Goal: Task Accomplishment & Management: Manage account settings

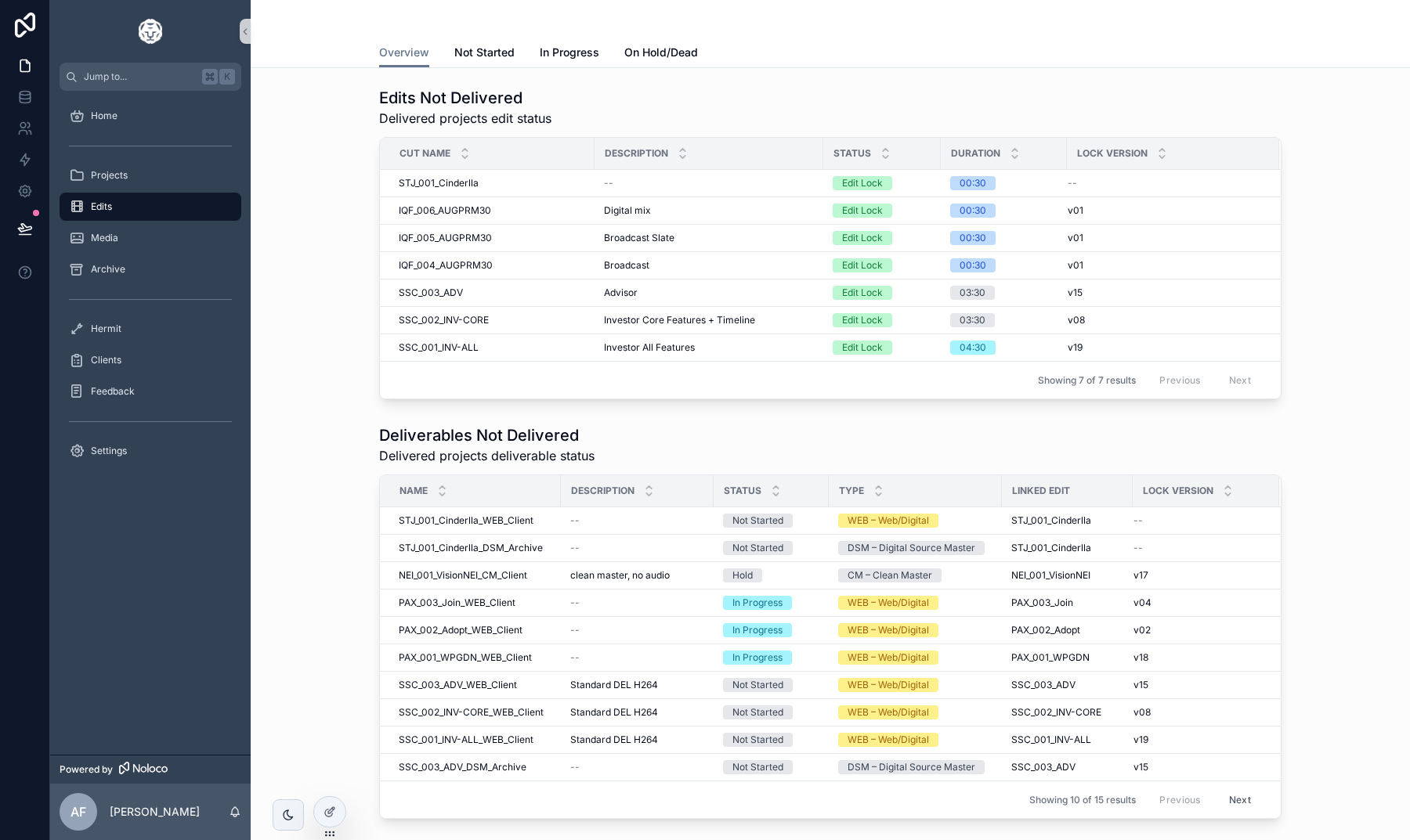
click at [1343, 374] on div "Edits Not Delivered Delivered projects edit status Cut Name Description Status …" at bounding box center [830, 243] width 1135 height 325
click at [786, 443] on div "Deliverables Not Delivered Delivered projects deliverable status" at bounding box center [830, 444] width 903 height 41
click at [26, 235] on icon at bounding box center [25, 235] width 11 height 0
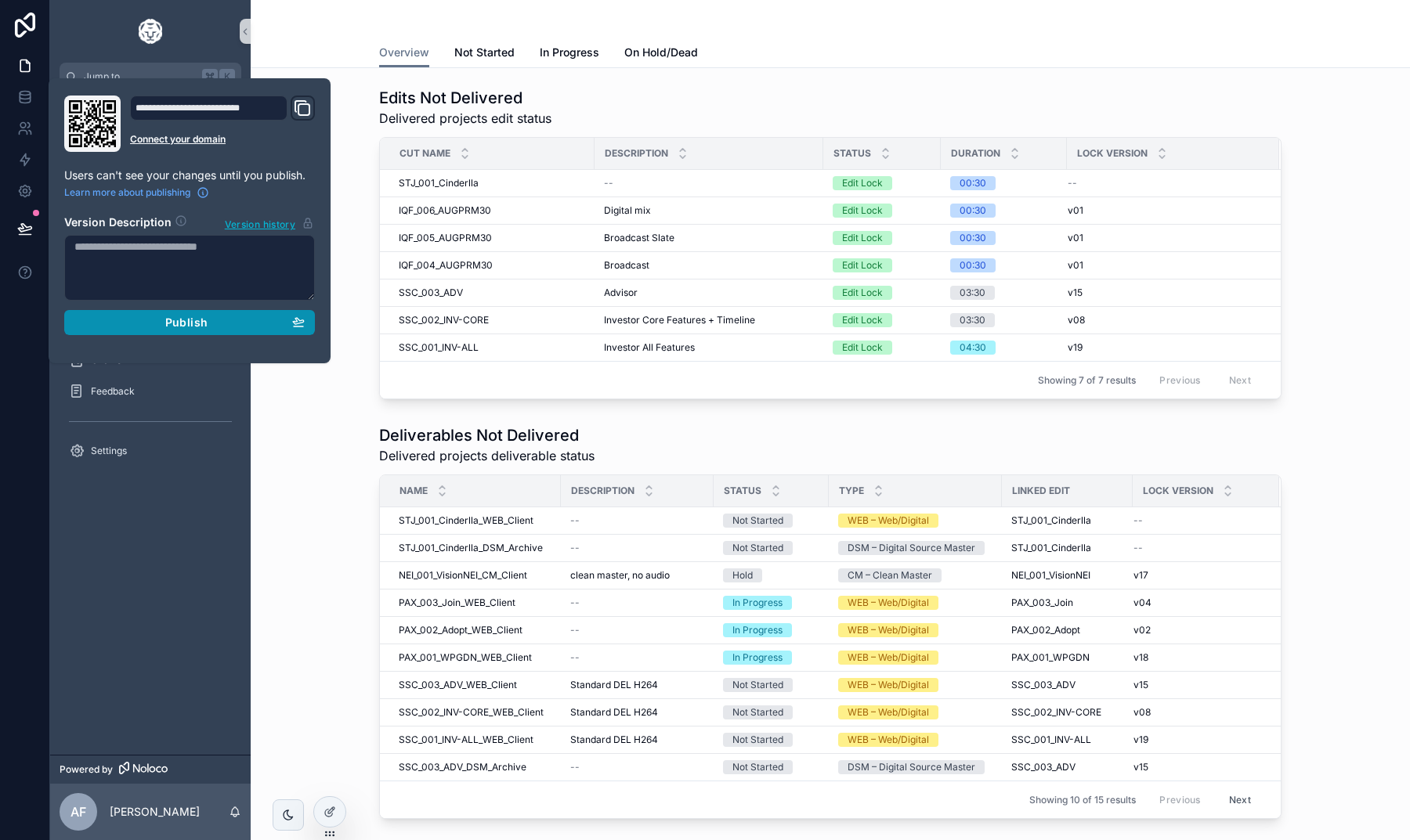
click at [139, 327] on div "Publish" at bounding box center [190, 322] width 230 height 14
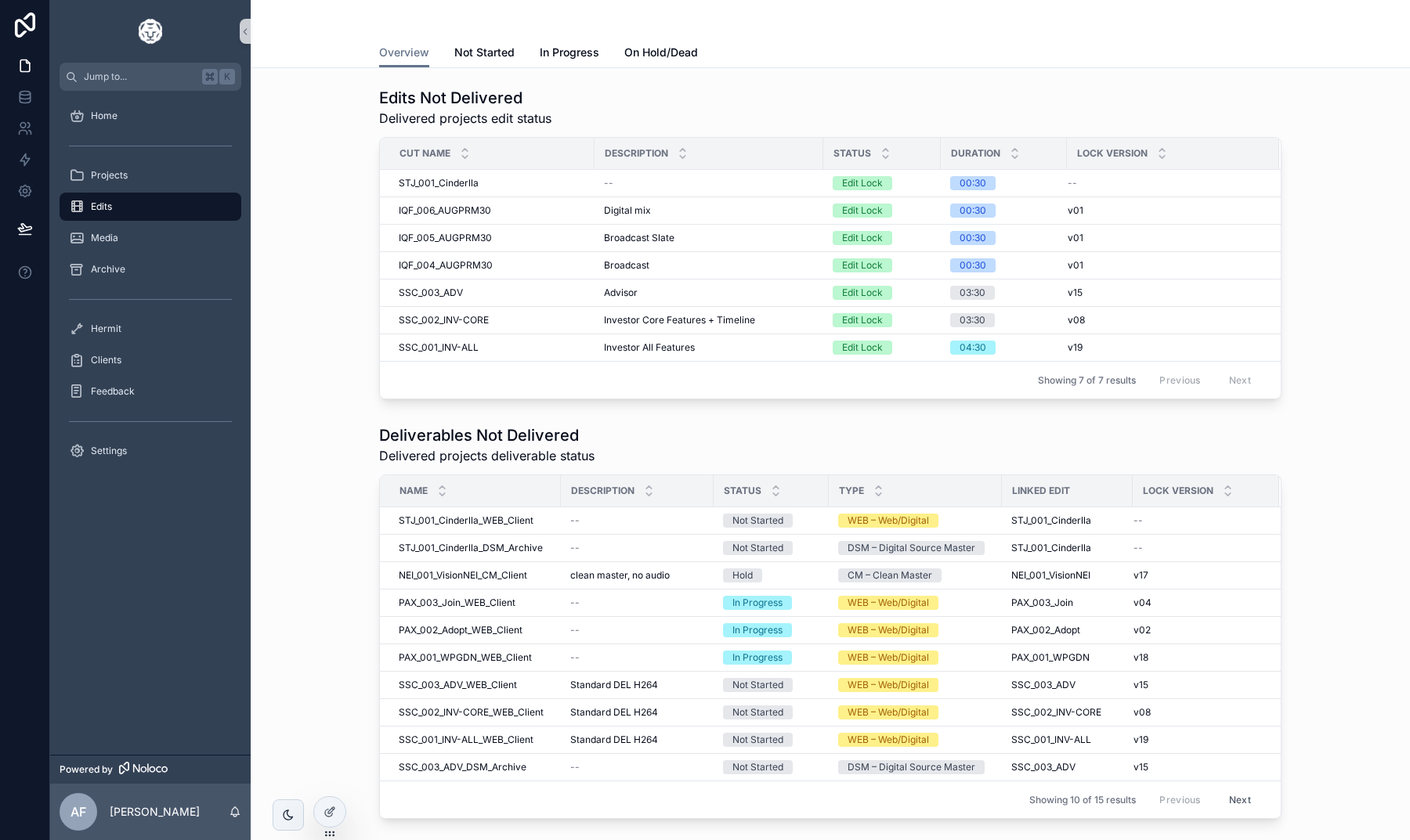
click at [314, 434] on div "Deliverables Not Delivered Delivered projects deliverable status Name Descripti…" at bounding box center [830, 622] width 1135 height 407
click at [1067, 76] on div "Edits Not Delivered Delivered projects edit status Cut Name Description Status …" at bounding box center [830, 496] width 1159 height 857
click at [1260, 444] on div "scrollable content" at bounding box center [1222, 445] width 118 height 2
click at [1302, 480] on div "Deliverables Not Delivered Delivered projects deliverable status Name Descripti…" at bounding box center [830, 622] width 1135 height 407
click at [1312, 455] on div "Deliverables Not Delivered Delivered projects deliverable status Name Descripti…" at bounding box center [830, 622] width 1135 height 407
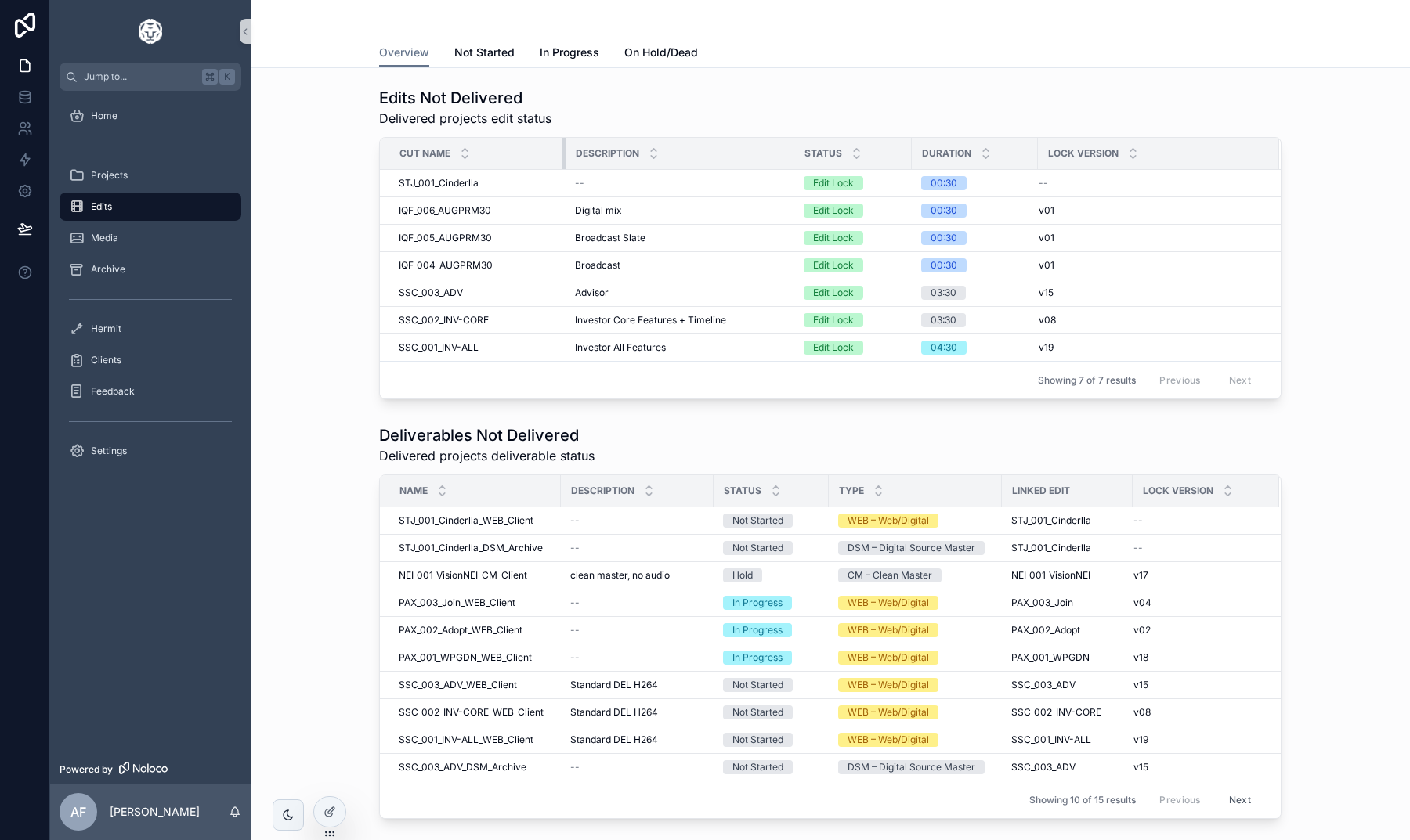
drag, startPoint x: 592, startPoint y: 155, endPoint x: 563, endPoint y: 158, distance: 29.2
click at [563, 158] on div "scrollable content" at bounding box center [565, 153] width 7 height 31
drag, startPoint x: 794, startPoint y: 162, endPoint x: 717, endPoint y: 168, distance: 77.2
click at [717, 168] on tr "Cut Name Description Status Duration Lock Version" at bounding box center [830, 154] width 901 height 32
click at [779, 107] on div "Edits Not Delivered Delivered projects edit status" at bounding box center [830, 107] width 903 height 41
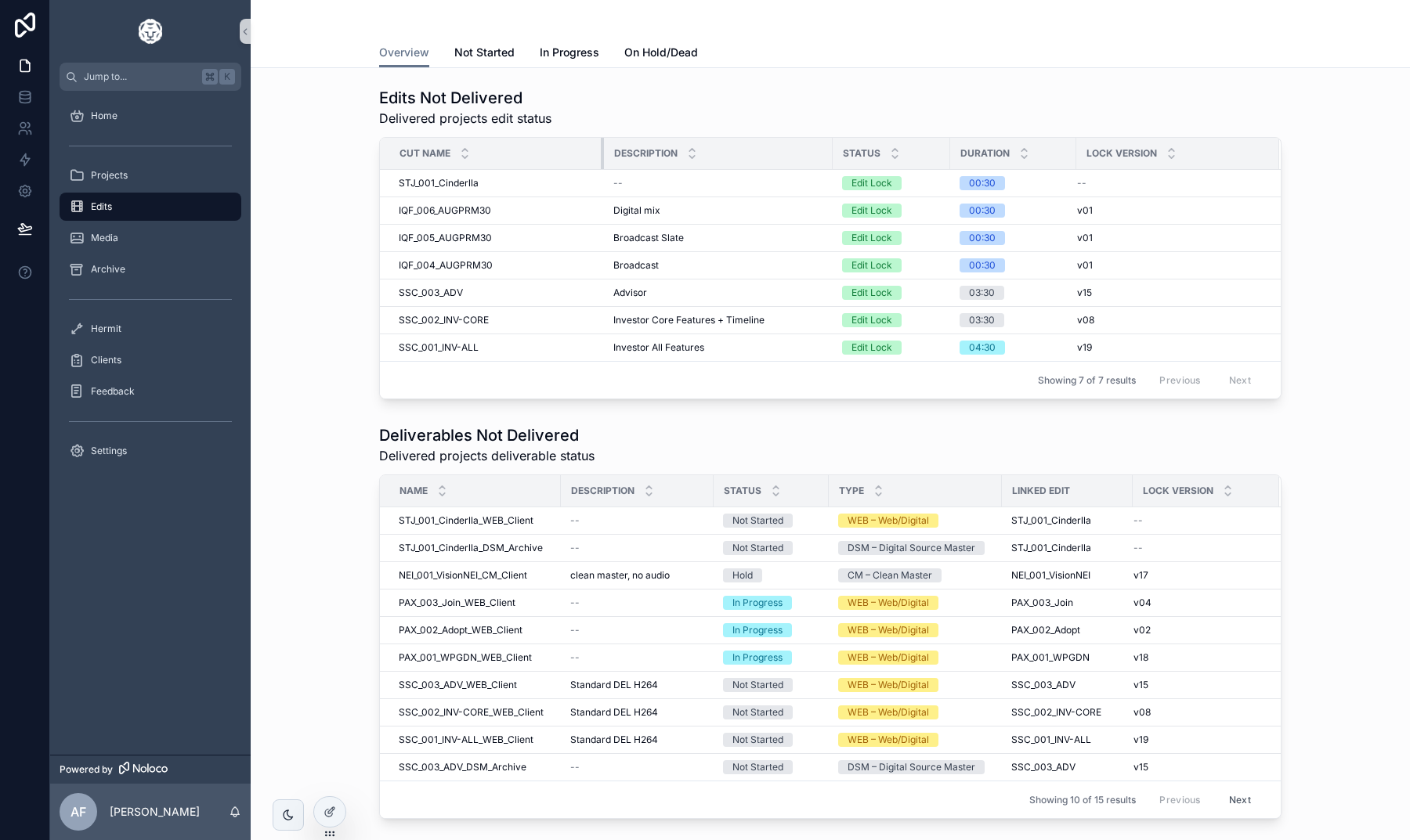
drag, startPoint x: 564, startPoint y: 155, endPoint x: 603, endPoint y: 155, distance: 39.0
click at [603, 155] on div "scrollable content" at bounding box center [604, 153] width 7 height 31
click at [697, 107] on div "Edits Not Delivered Delivered projects edit status" at bounding box center [830, 107] width 903 height 41
click at [335, 350] on div "Edits Not Delivered Delivered projects edit status Cut Name Description Status …" at bounding box center [830, 243] width 1135 height 325
click at [473, 47] on span "Not Started" at bounding box center [485, 52] width 60 height 16
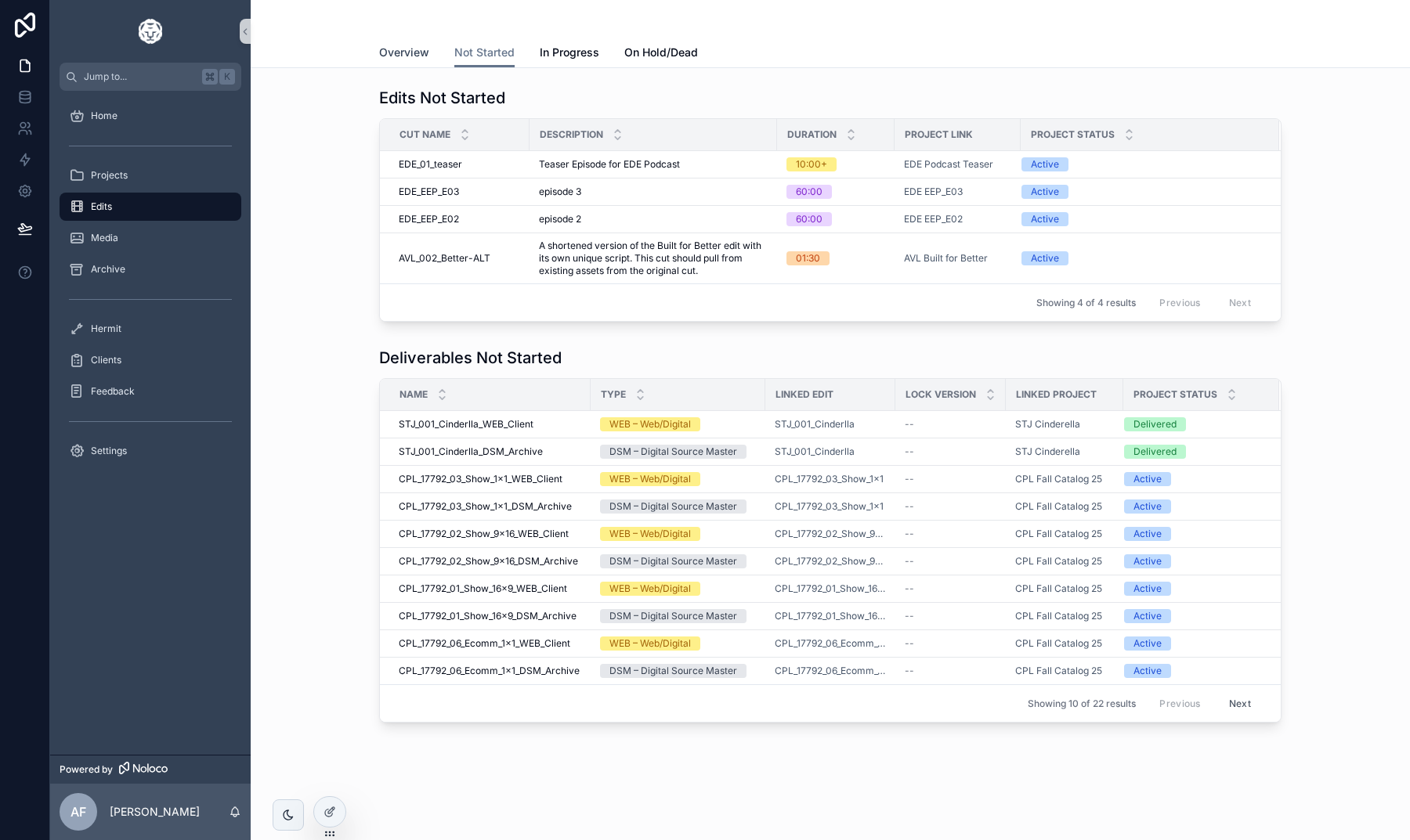
click at [422, 57] on span "Overview" at bounding box center [404, 52] width 50 height 16
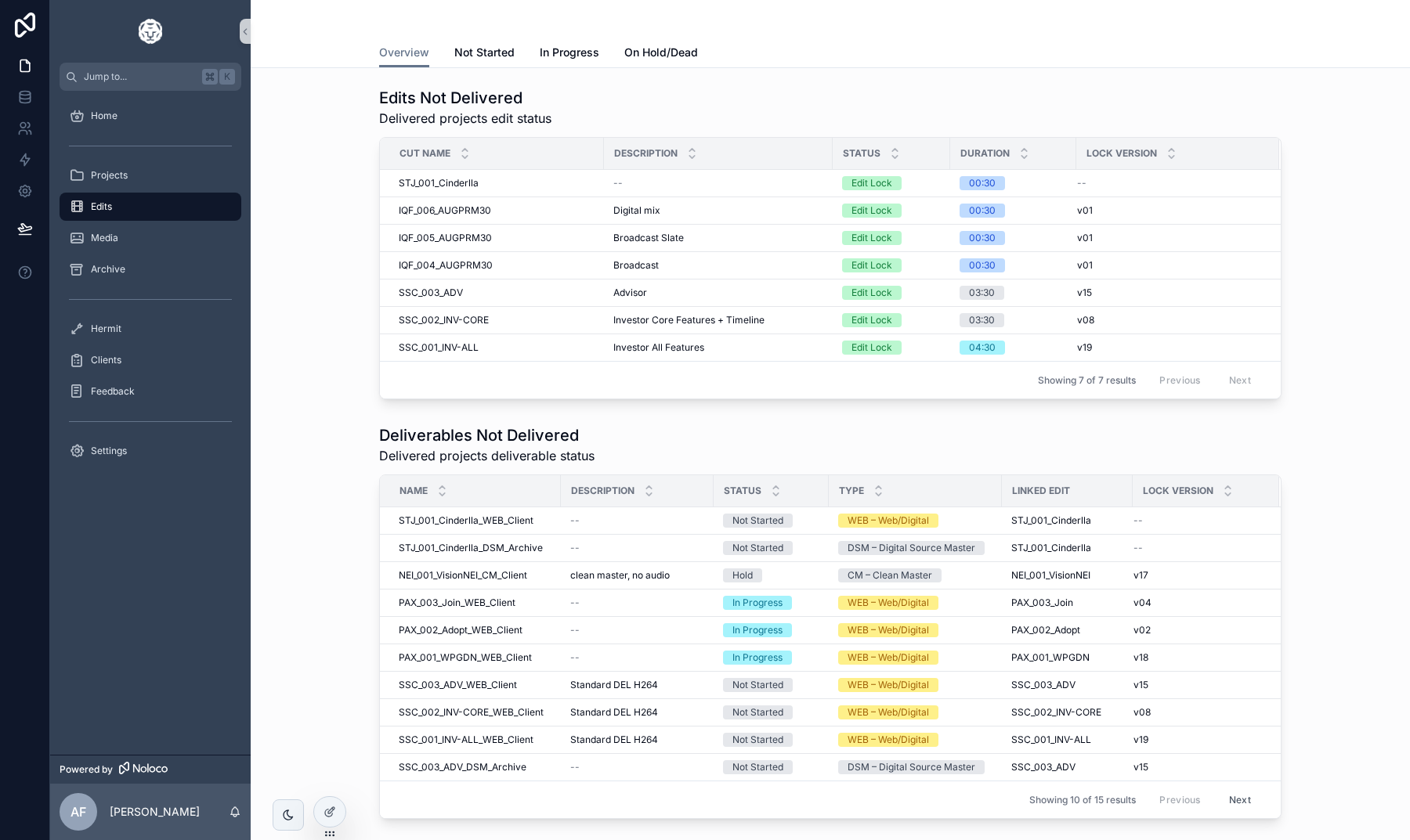
click at [346, 401] on div "Edits Not Delivered Delivered projects edit status Cut Name Description Status …" at bounding box center [830, 243] width 1135 height 325
click at [120, 168] on div "Projects" at bounding box center [150, 175] width 163 height 25
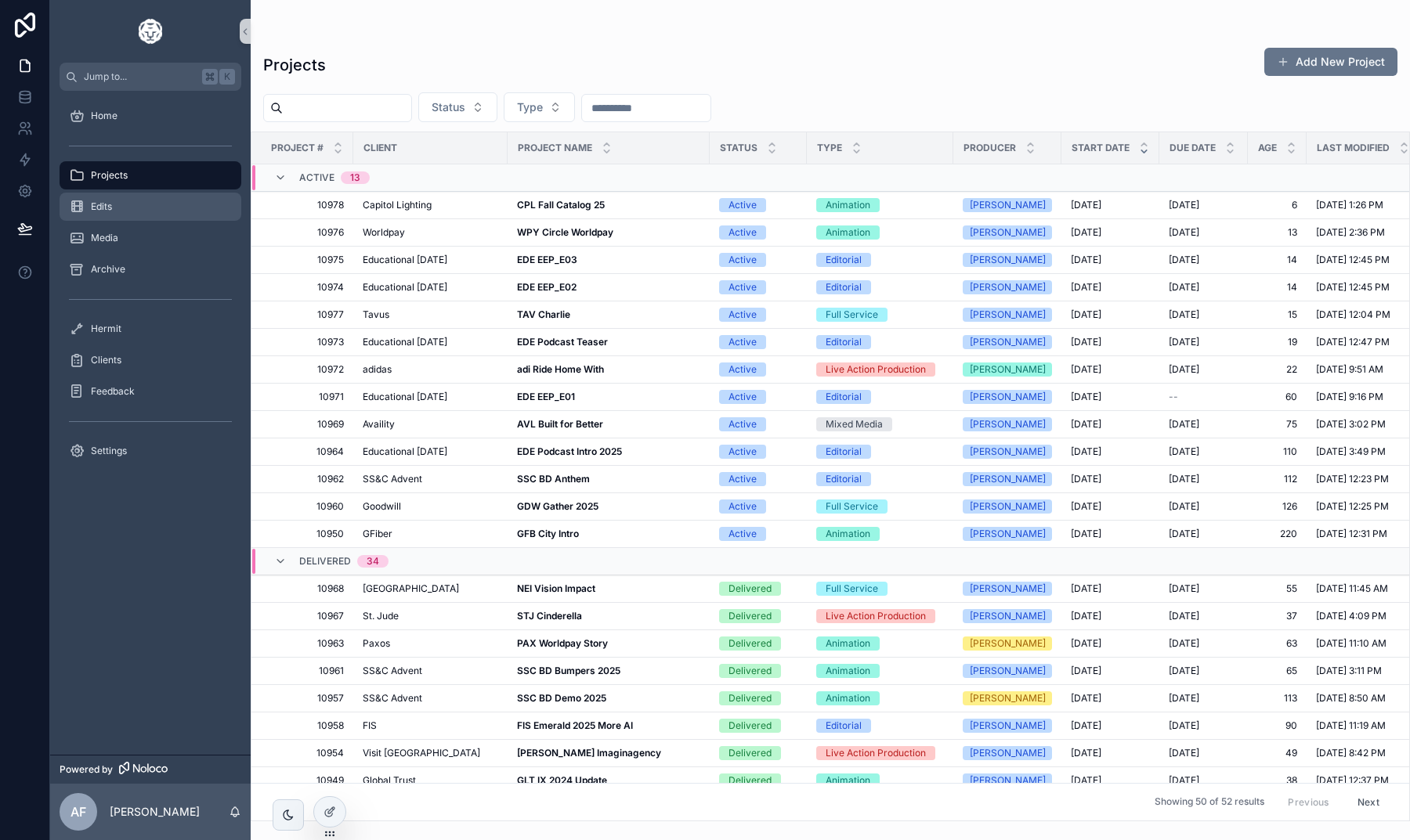
click at [127, 199] on div "Edits" at bounding box center [150, 206] width 163 height 25
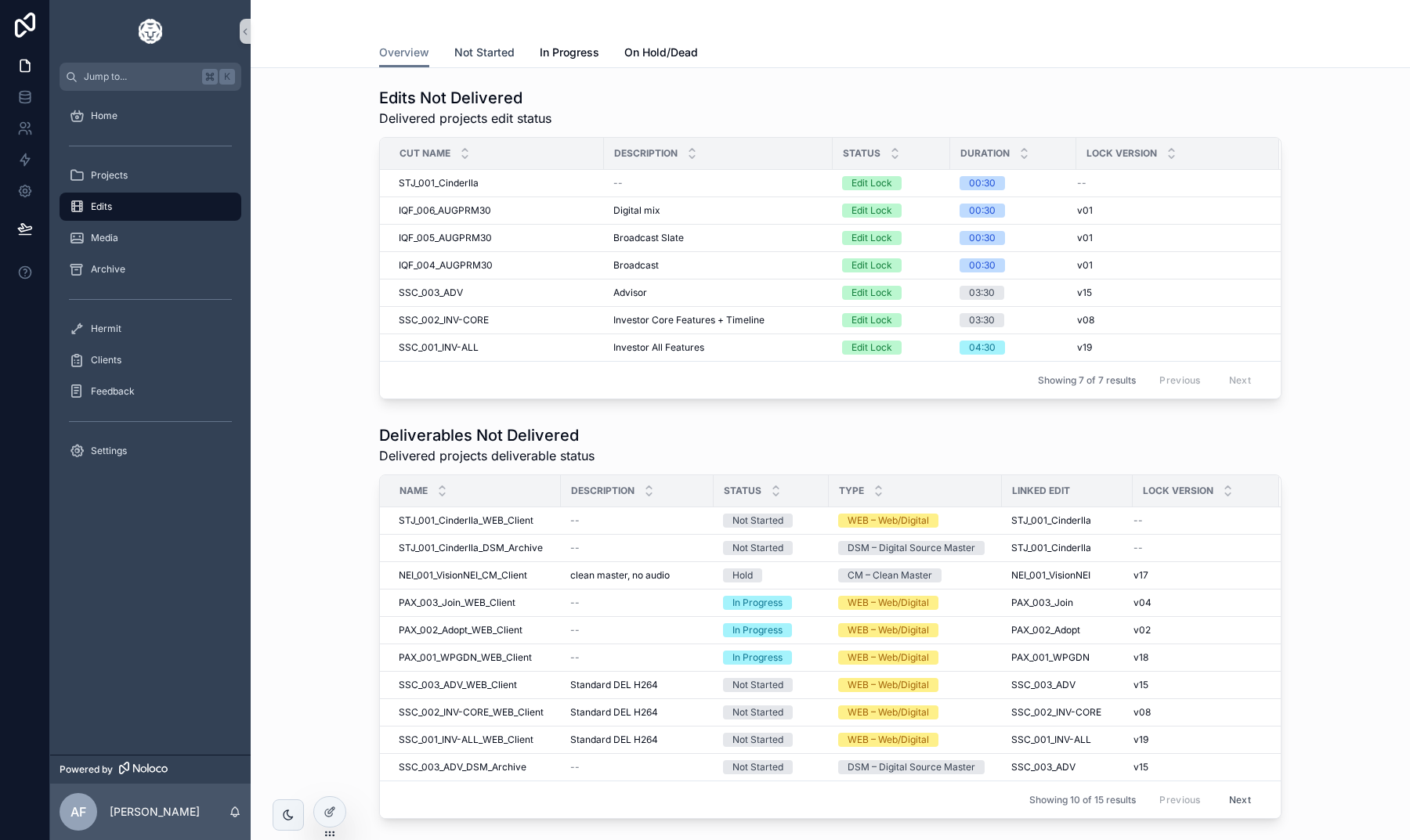
click at [479, 52] on span "Not Started" at bounding box center [485, 52] width 60 height 16
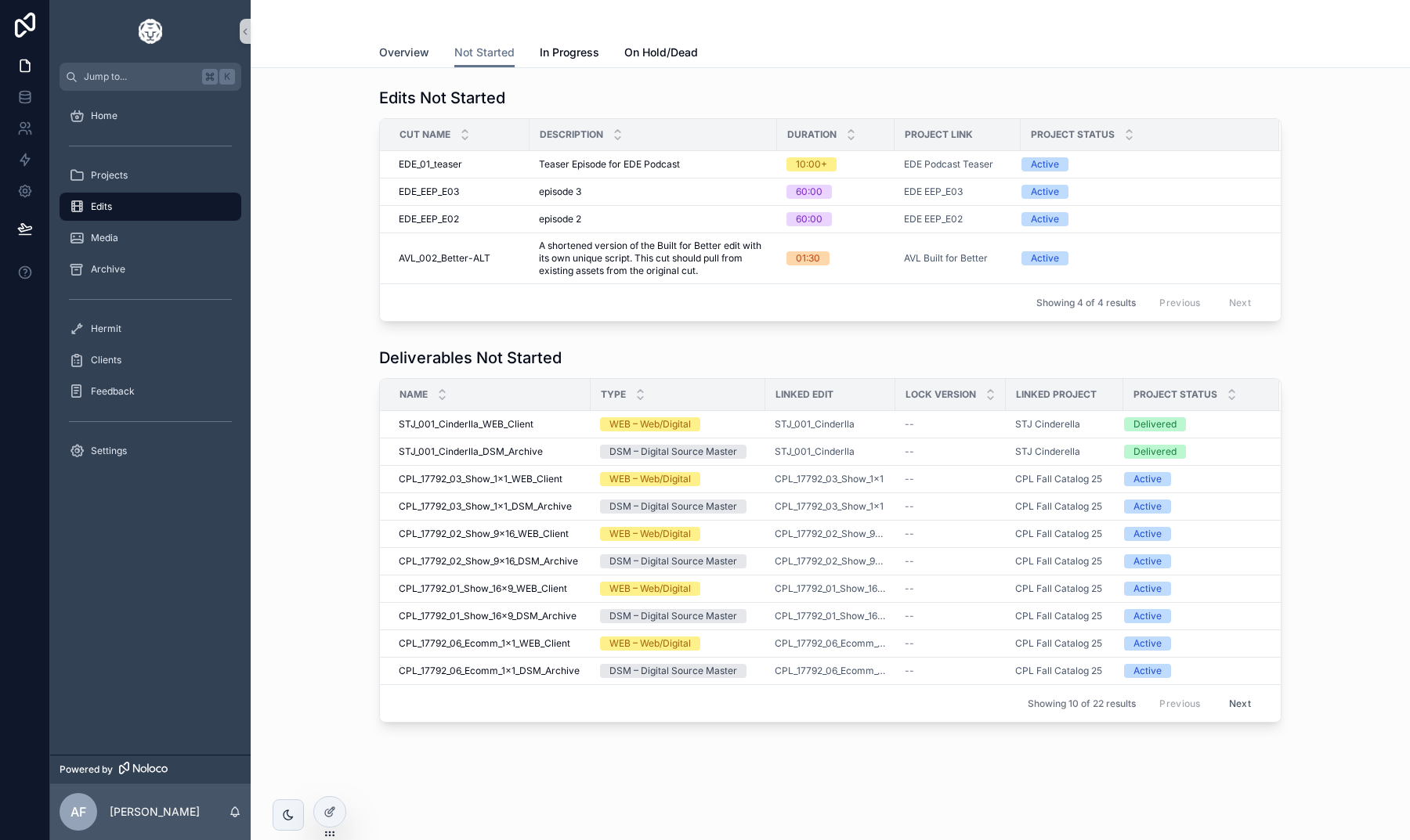
click at [411, 54] on span "Overview" at bounding box center [404, 52] width 50 height 16
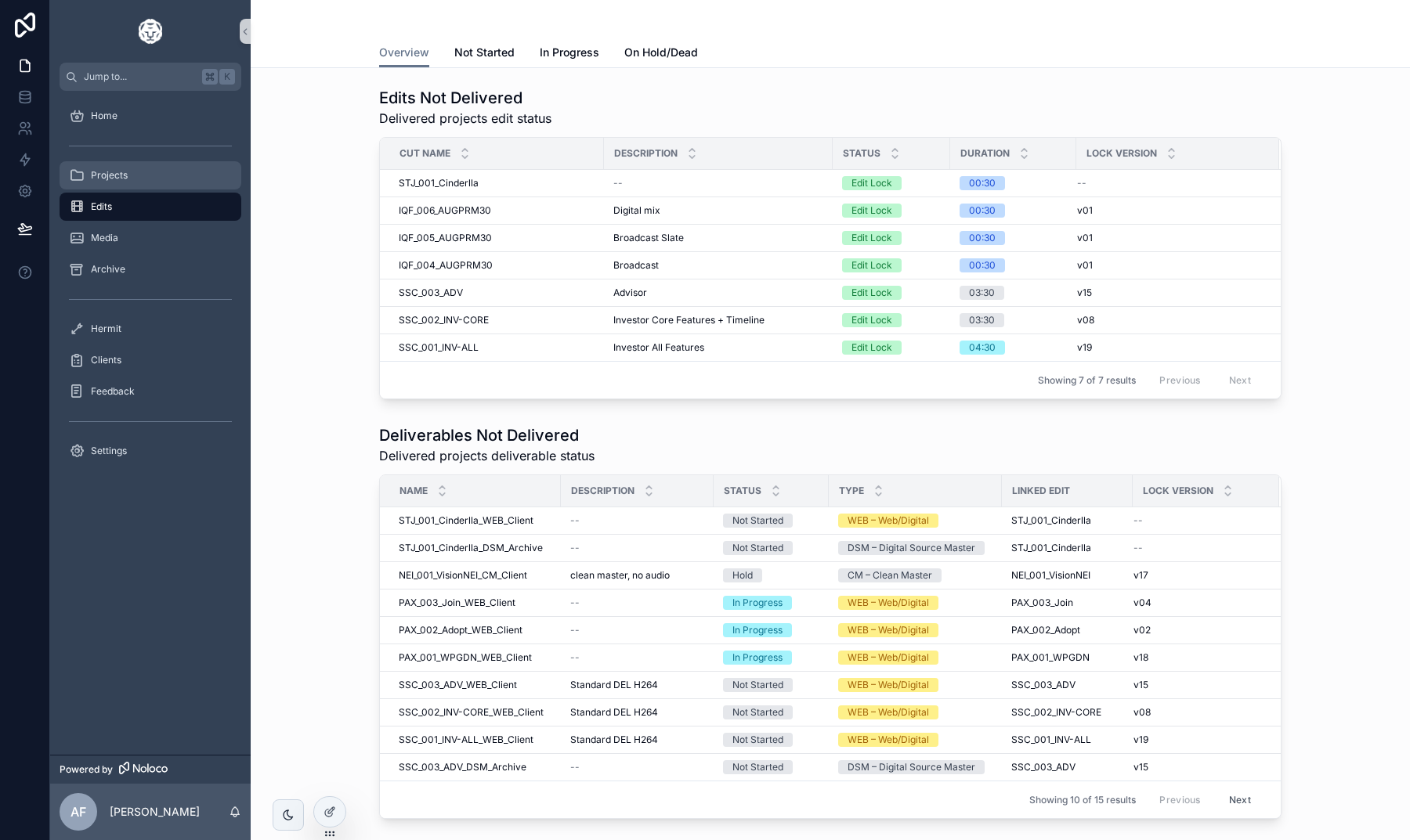
click at [164, 170] on div "Projects" at bounding box center [150, 175] width 163 height 25
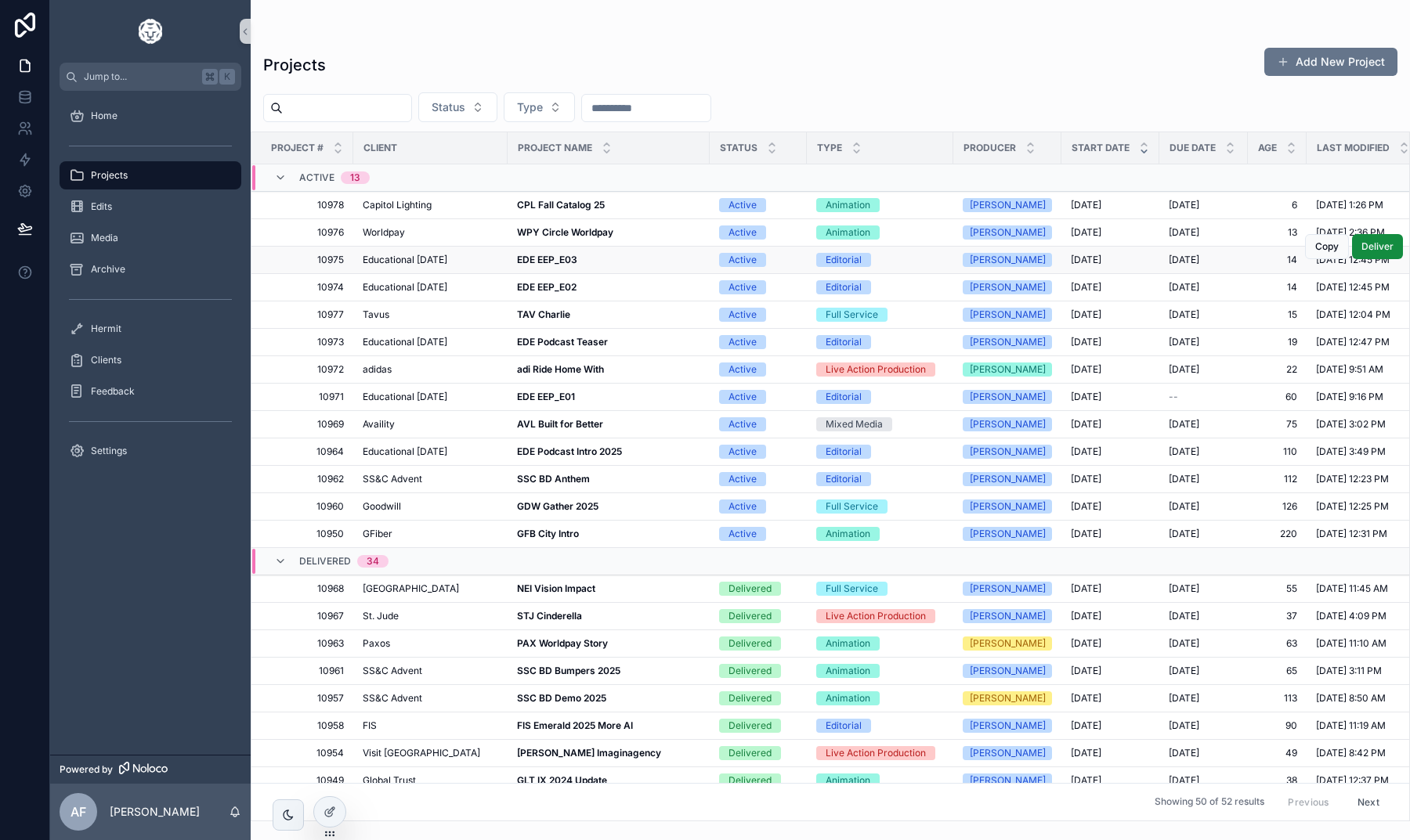
click at [540, 262] on strong "EDE EEP_E03" at bounding box center [547, 259] width 60 height 11
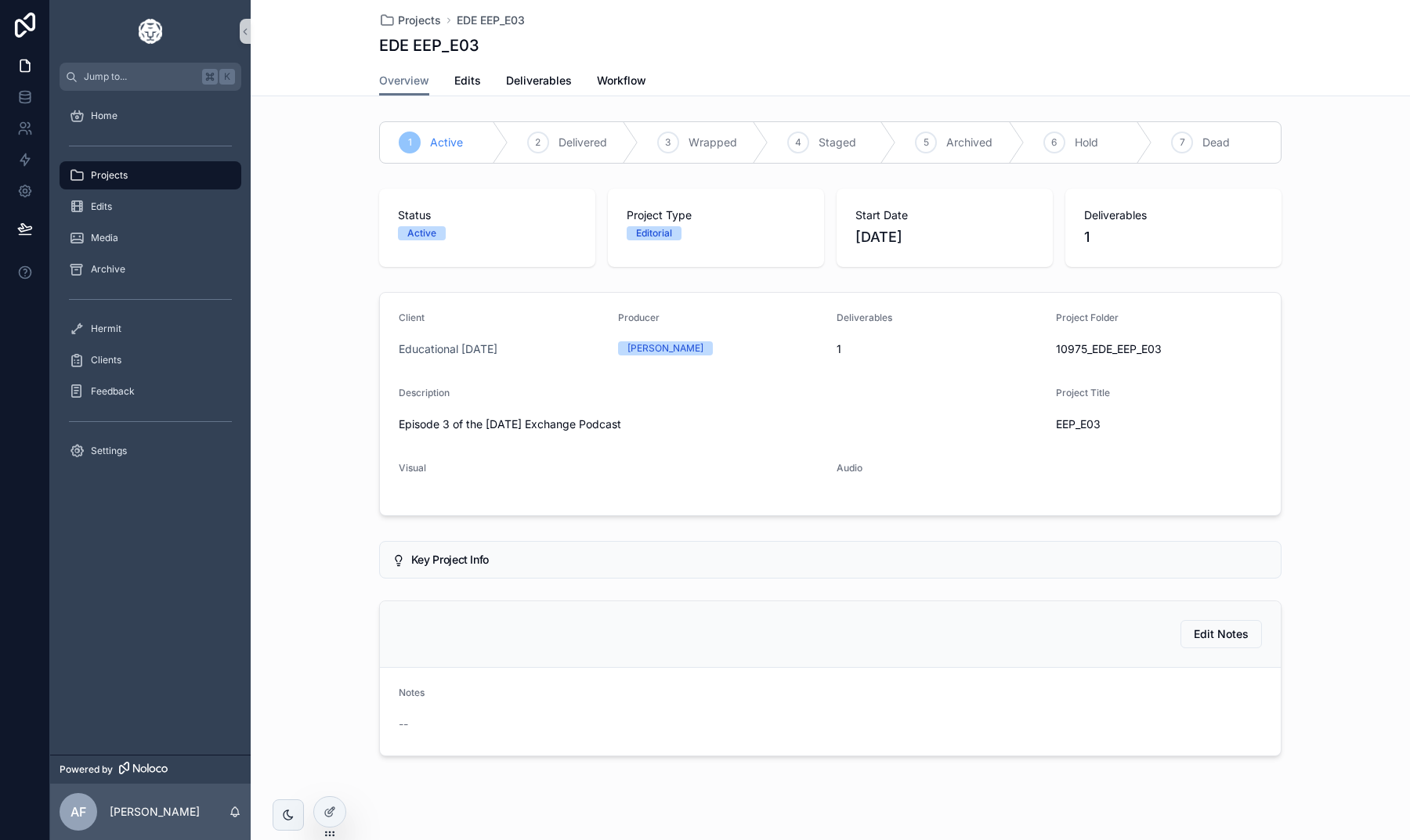
click at [406, 10] on div "Projects EDE EEP_E03 EDE EEP_E03" at bounding box center [830, 33] width 903 height 66
click at [406, 16] on span "Projects" at bounding box center [420, 20] width 43 height 16
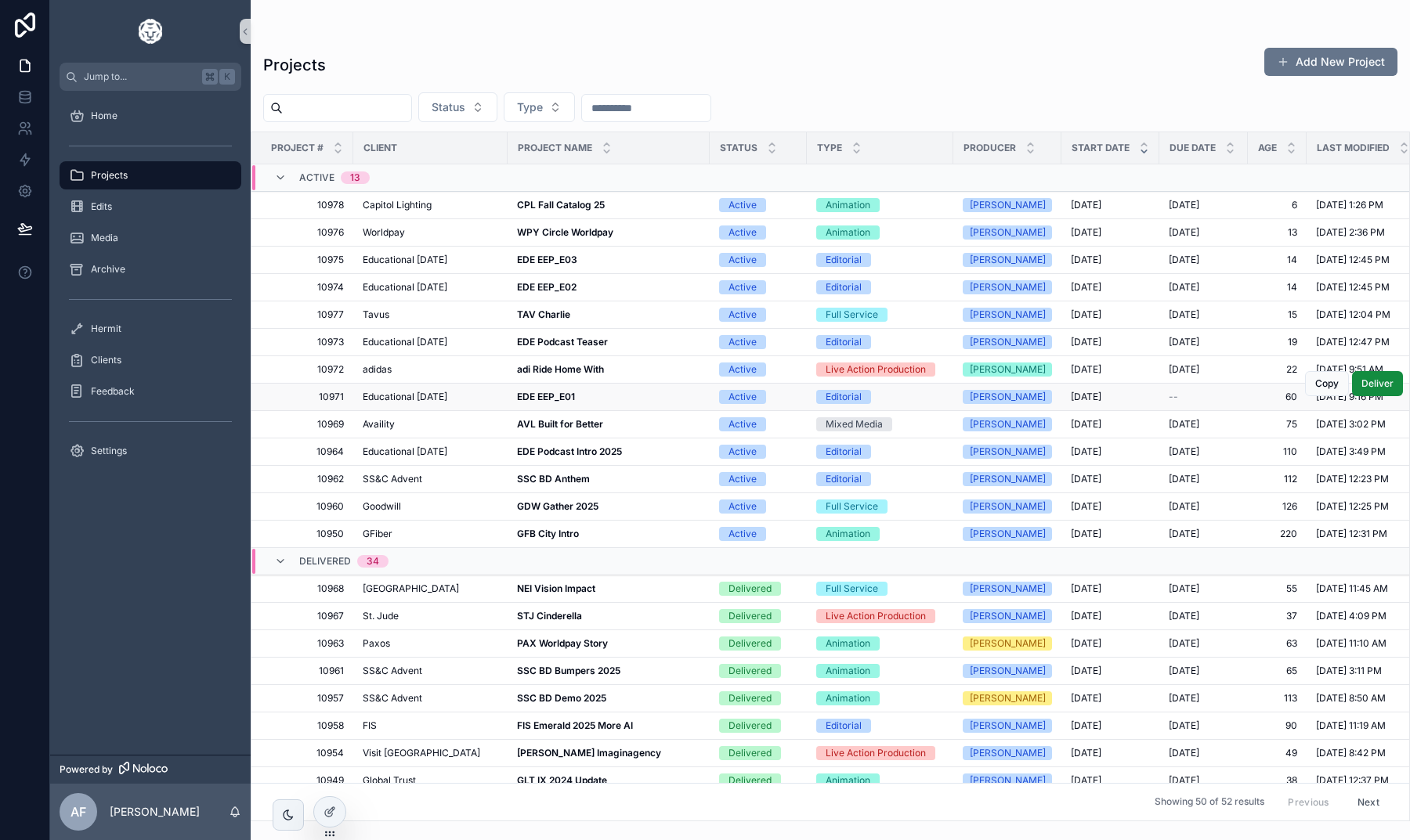
click at [539, 395] on strong "EDE EEP_E01" at bounding box center [545, 396] width 58 height 11
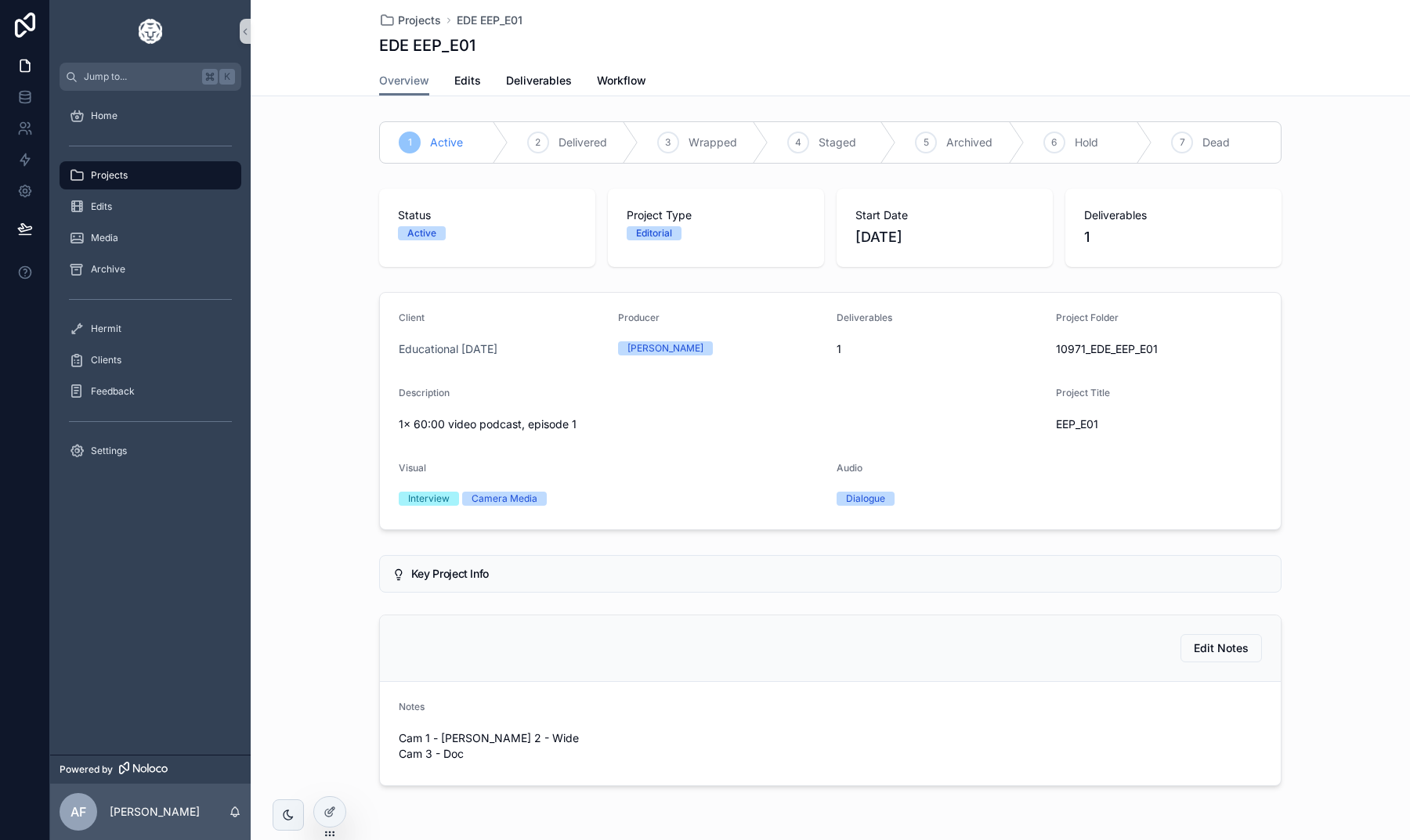
click at [416, 25] on span "Projects" at bounding box center [420, 20] width 43 height 16
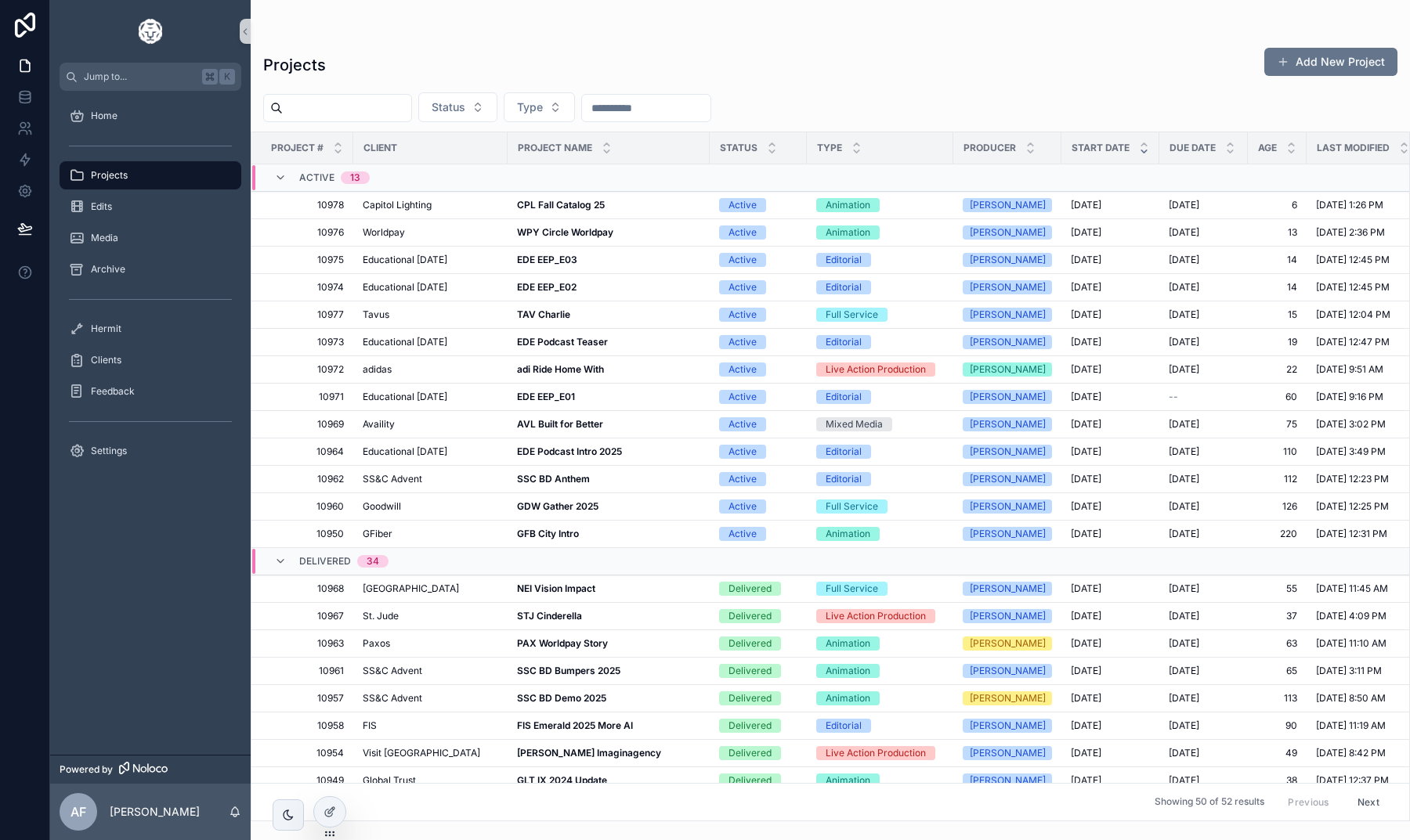
click at [954, 67] on div "Projects Add New Project" at bounding box center [830, 65] width 1135 height 36
click at [562, 206] on strong "CPL Fall Catalog 25" at bounding box center [560, 205] width 88 height 11
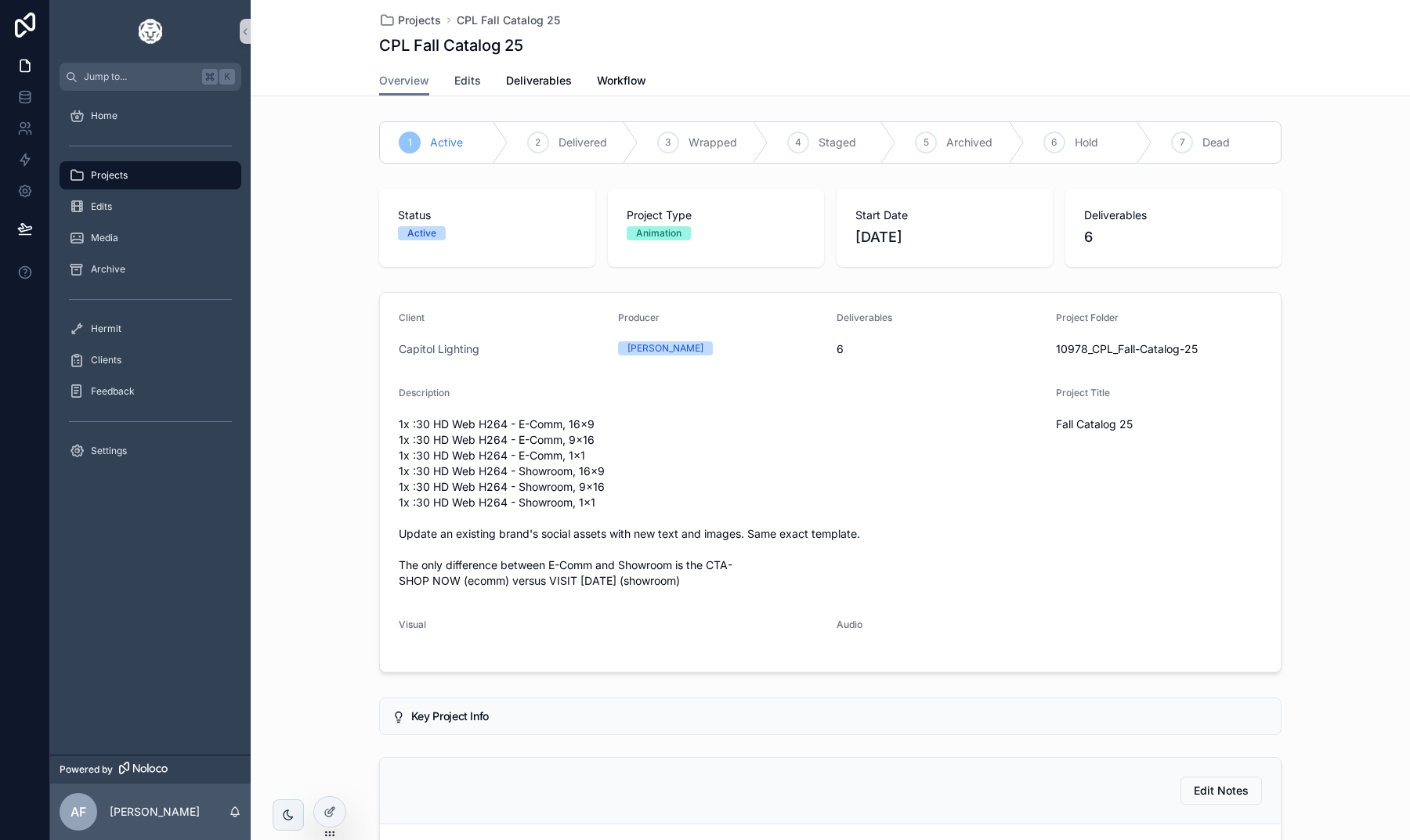
click at [472, 85] on span "Edits" at bounding box center [468, 80] width 26 height 16
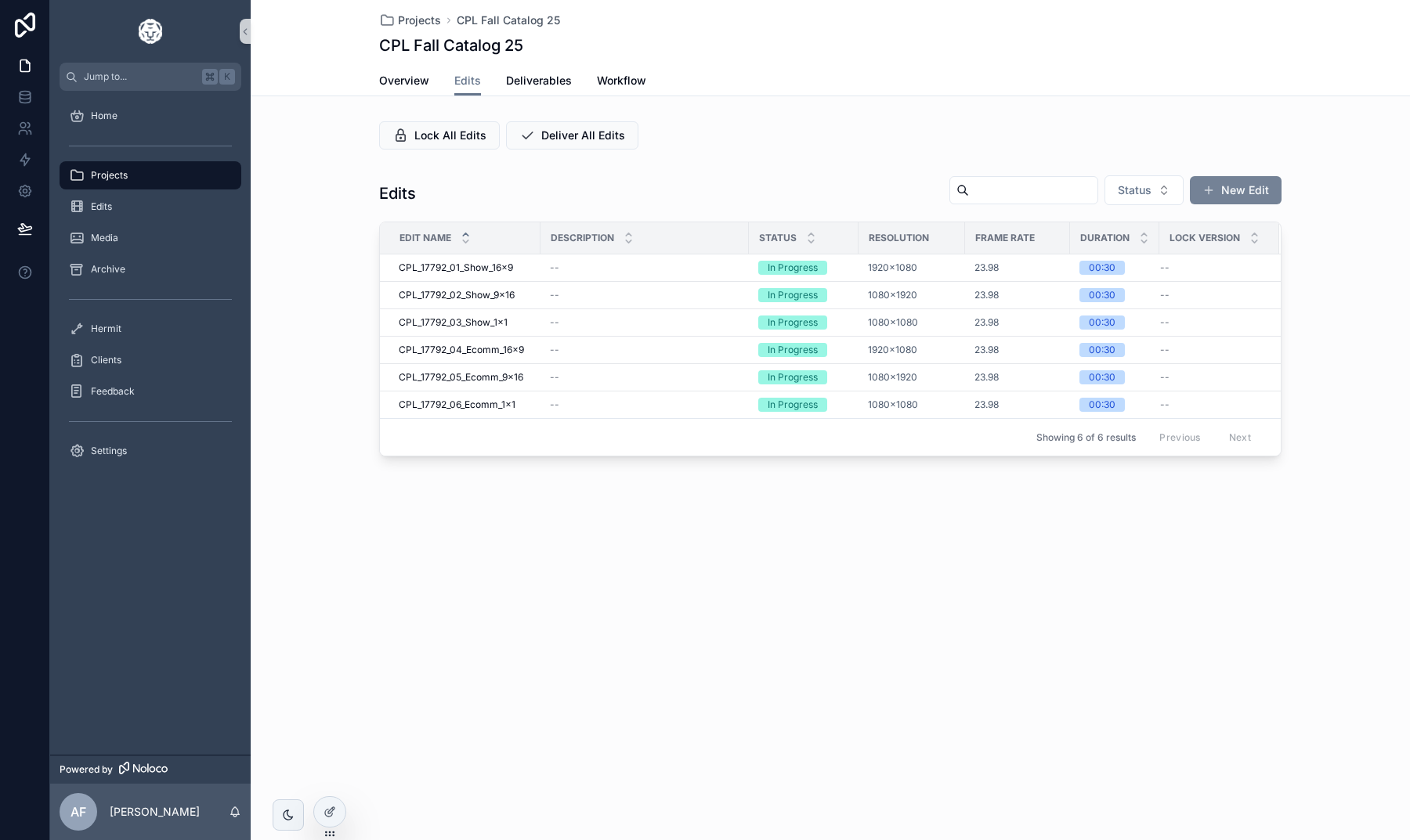
click at [1227, 194] on button "New Edit" at bounding box center [1236, 190] width 91 height 28
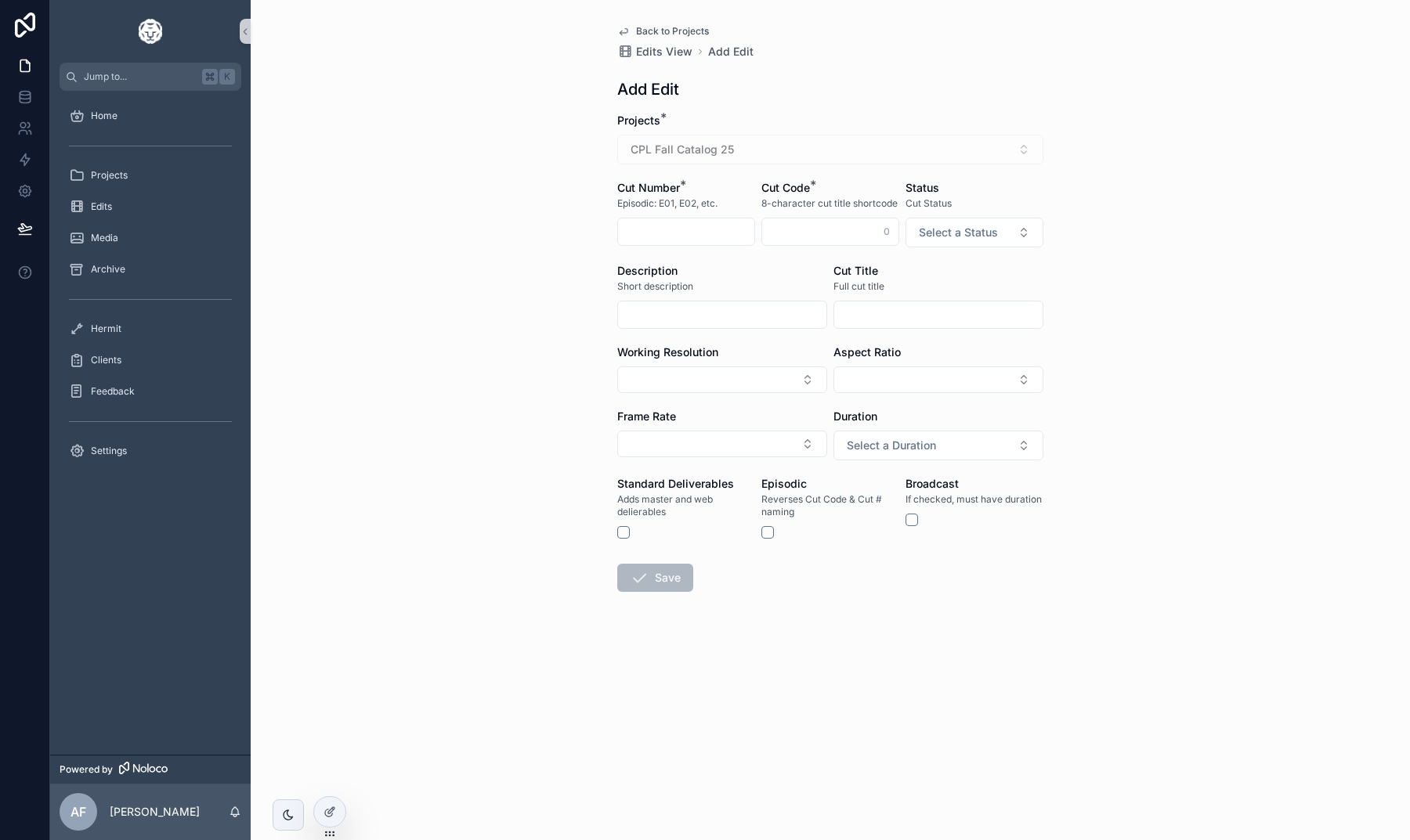
click at [662, 26] on span "Back to Projects" at bounding box center [672, 31] width 73 height 12
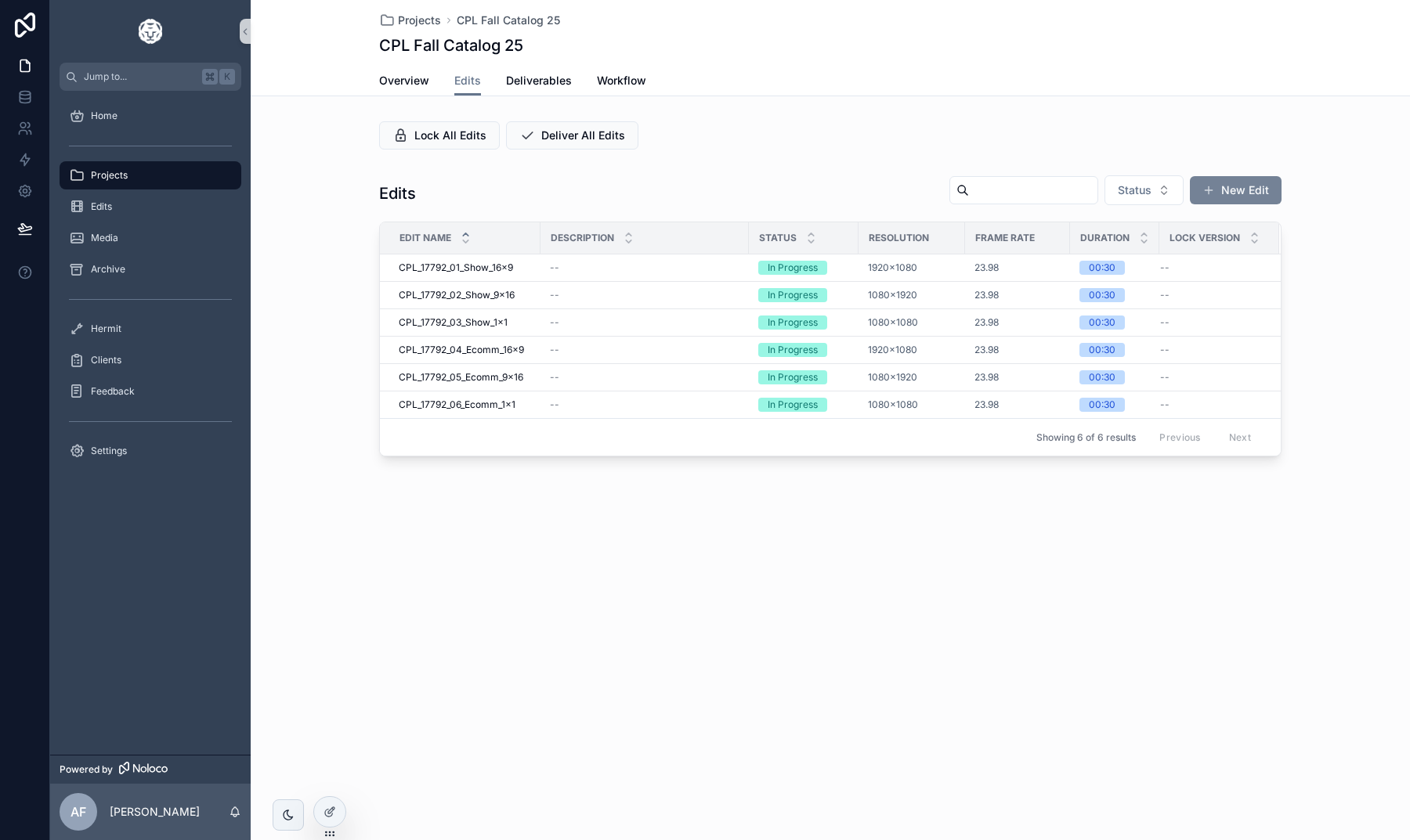
click at [1255, 192] on button "New Edit" at bounding box center [1236, 190] width 91 height 28
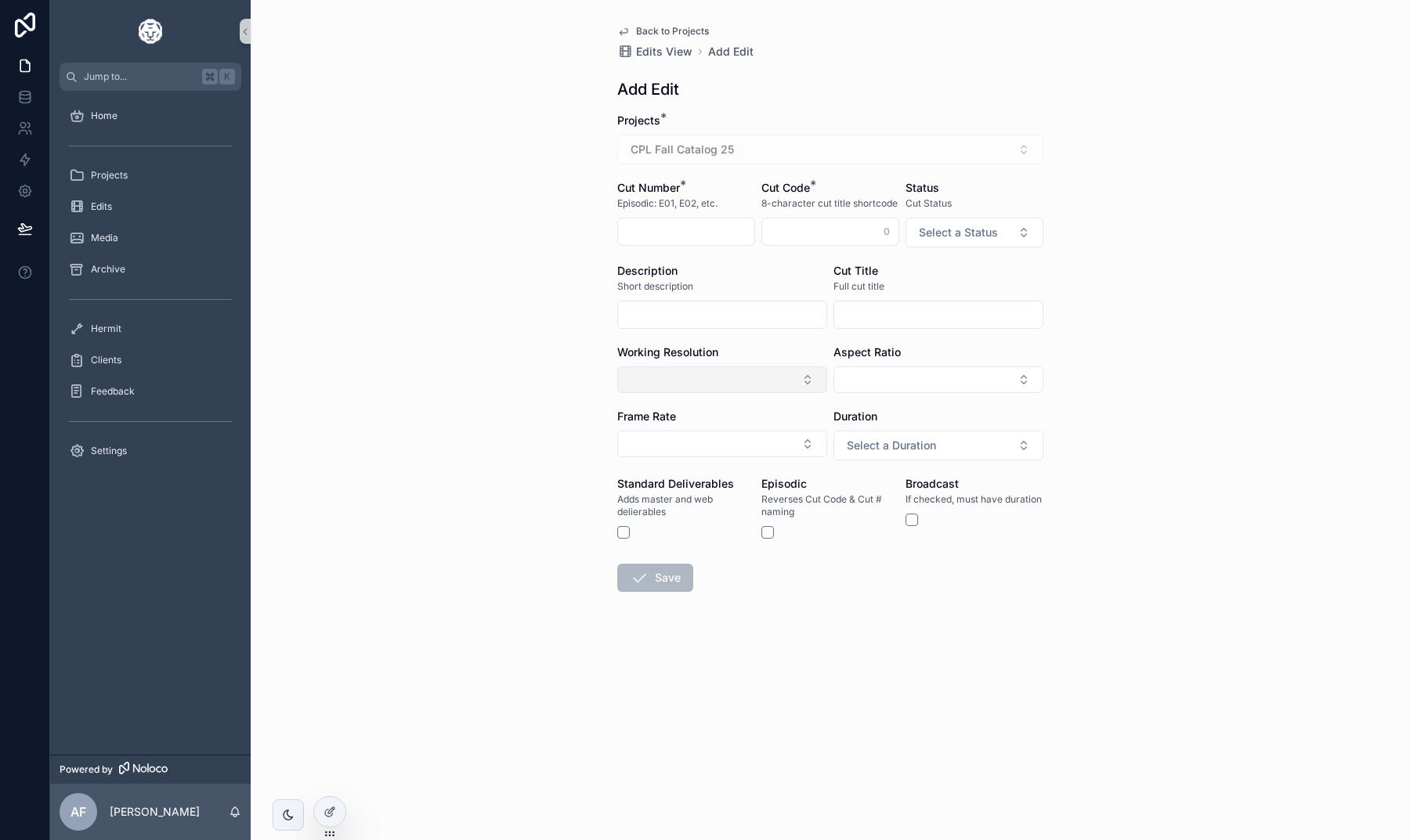
click at [662, 388] on button "Select Button" at bounding box center [722, 380] width 210 height 26
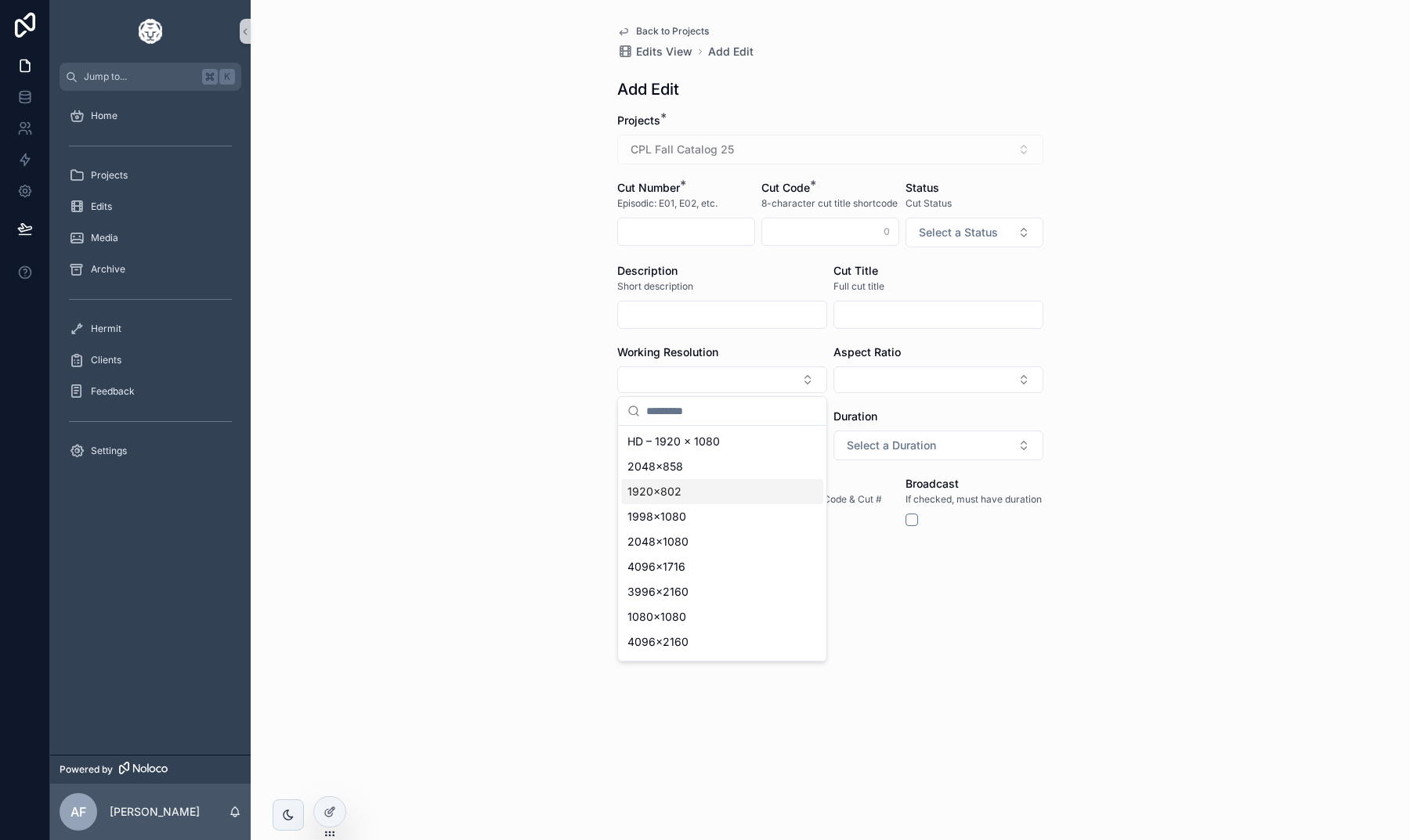
click at [583, 445] on div "Back to Projects Edits View Add Edit Add Edit Projects * CPL Fall Catalog 25 Cu…" at bounding box center [830, 420] width 1159 height 840
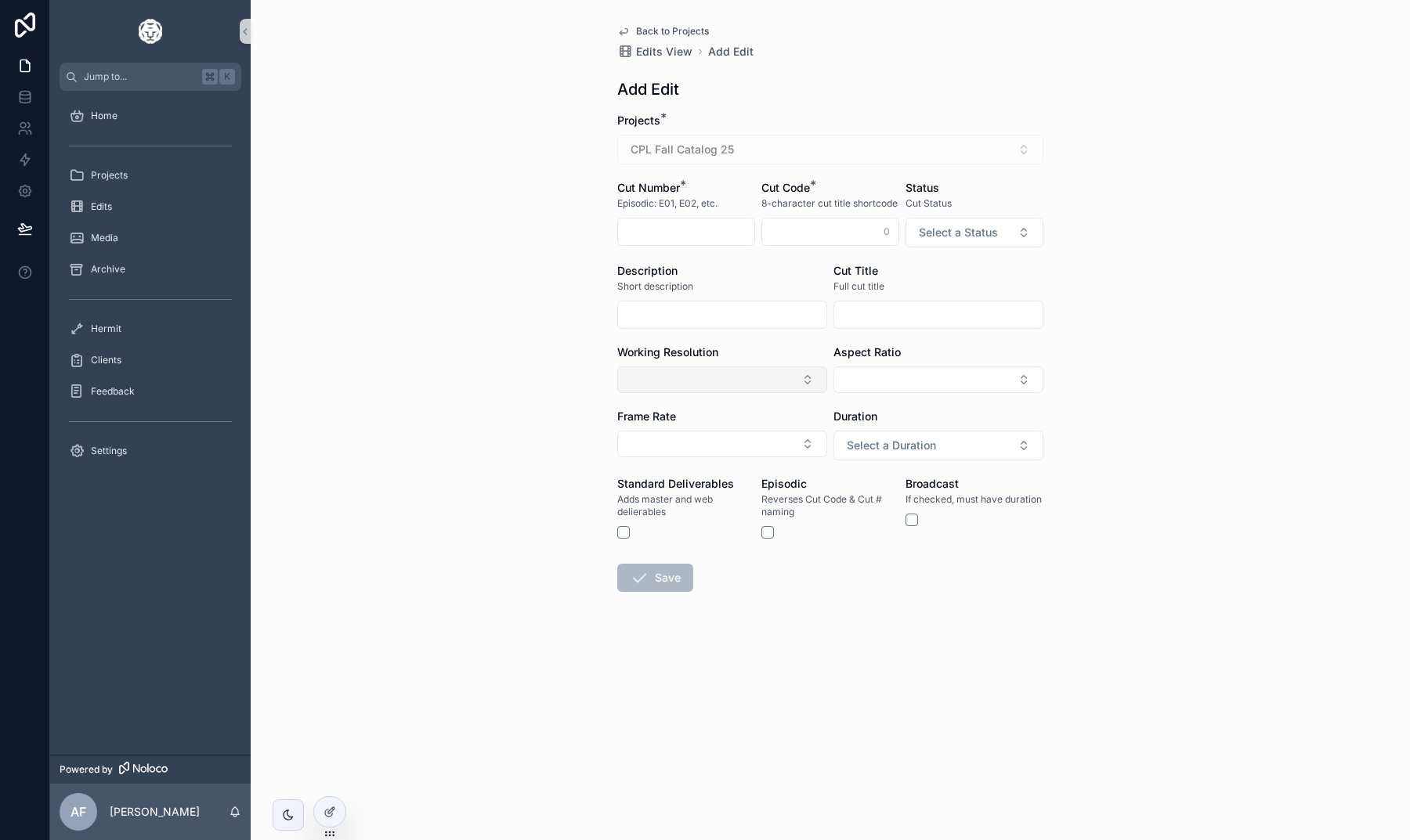
click at [651, 375] on button "Select Button" at bounding box center [722, 380] width 210 height 26
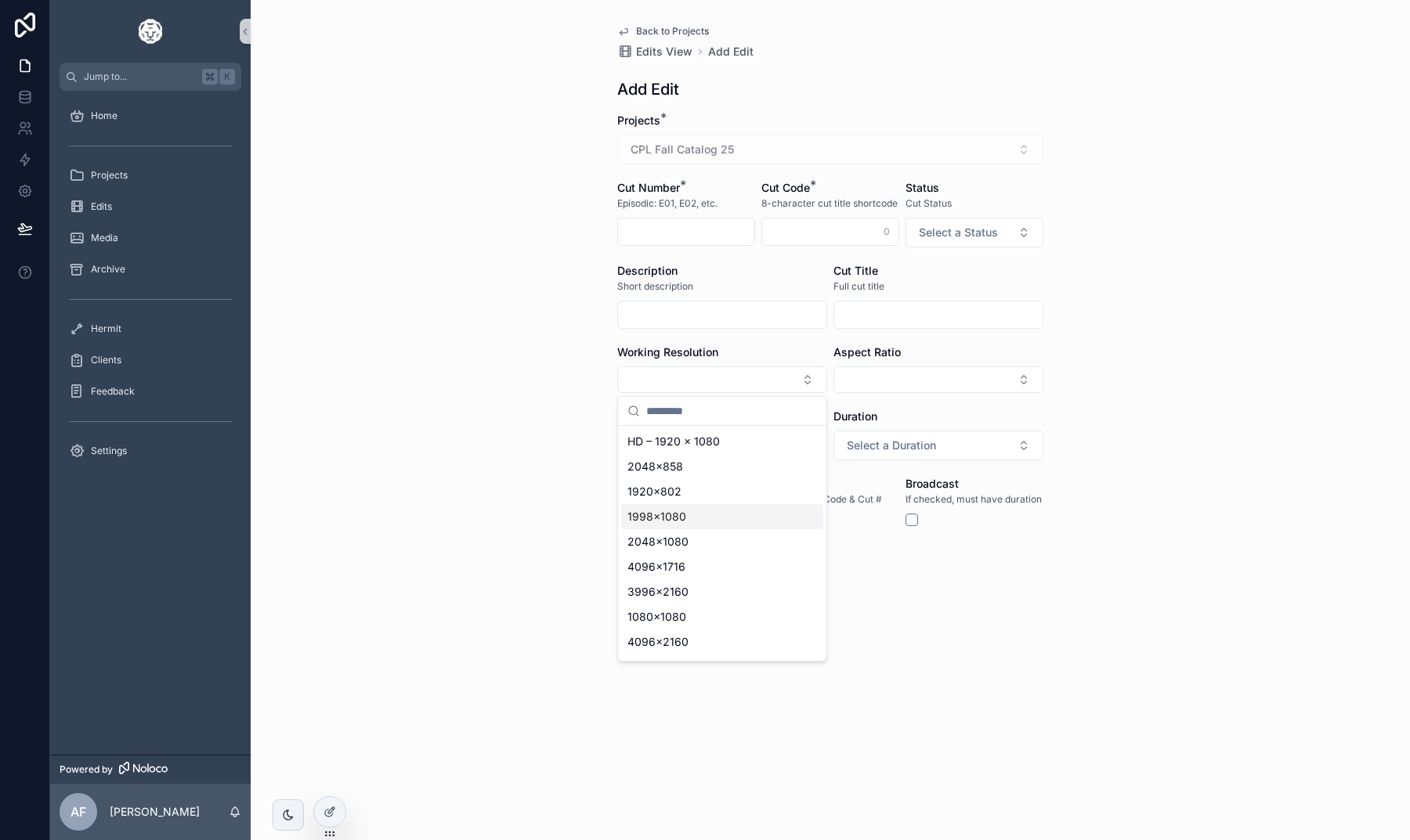
click at [539, 445] on div "Back to Projects Edits View Add Edit Add Edit Projects * CPL Fall Catalog 25 Cu…" at bounding box center [830, 420] width 1159 height 840
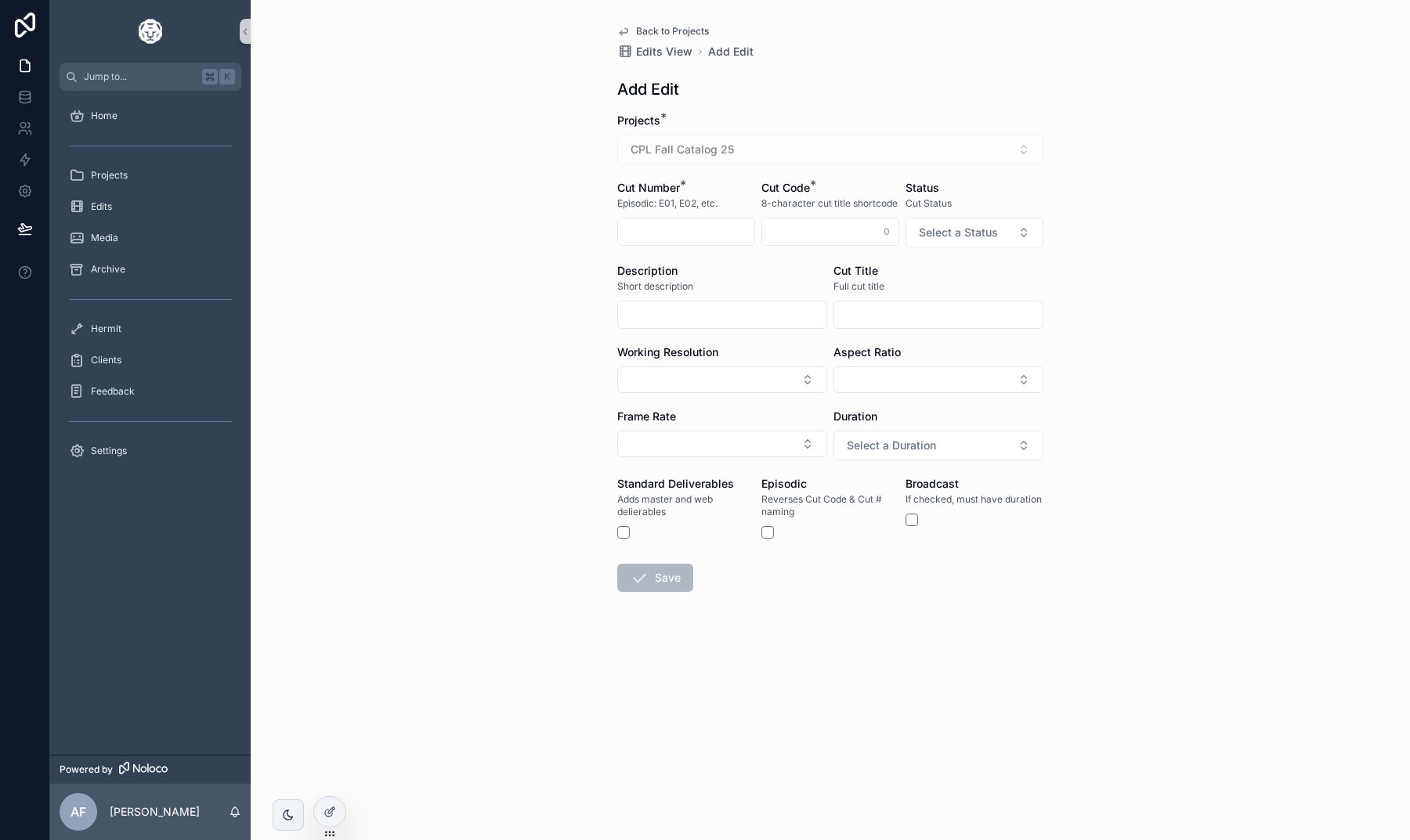
click at [669, 30] on span "Back to Projects" at bounding box center [672, 31] width 73 height 12
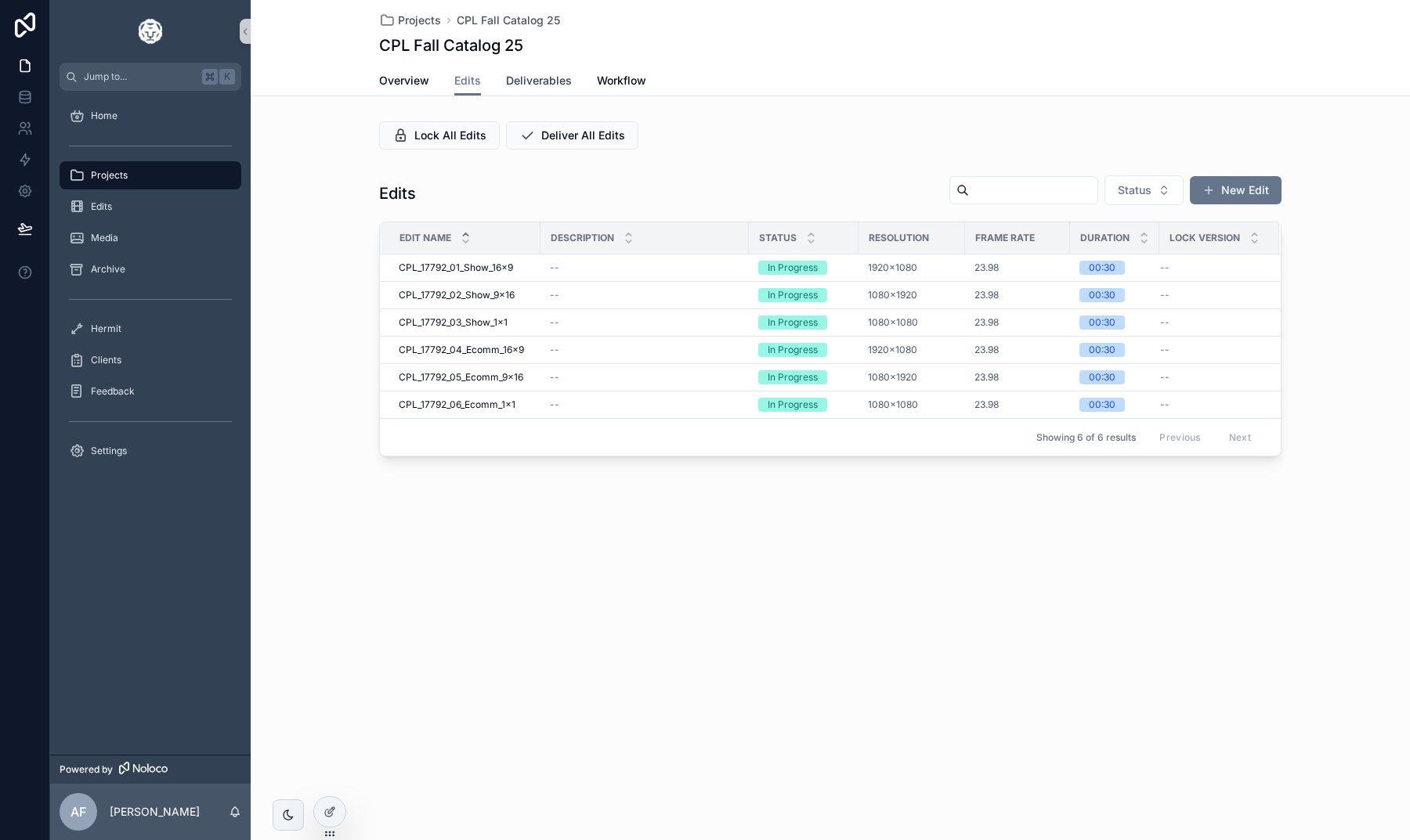
click at [549, 88] on span "Deliverables" at bounding box center [539, 80] width 66 height 16
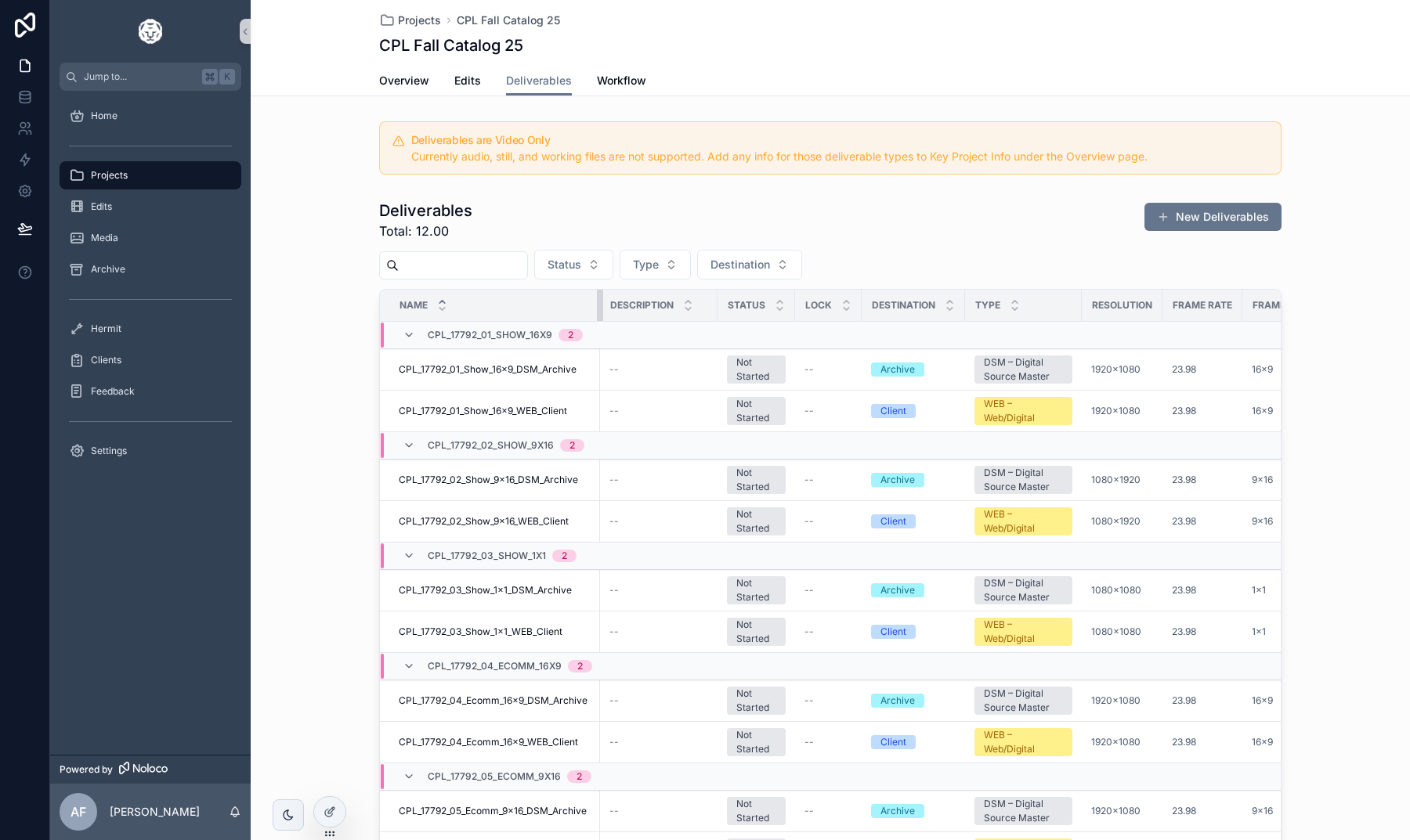
drag, startPoint x: 588, startPoint y: 303, endPoint x: 613, endPoint y: 301, distance: 25.1
click at [613, 301] on tr "Name Description Status Lock Destination Type Resolution Frame Rate Framing Saf…" at bounding box center [1251, 305] width 1741 height 32
click at [468, 81] on span "Edits" at bounding box center [468, 80] width 26 height 16
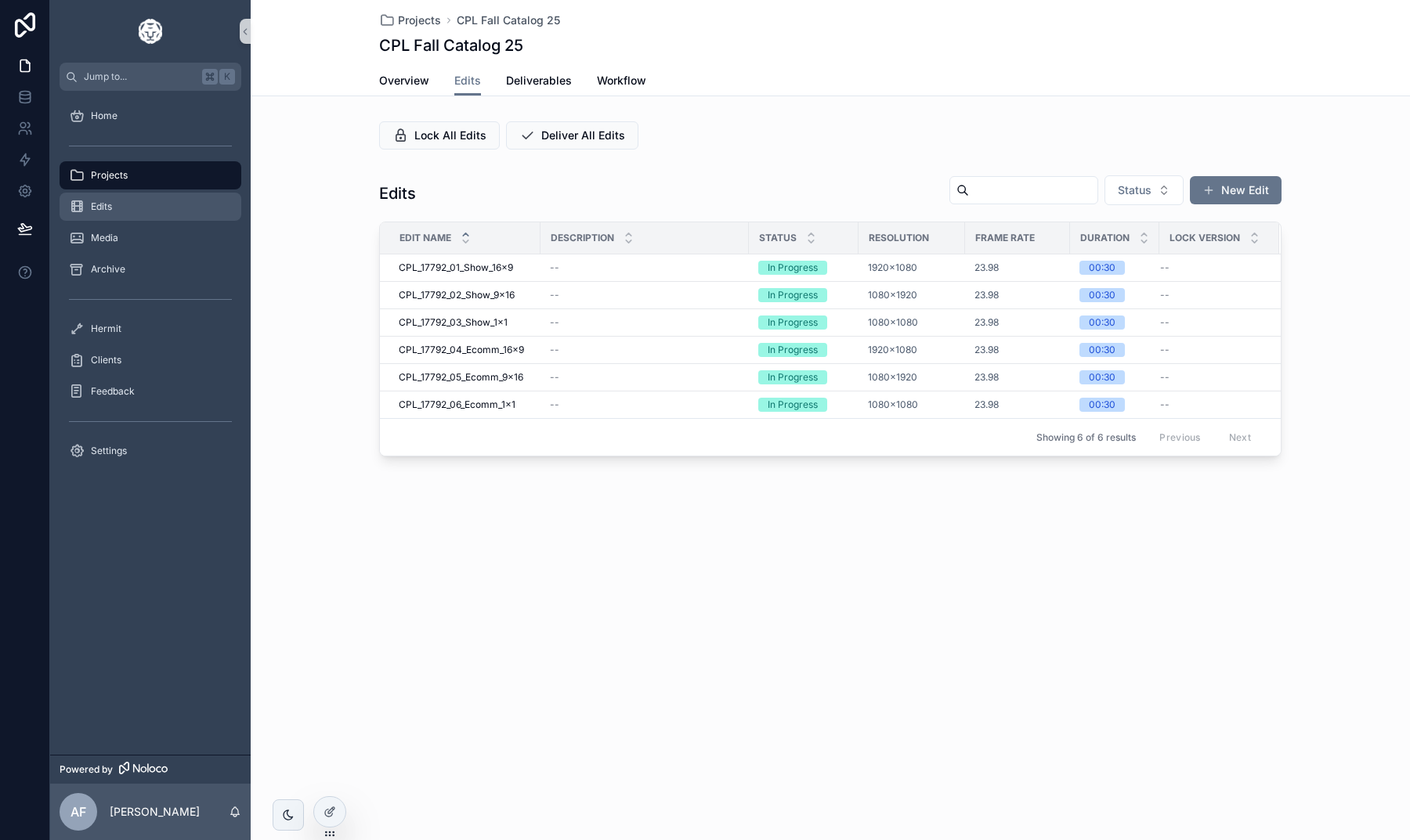
click at [127, 204] on div "Edits" at bounding box center [150, 206] width 163 height 25
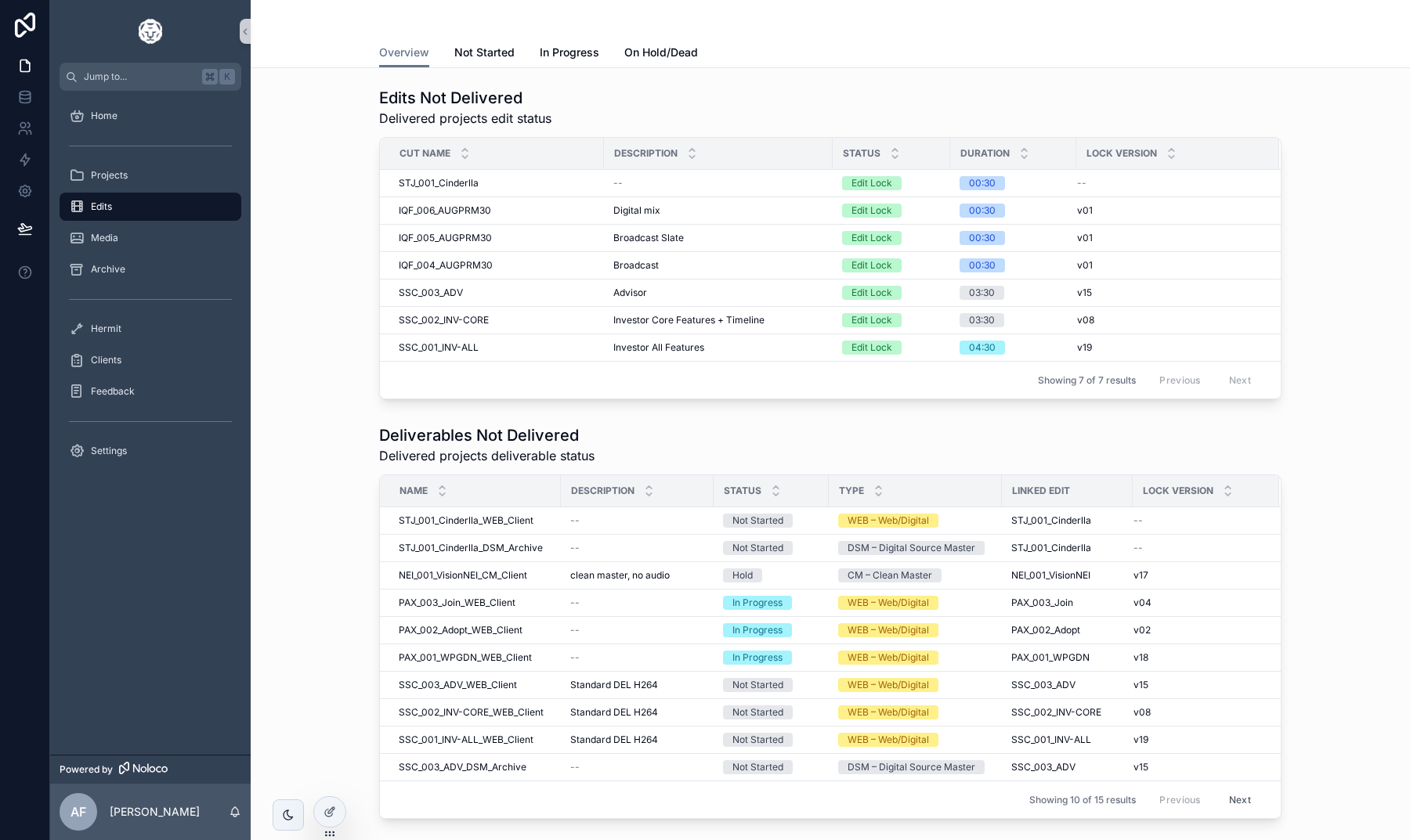
click at [1237, 797] on button "Next" at bounding box center [1240, 800] width 44 height 25
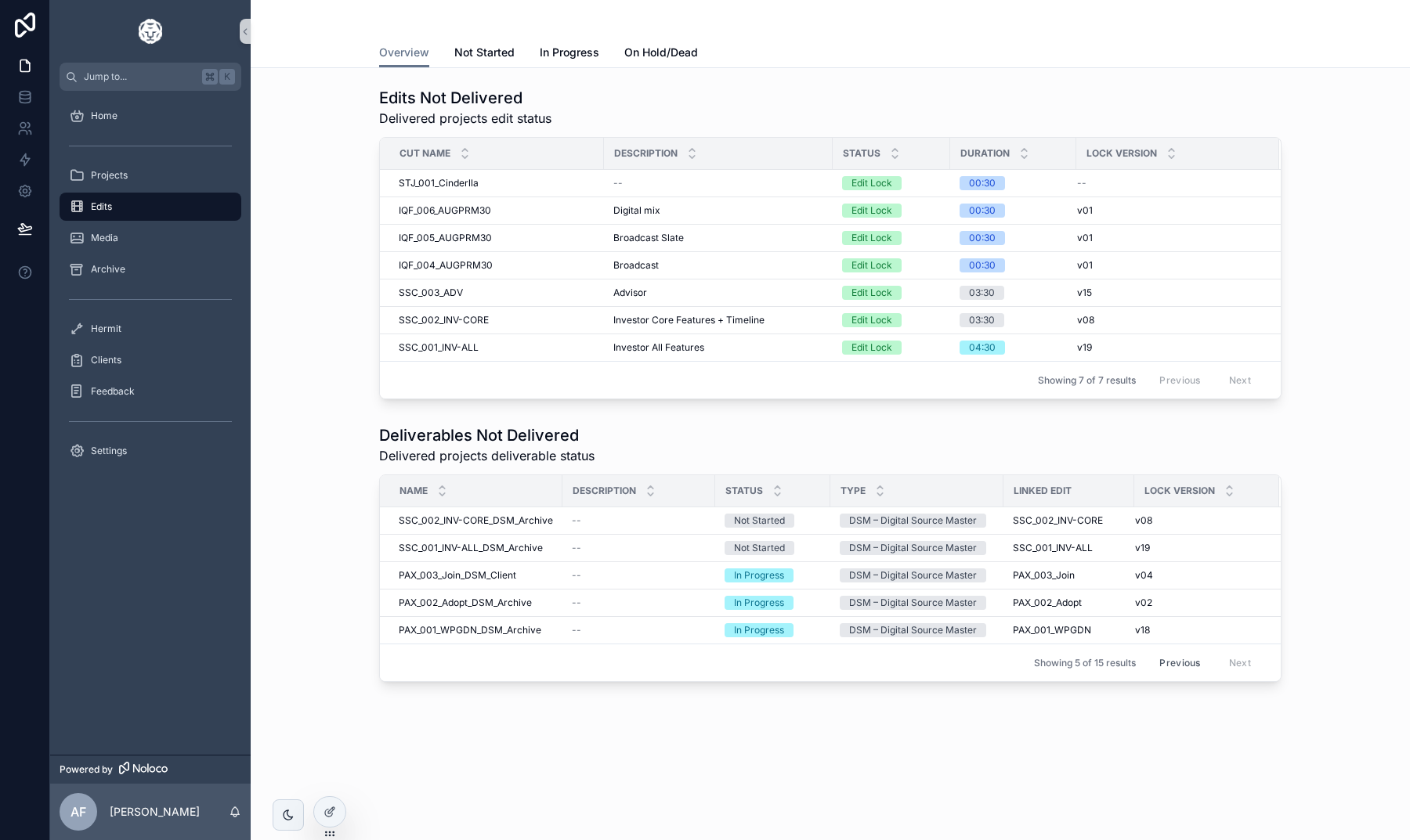
click at [1189, 667] on button "Previous" at bounding box center [1180, 663] width 62 height 25
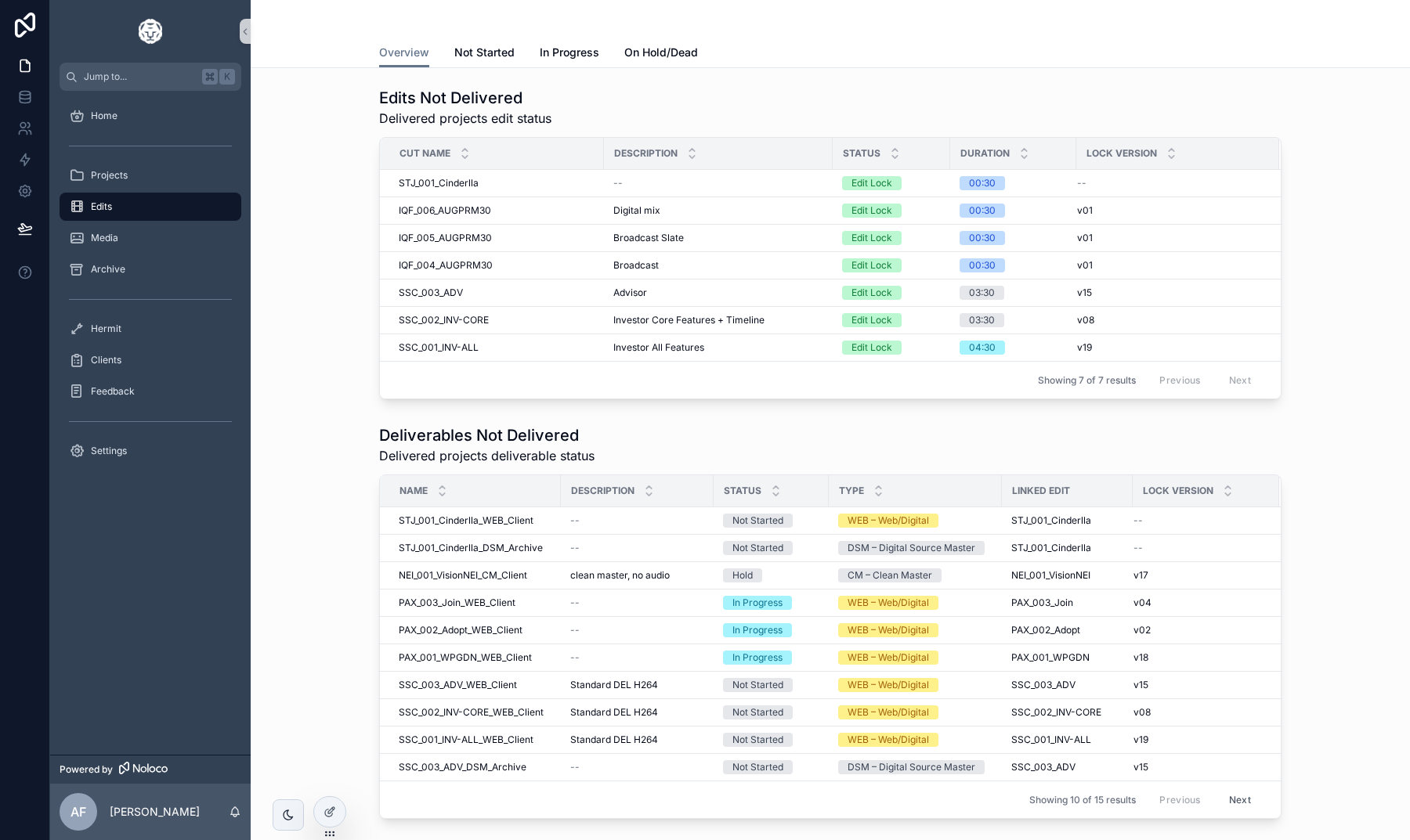
click at [308, 386] on div "Edits Not Delivered Delivered projects edit status Cut Name Description Status …" at bounding box center [830, 243] width 1135 height 325
click at [356, 210] on div "Edits Not Delivered Delivered projects edit status Cut Name Description Status …" at bounding box center [830, 243] width 1135 height 325
click at [155, 184] on div "Projects" at bounding box center [150, 175] width 163 height 25
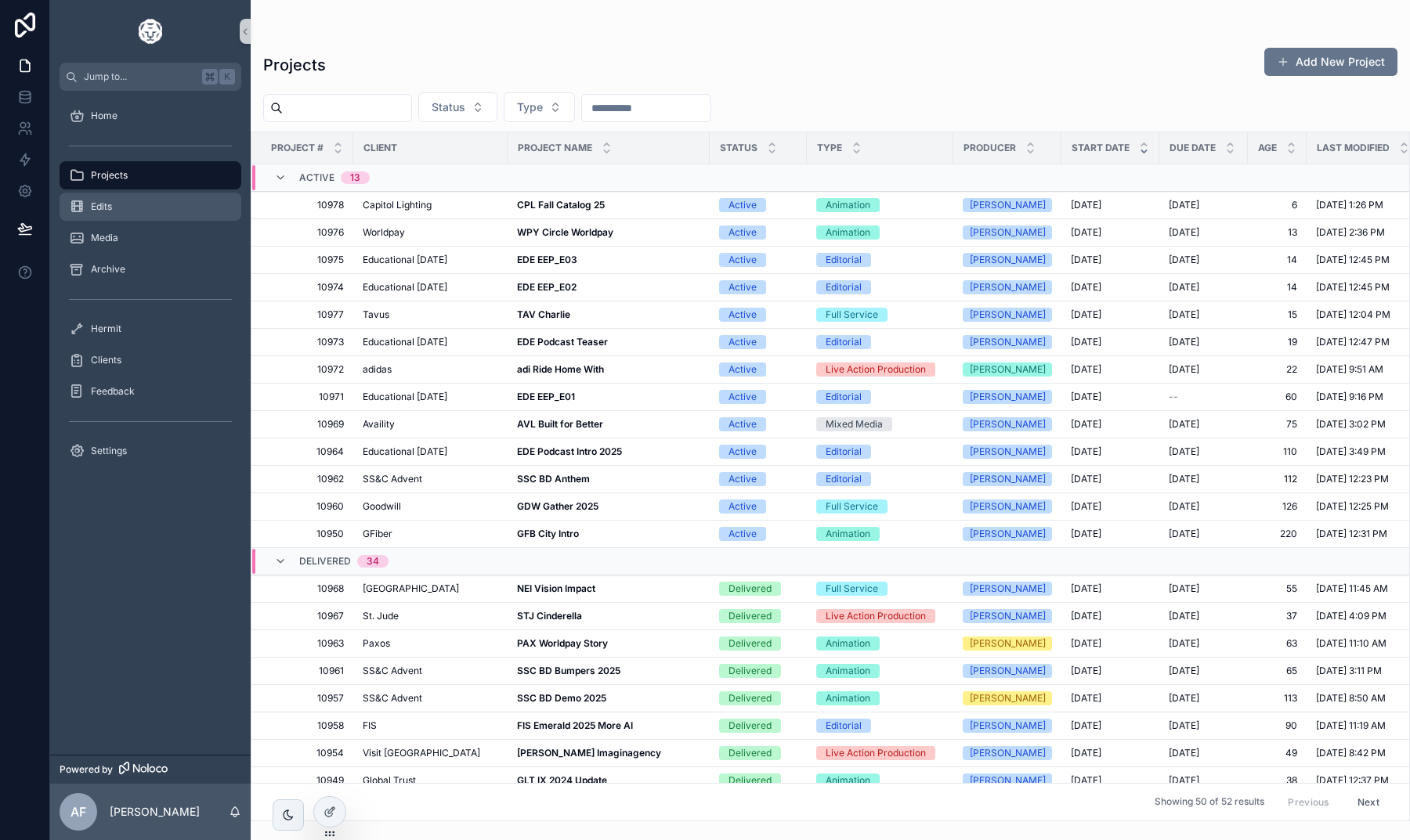
click at [146, 206] on div "Edits" at bounding box center [150, 206] width 163 height 25
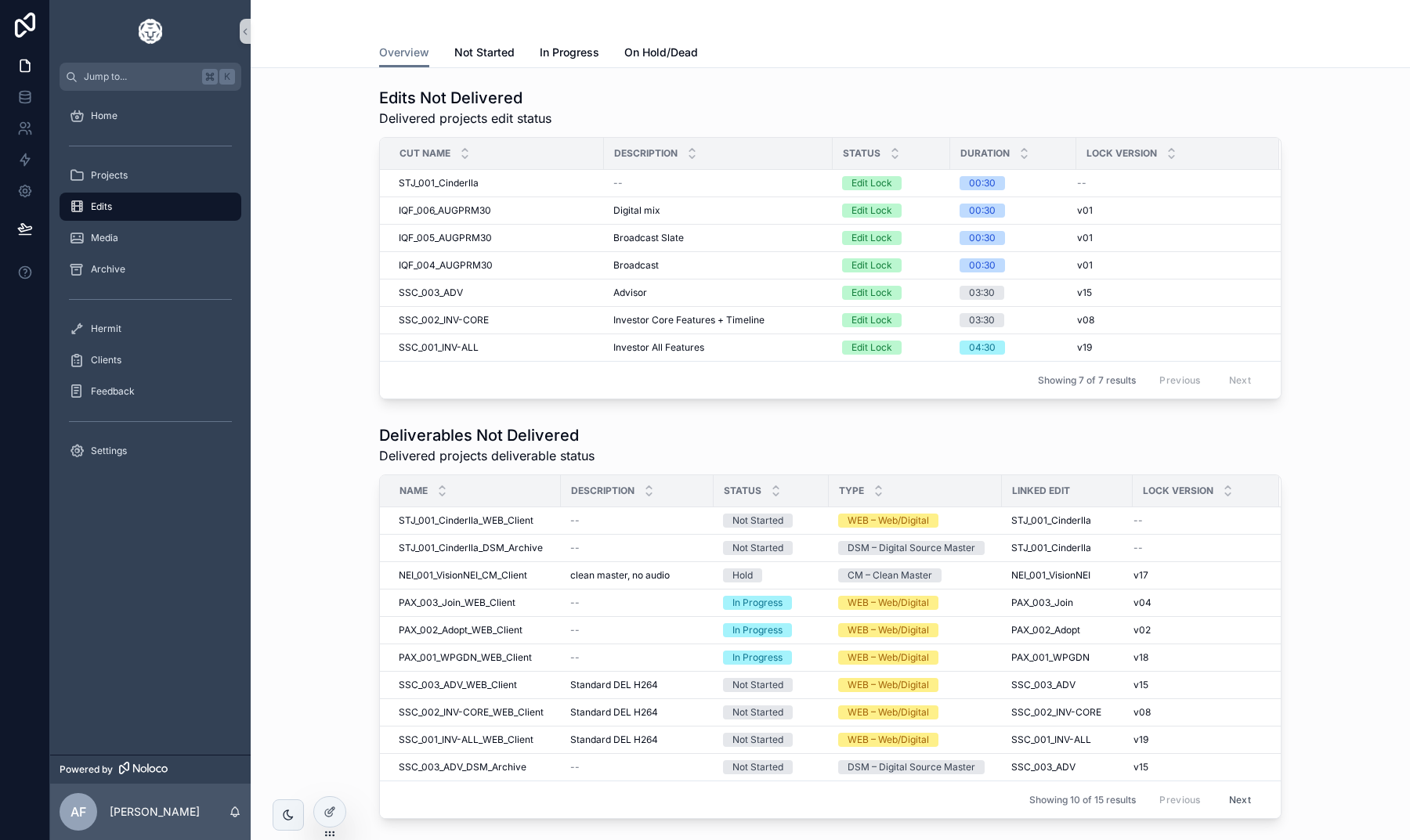
click at [328, 300] on div "Edits Not Delivered Delivered projects edit status Cut Name Description Status …" at bounding box center [830, 243] width 1135 height 325
click at [1315, 695] on div "Deliverables Not Delivered Delivered projects deliverable status Name Descripti…" at bounding box center [830, 622] width 1135 height 407
click at [781, 442] on div "Deliverables Not Delivered Delivered projects deliverable status" at bounding box center [830, 444] width 903 height 41
click at [926, 431] on div "Deliverables Not Delivered Delivered projects deliverable status" at bounding box center [830, 444] width 903 height 41
click at [349, 446] on div "Deliverables Not Delivered Delivered projects deliverable status Name Descripti…" at bounding box center [830, 622] width 1135 height 407
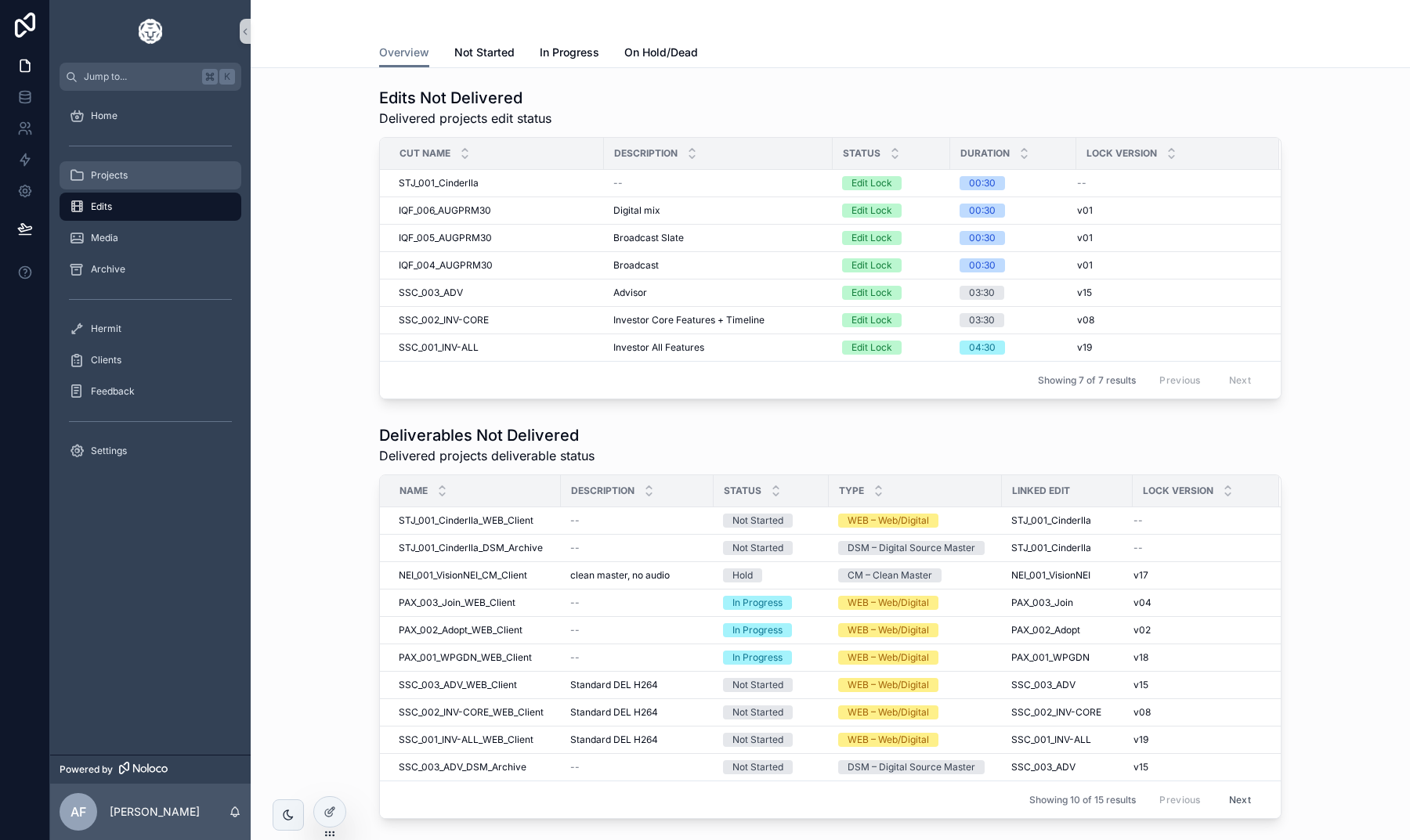
click at [147, 187] on div "Projects" at bounding box center [150, 175] width 163 height 25
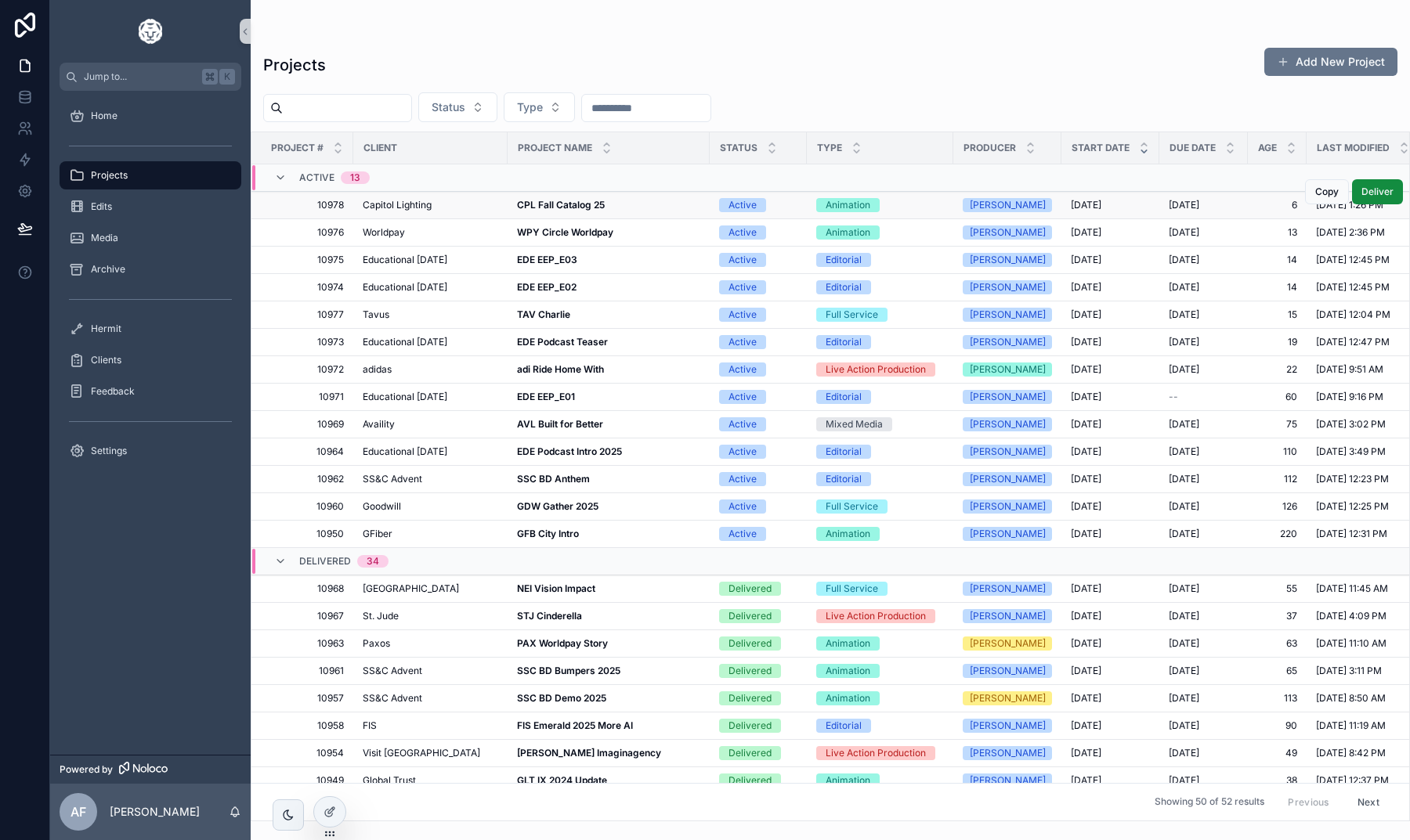
click at [597, 203] on strong "CPL Fall Catalog 25" at bounding box center [560, 205] width 88 height 11
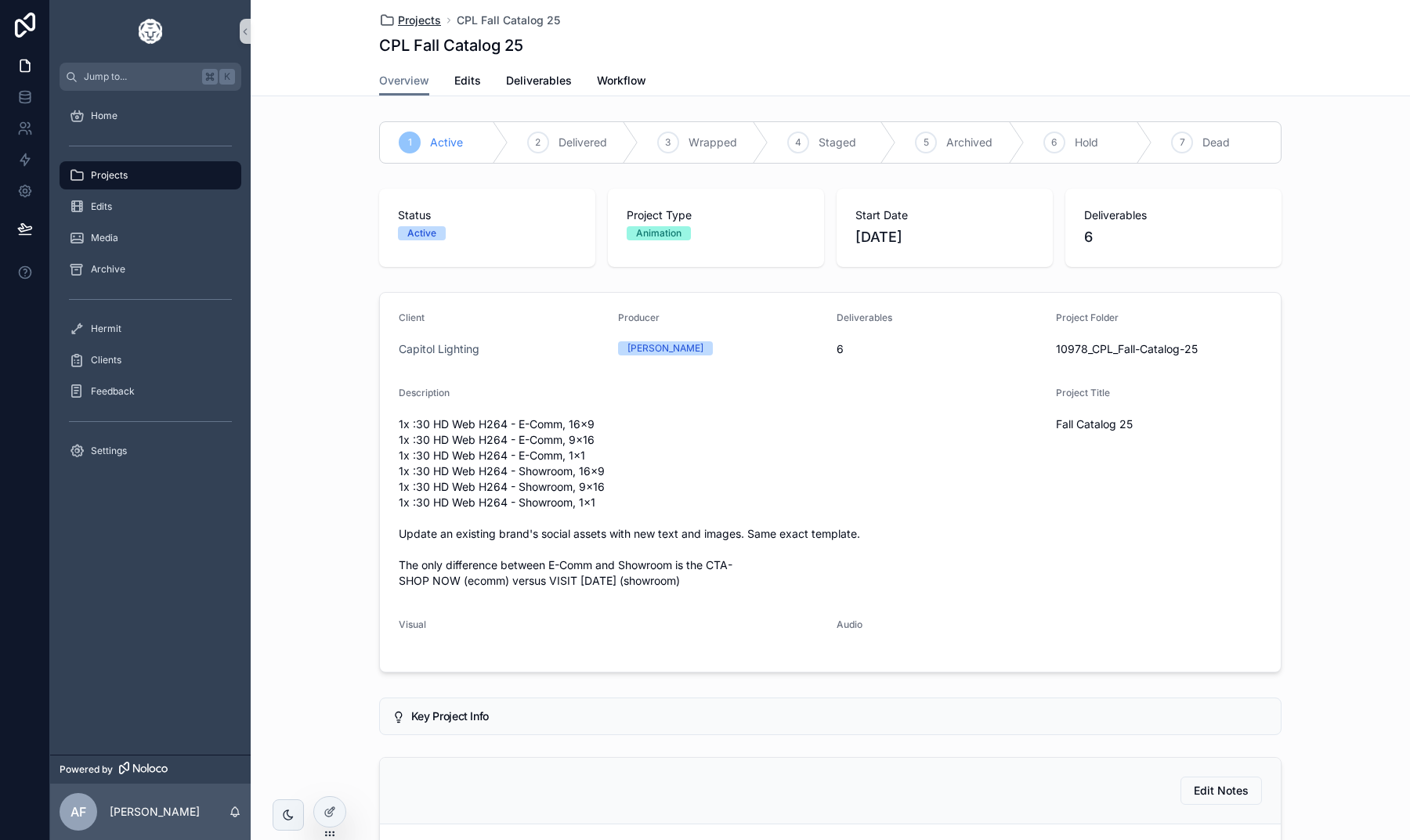
click at [416, 15] on span "Projects" at bounding box center [420, 20] width 43 height 16
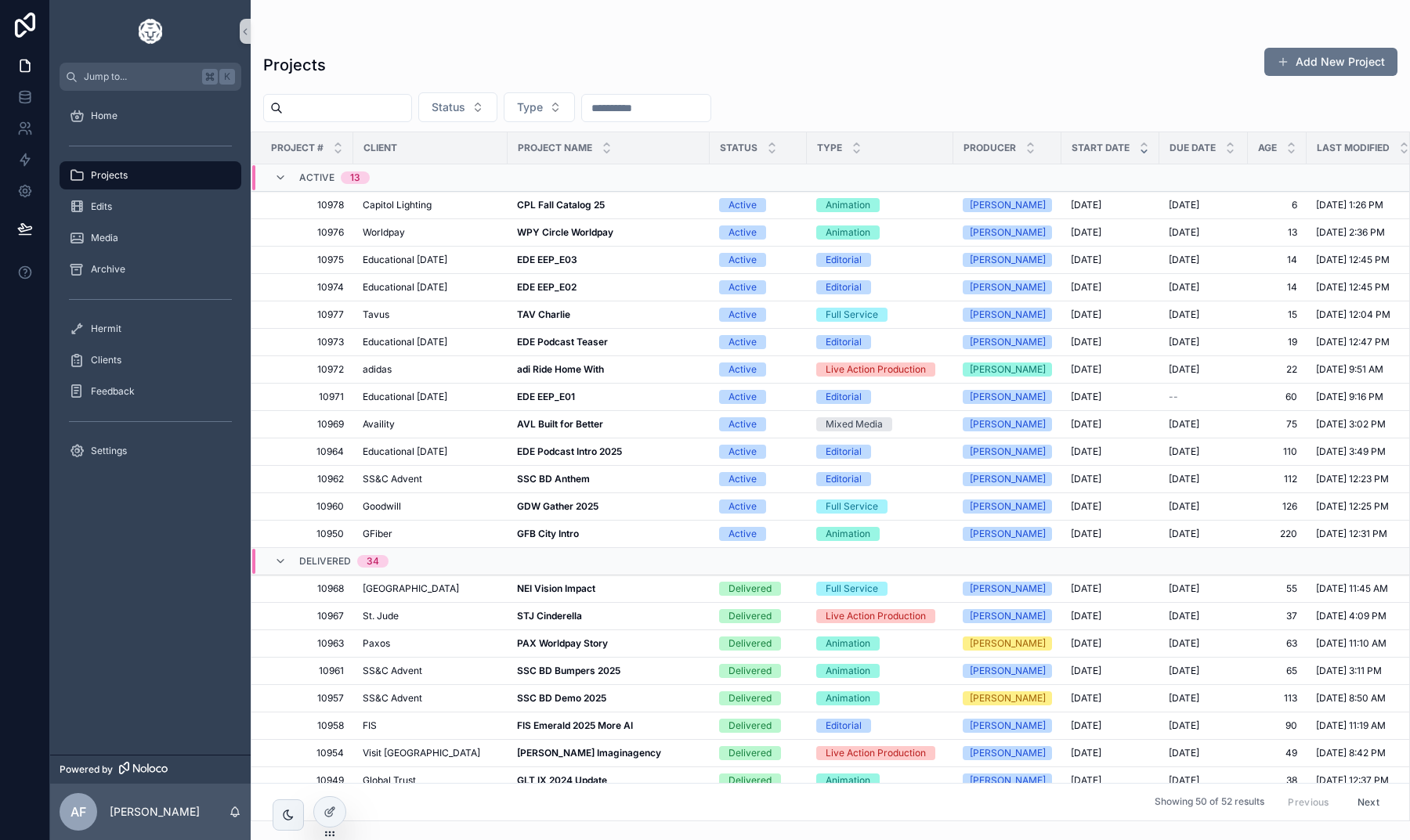
click at [1096, 94] on div "Status Type" at bounding box center [830, 107] width 1159 height 30
click at [600, 236] on strong "WPY Circle Worldpay" at bounding box center [565, 232] width 96 height 11
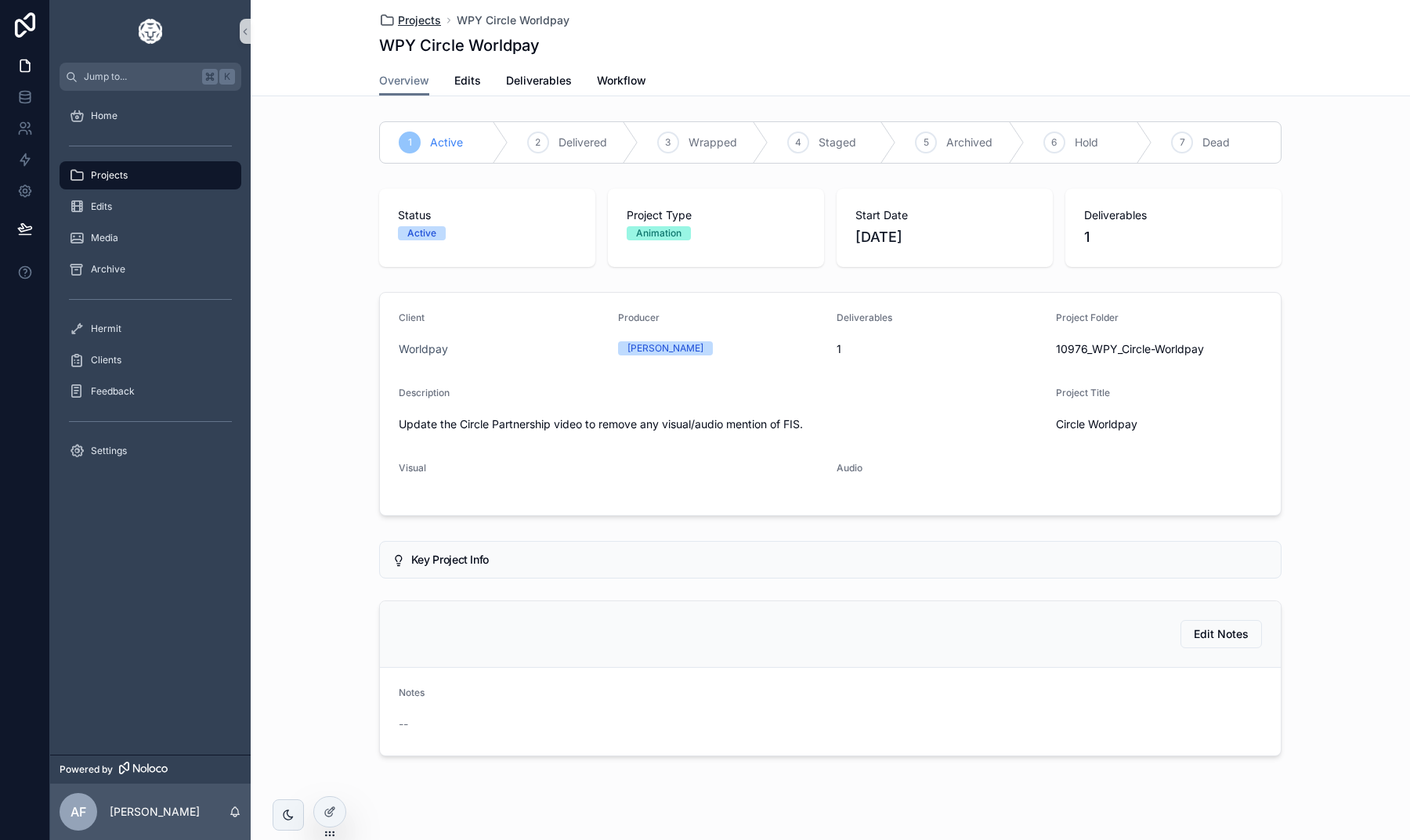
click at [406, 19] on span "Projects" at bounding box center [420, 20] width 43 height 16
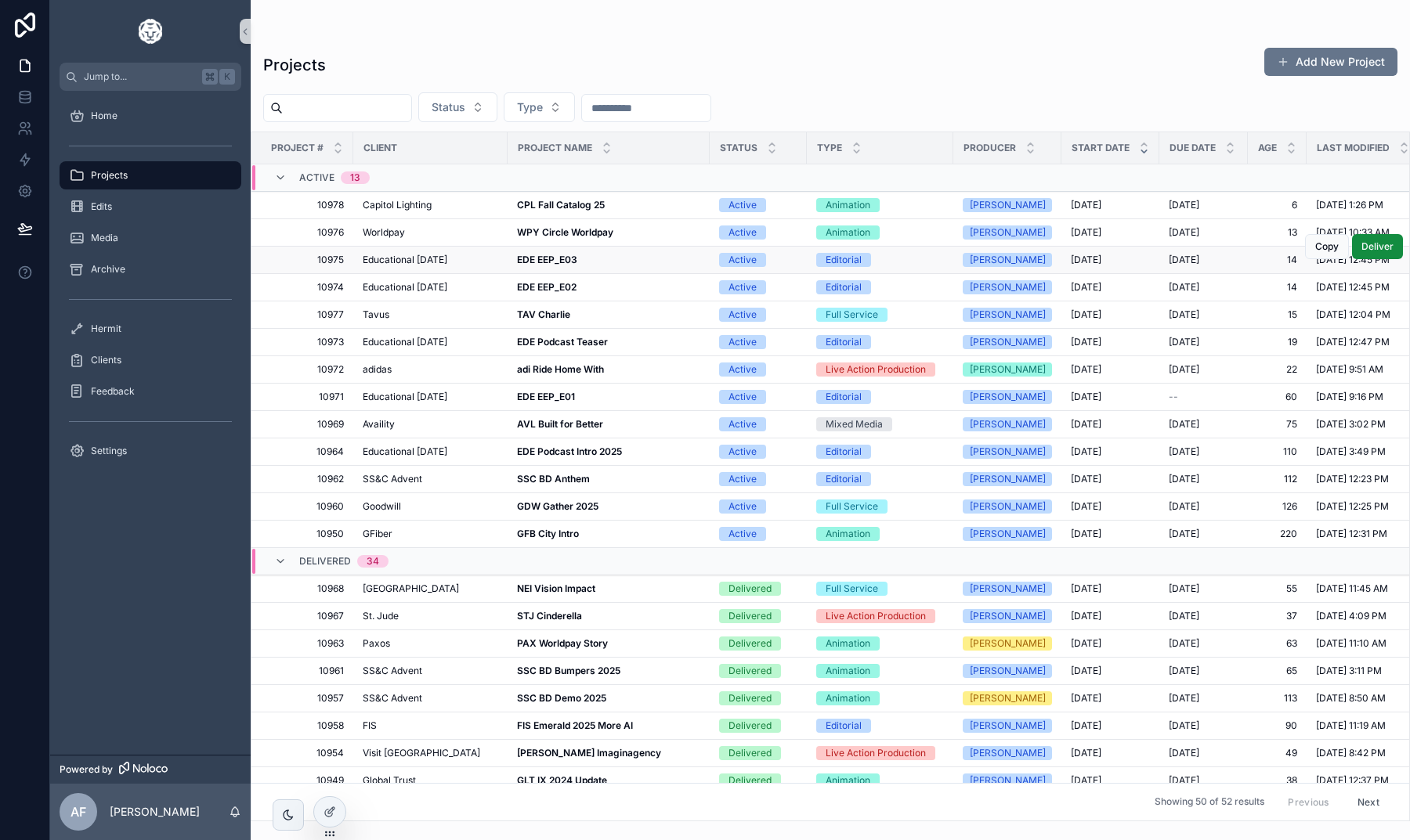
click at [558, 262] on strong "EDE EEP_E03" at bounding box center [547, 259] width 60 height 11
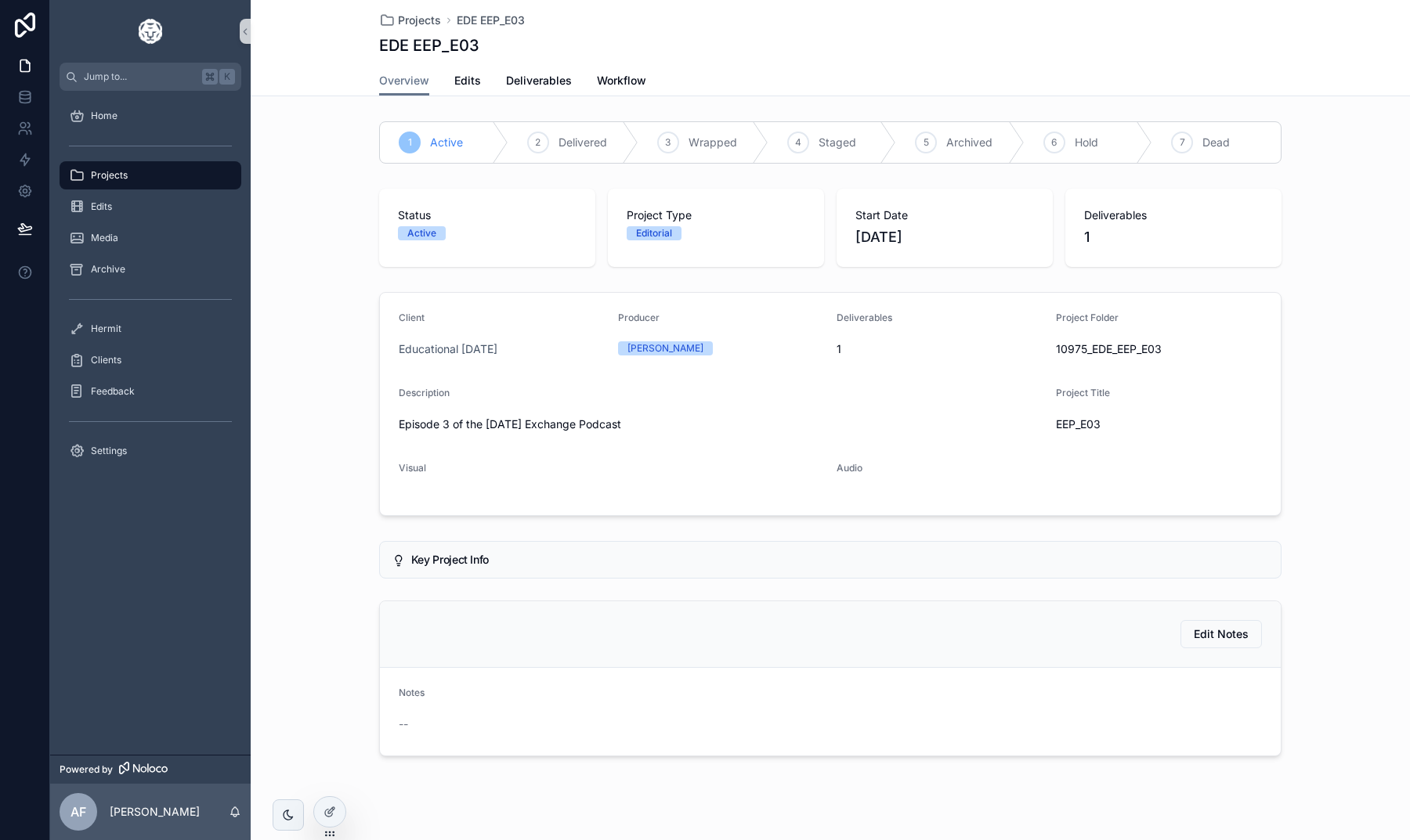
click at [115, 170] on span "Projects" at bounding box center [108, 174] width 37 height 12
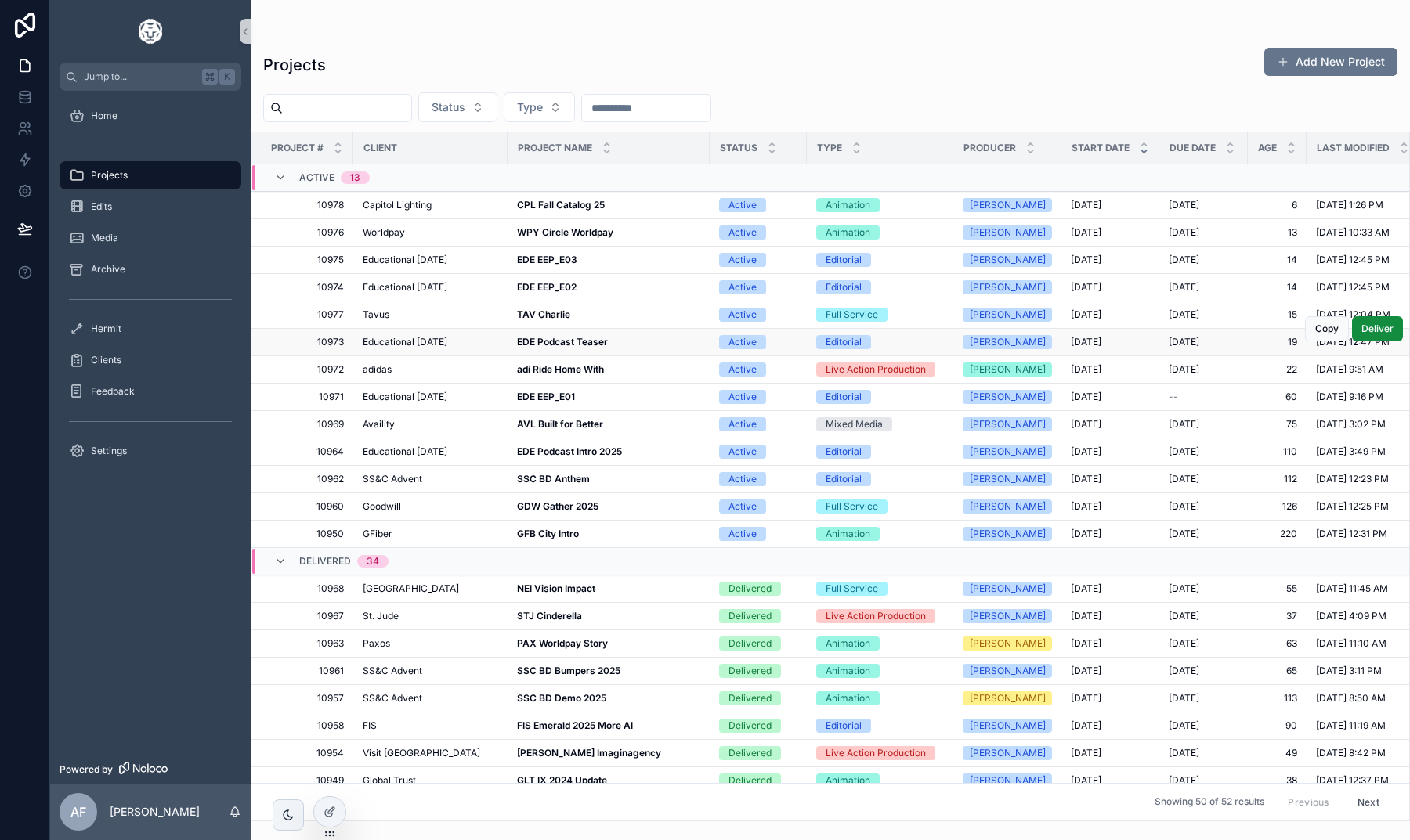
click at [537, 339] on strong "EDE Podcast Teaser" at bounding box center [562, 341] width 91 height 11
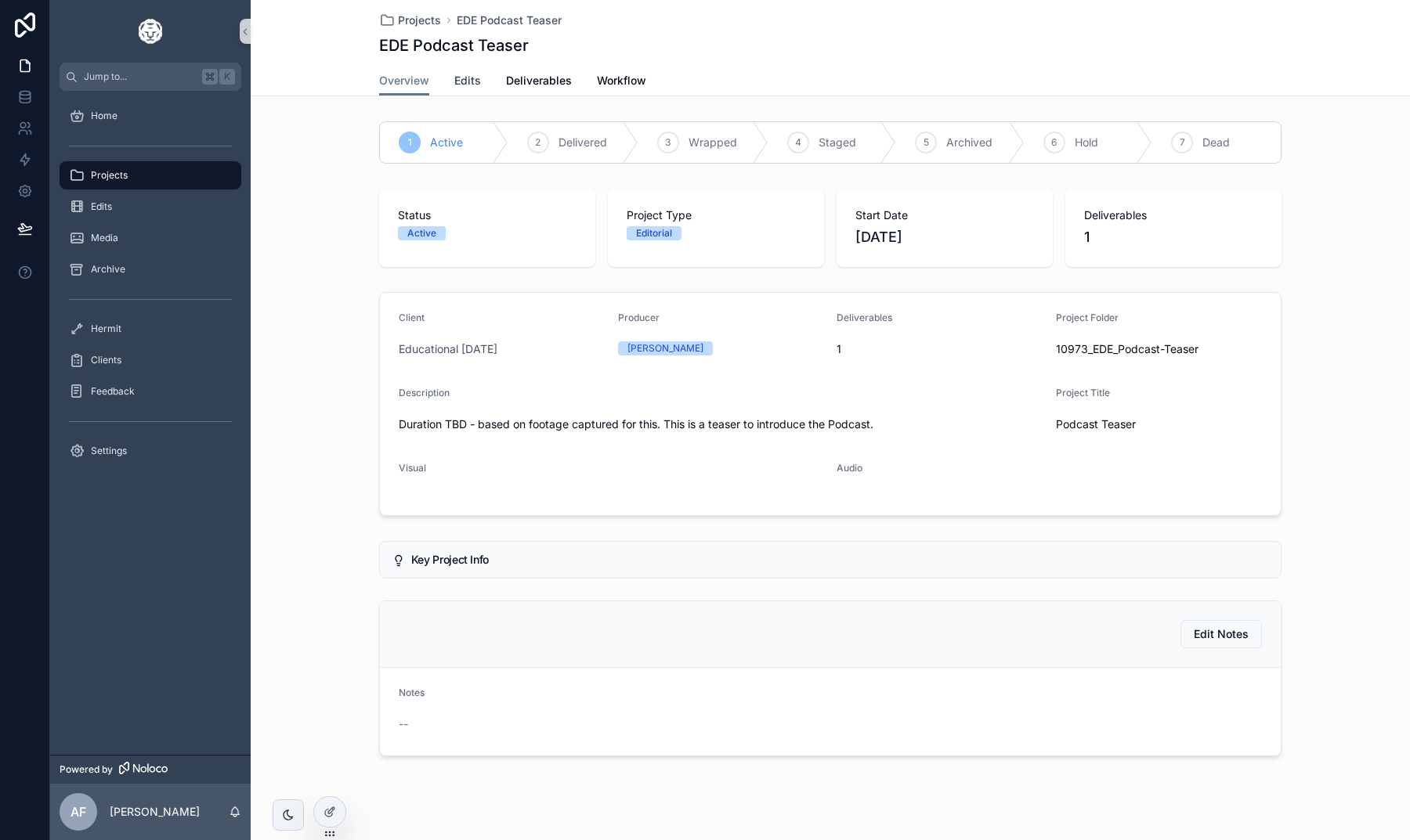
click at [472, 92] on link "Edits" at bounding box center [468, 82] width 26 height 31
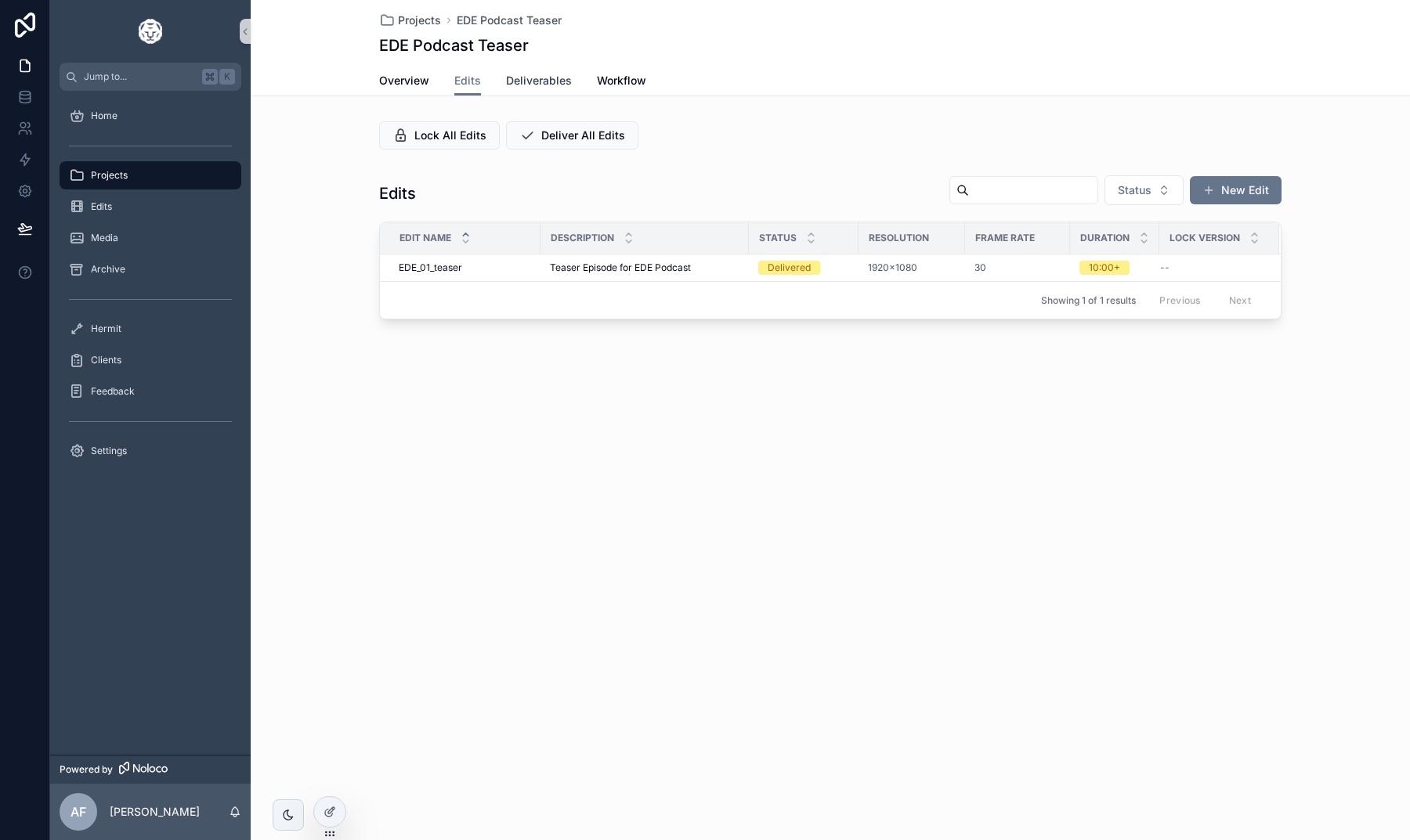
click at [514, 80] on span "Deliverables" at bounding box center [539, 80] width 66 height 16
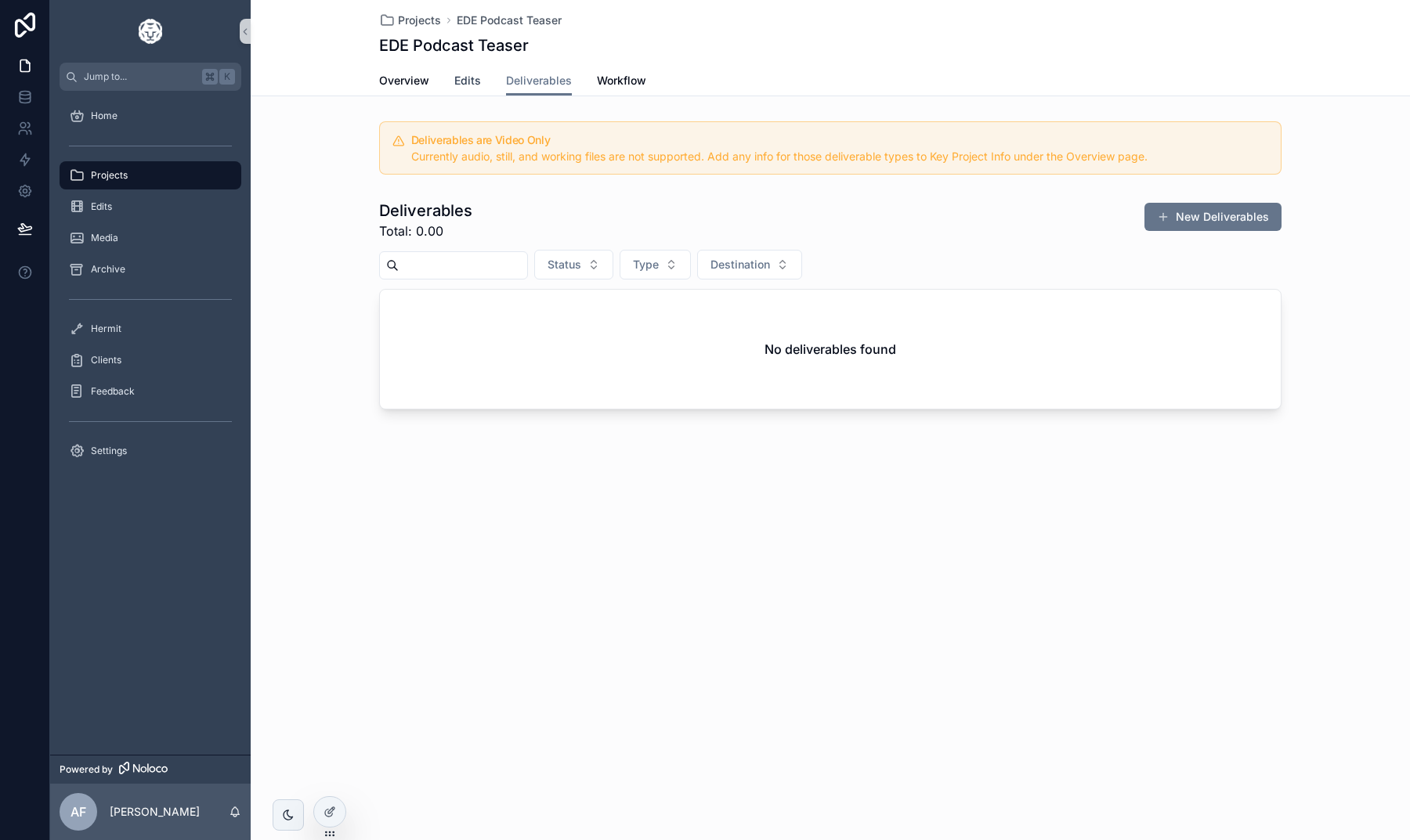
click at [473, 86] on span "Edits" at bounding box center [468, 80] width 26 height 16
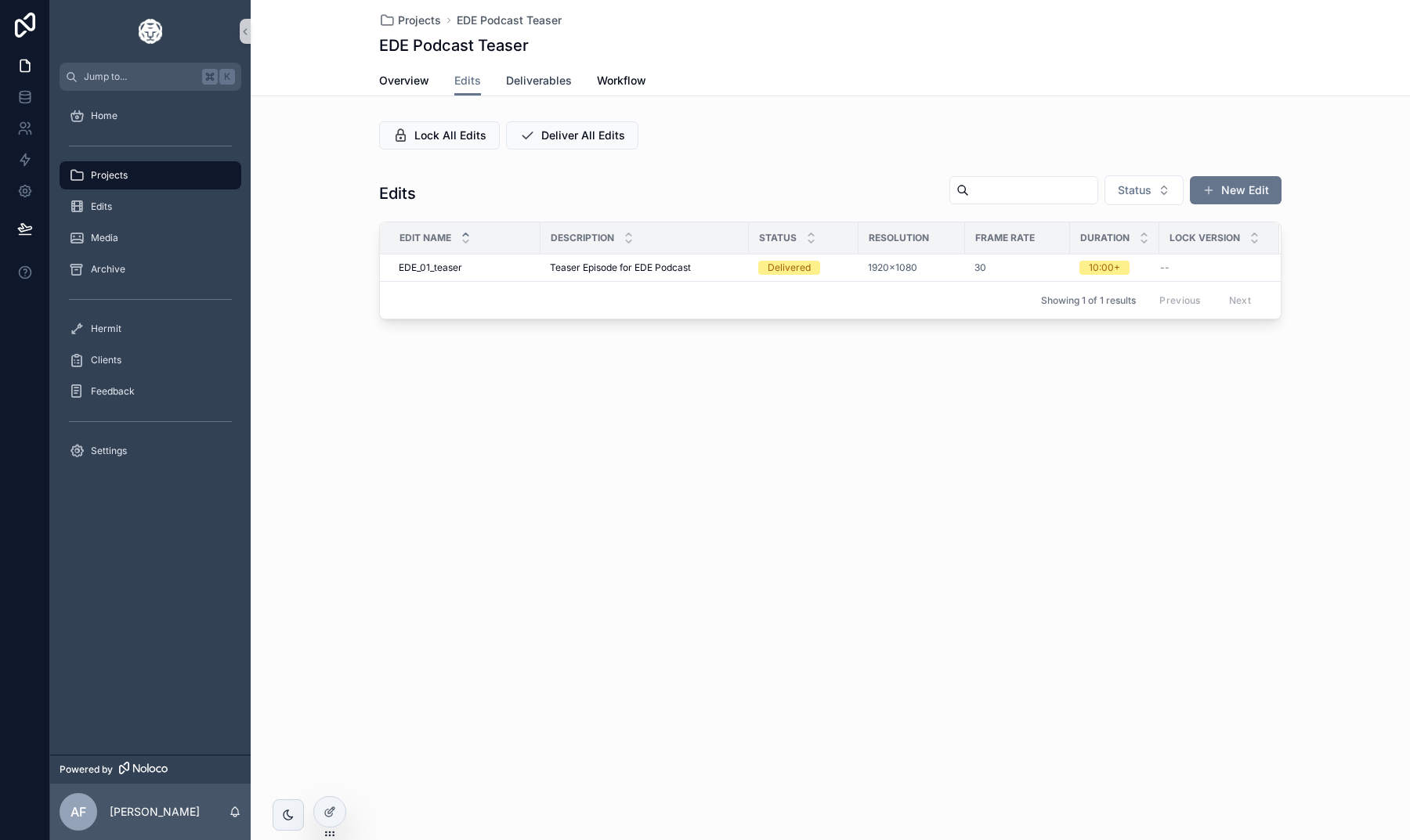
click at [540, 77] on span "Deliverables" at bounding box center [539, 80] width 66 height 16
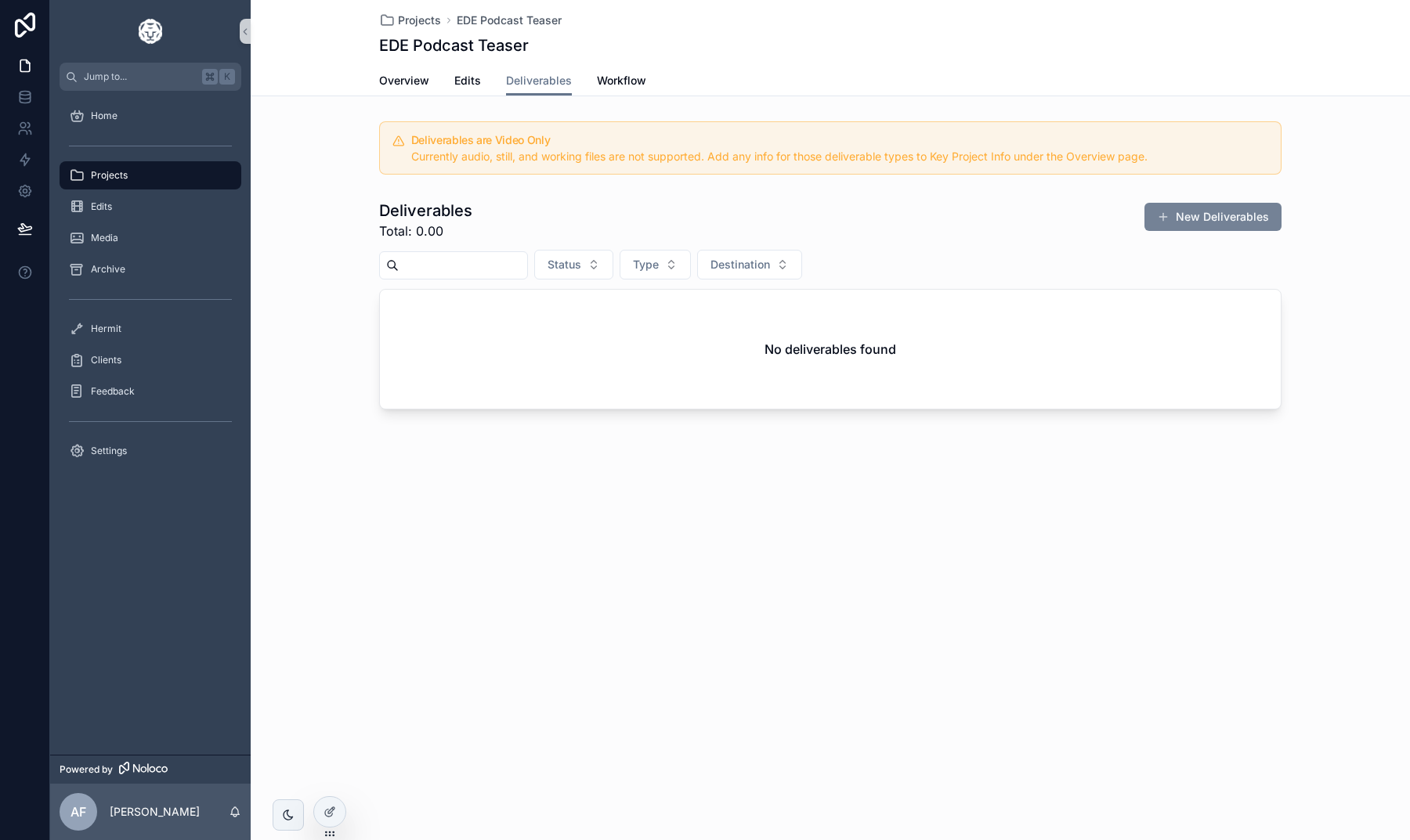
click at [1169, 224] on button "New Deliverables" at bounding box center [1212, 217] width 137 height 28
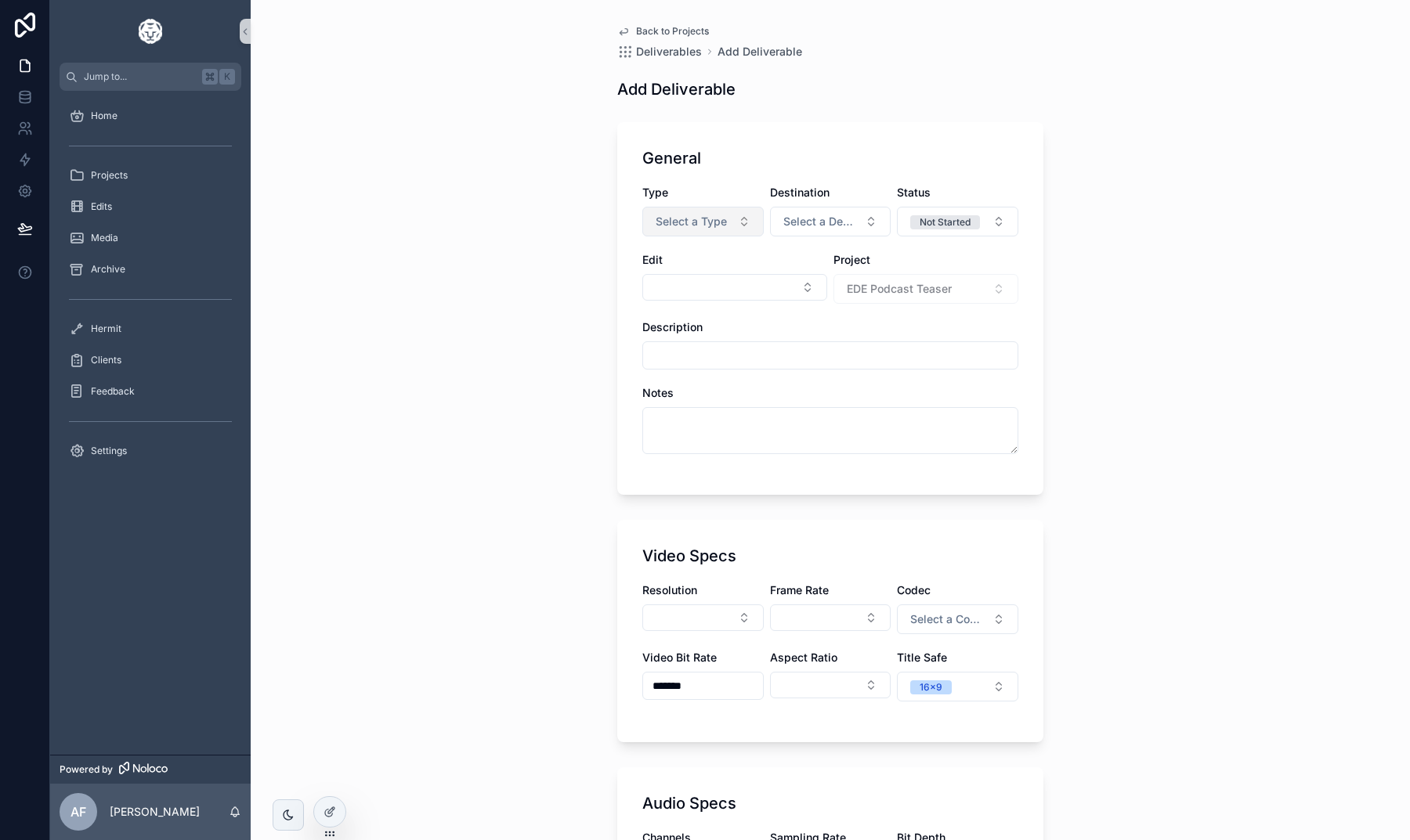
click at [708, 218] on span "Select a Type" at bounding box center [691, 222] width 72 height 16
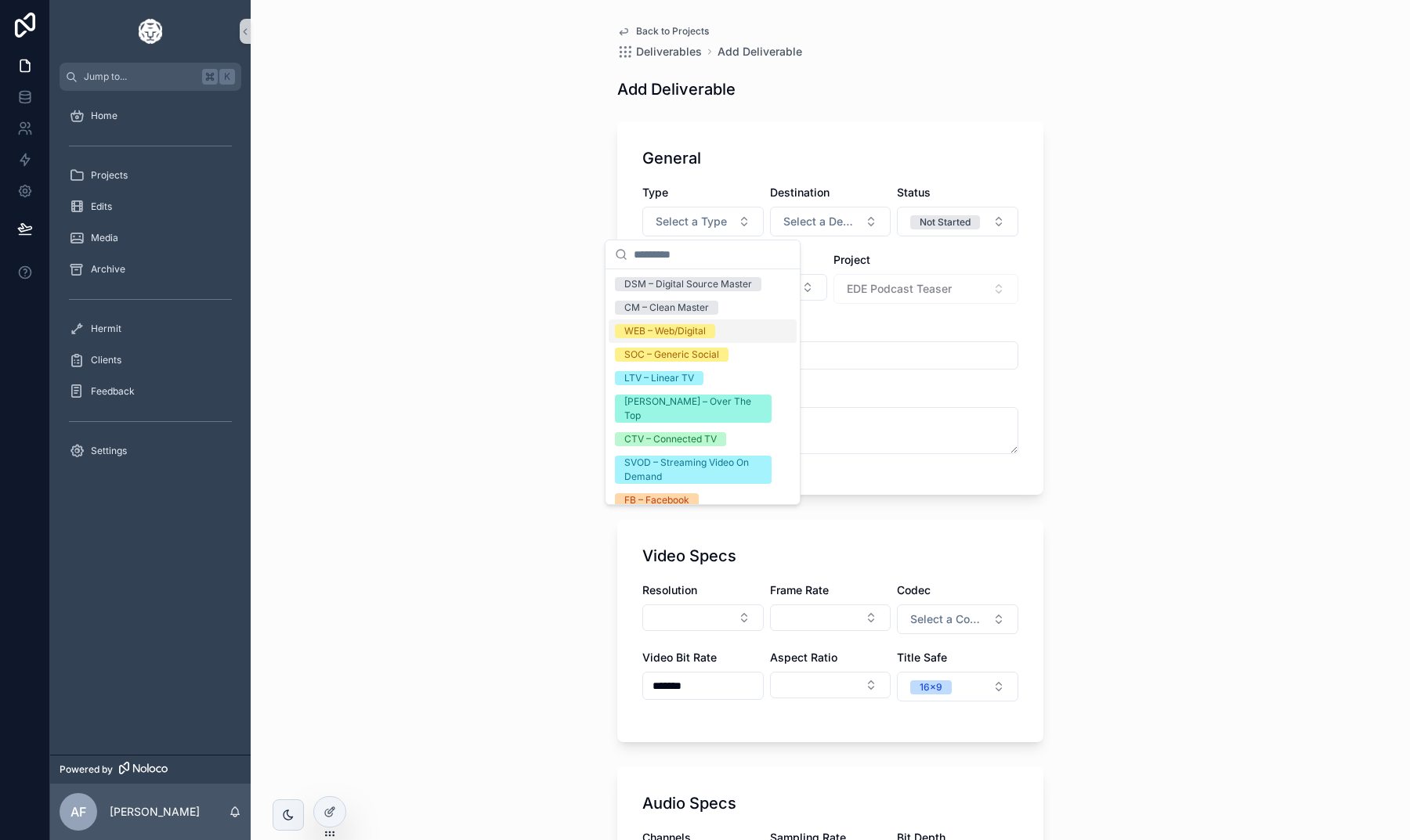
click at [688, 331] on div "WEB – Web/Digital" at bounding box center [665, 331] width 81 height 14
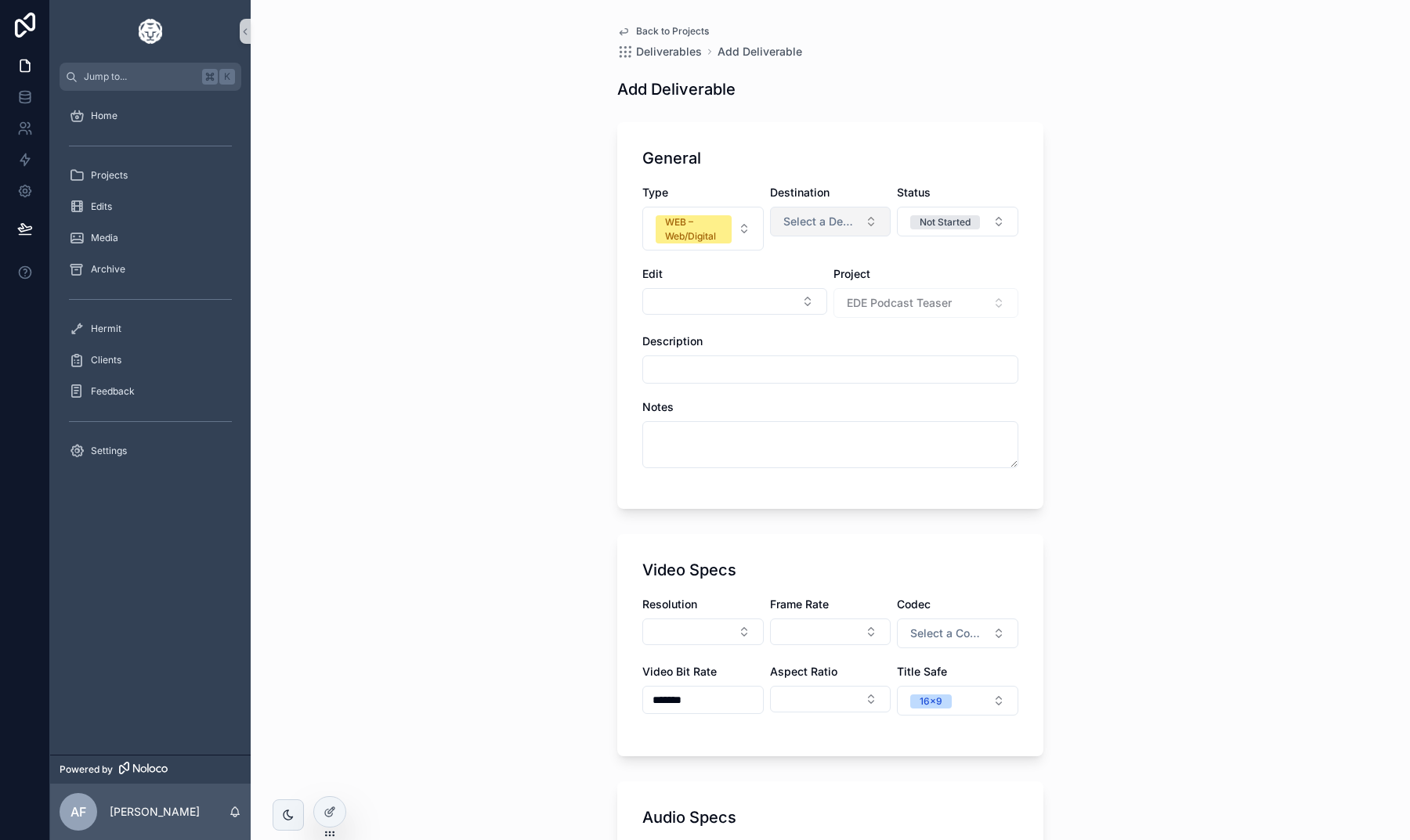
click at [816, 215] on span "Select a Destination" at bounding box center [821, 222] width 76 height 16
click at [803, 284] on div "Client" at bounding box center [830, 284] width 188 height 24
click at [943, 218] on div "Not Started" at bounding box center [945, 222] width 51 height 14
click at [903, 358] on div "Delivered" at bounding box center [902, 354] width 43 height 14
click at [722, 303] on button "Select Button" at bounding box center [735, 302] width 185 height 26
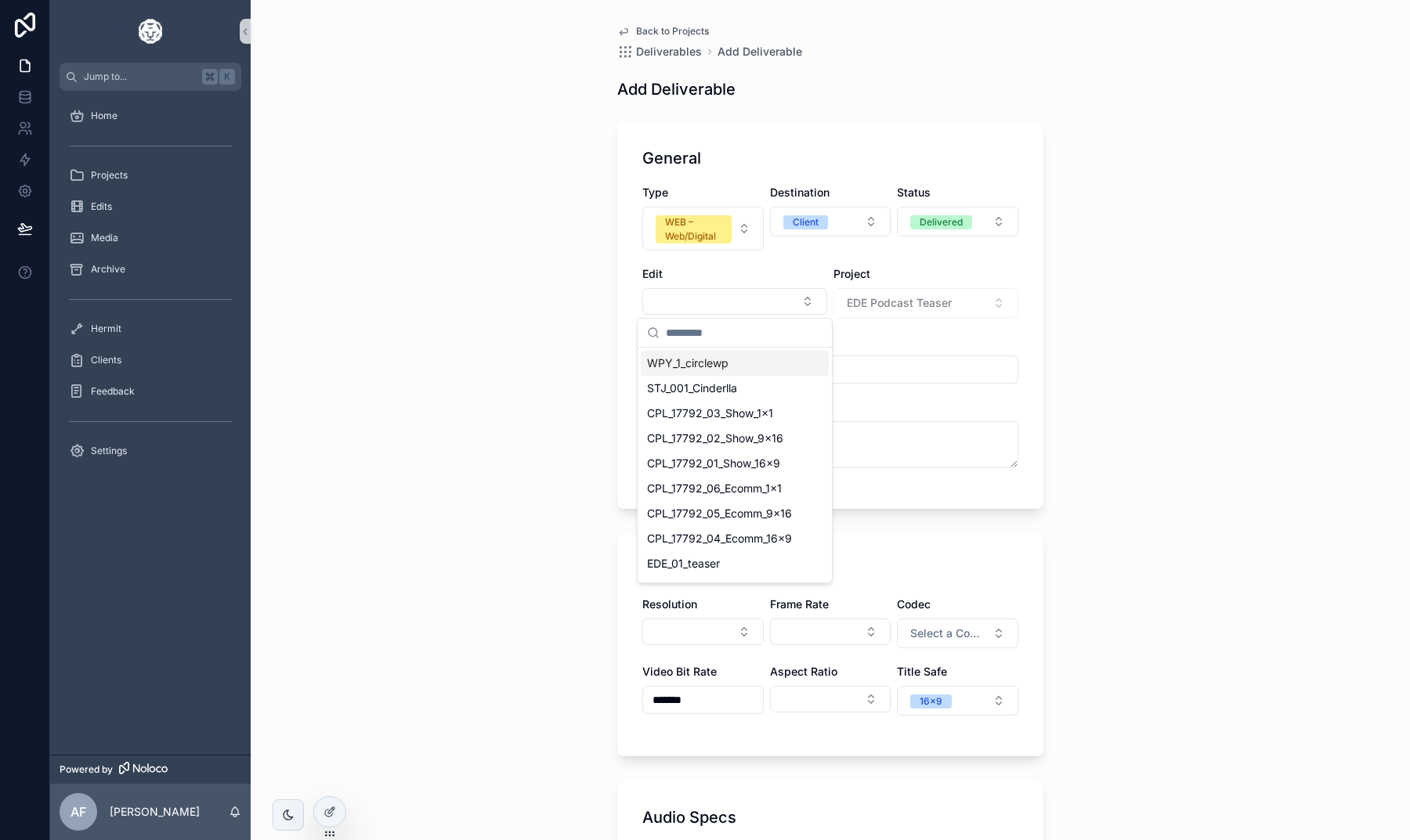
click at [588, 358] on div "Back to Projects Deliverables Add Deliverable Add Deliverable General Type WEB …" at bounding box center [830, 420] width 1159 height 840
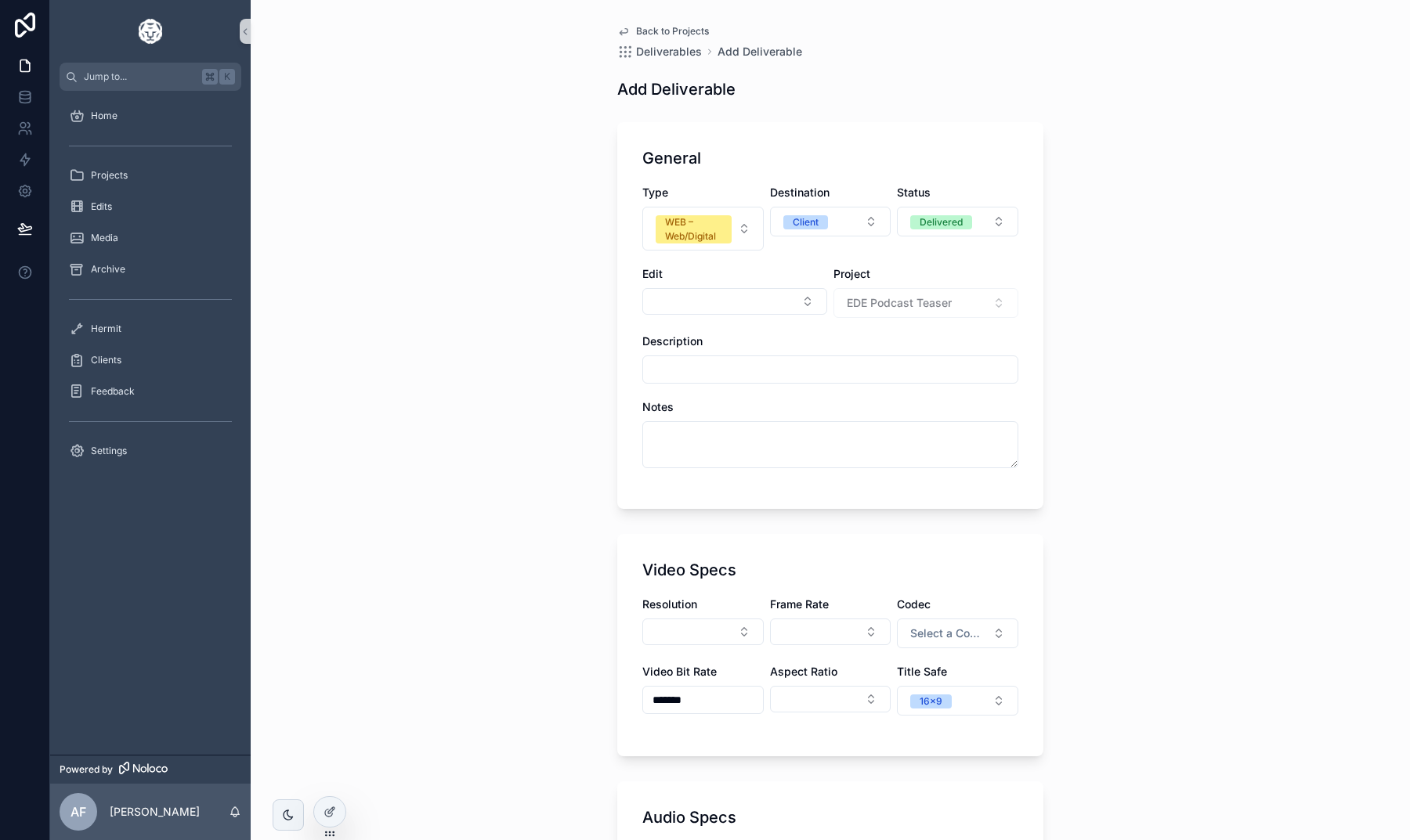
click at [708, 281] on div "Edit" at bounding box center [735, 273] width 185 height 16
click at [708, 288] on div "Edit" at bounding box center [735, 291] width 185 height 52
click at [708, 295] on button "Select Button" at bounding box center [735, 302] width 185 height 26
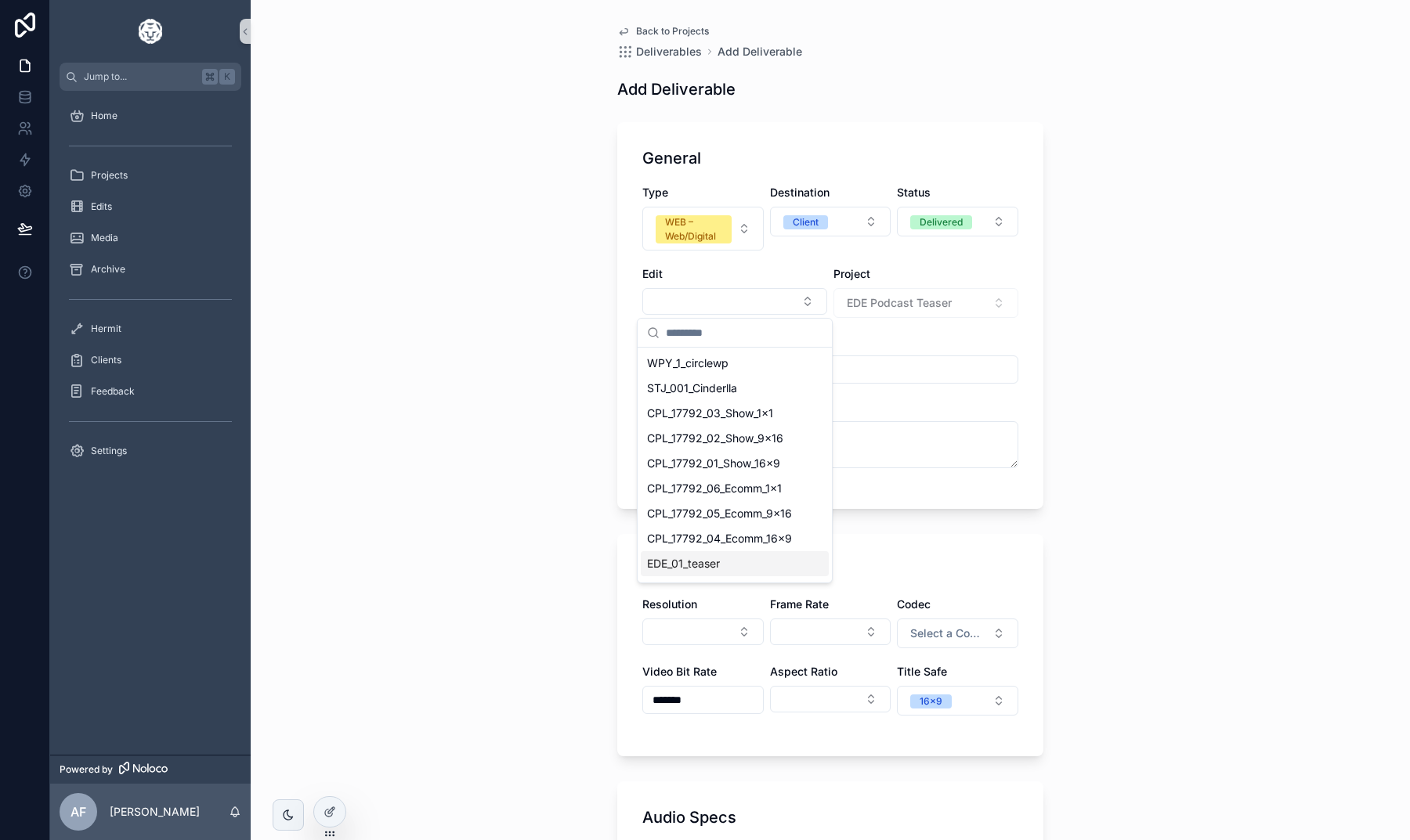
click at [700, 558] on span "EDE_01_teaser" at bounding box center [683, 564] width 73 height 16
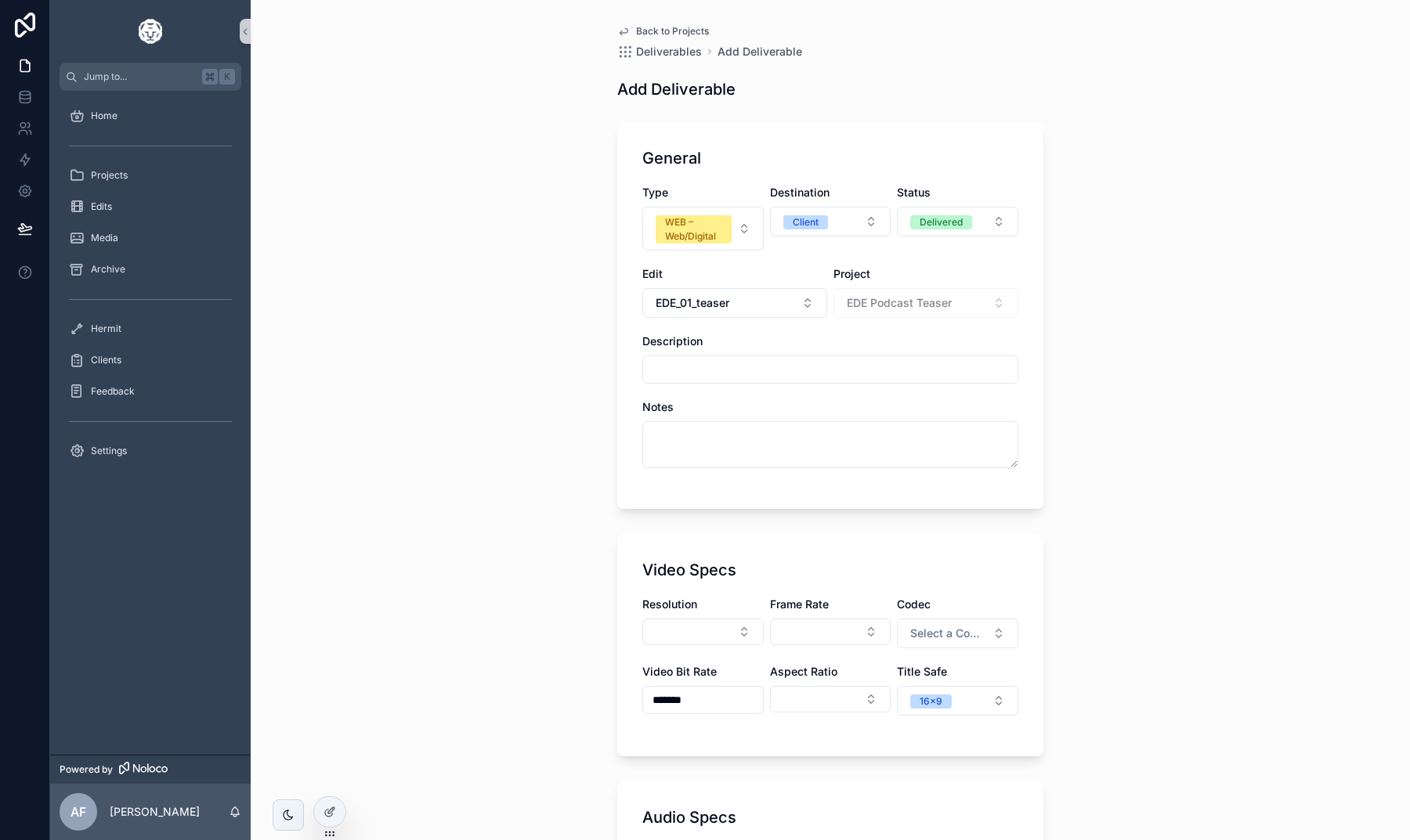
click at [672, 368] on input "scrollable content" at bounding box center [830, 369] width 374 height 22
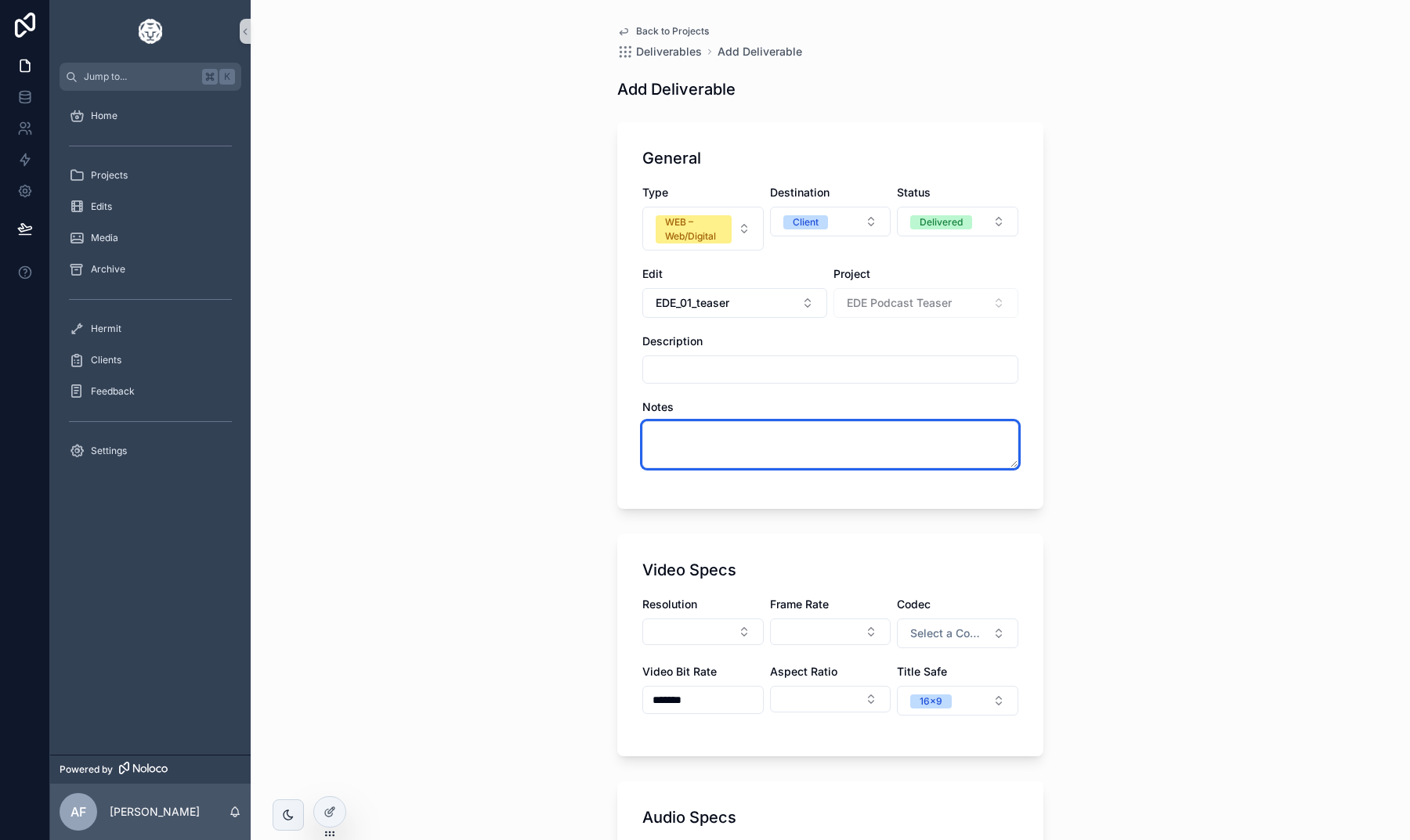
click at [682, 453] on textarea "scrollable content" at bounding box center [830, 445] width 376 height 47
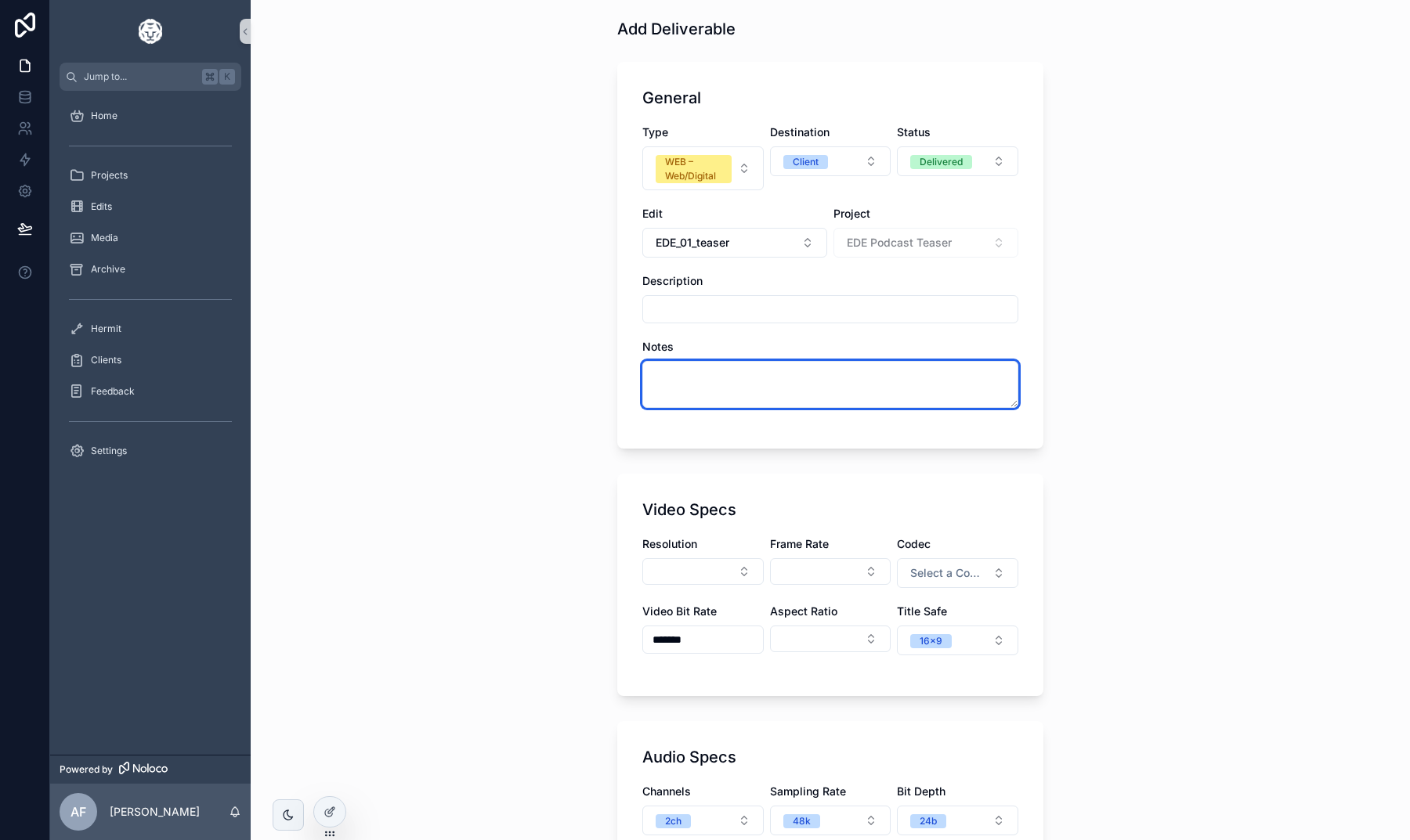
scroll to position [173, 0]
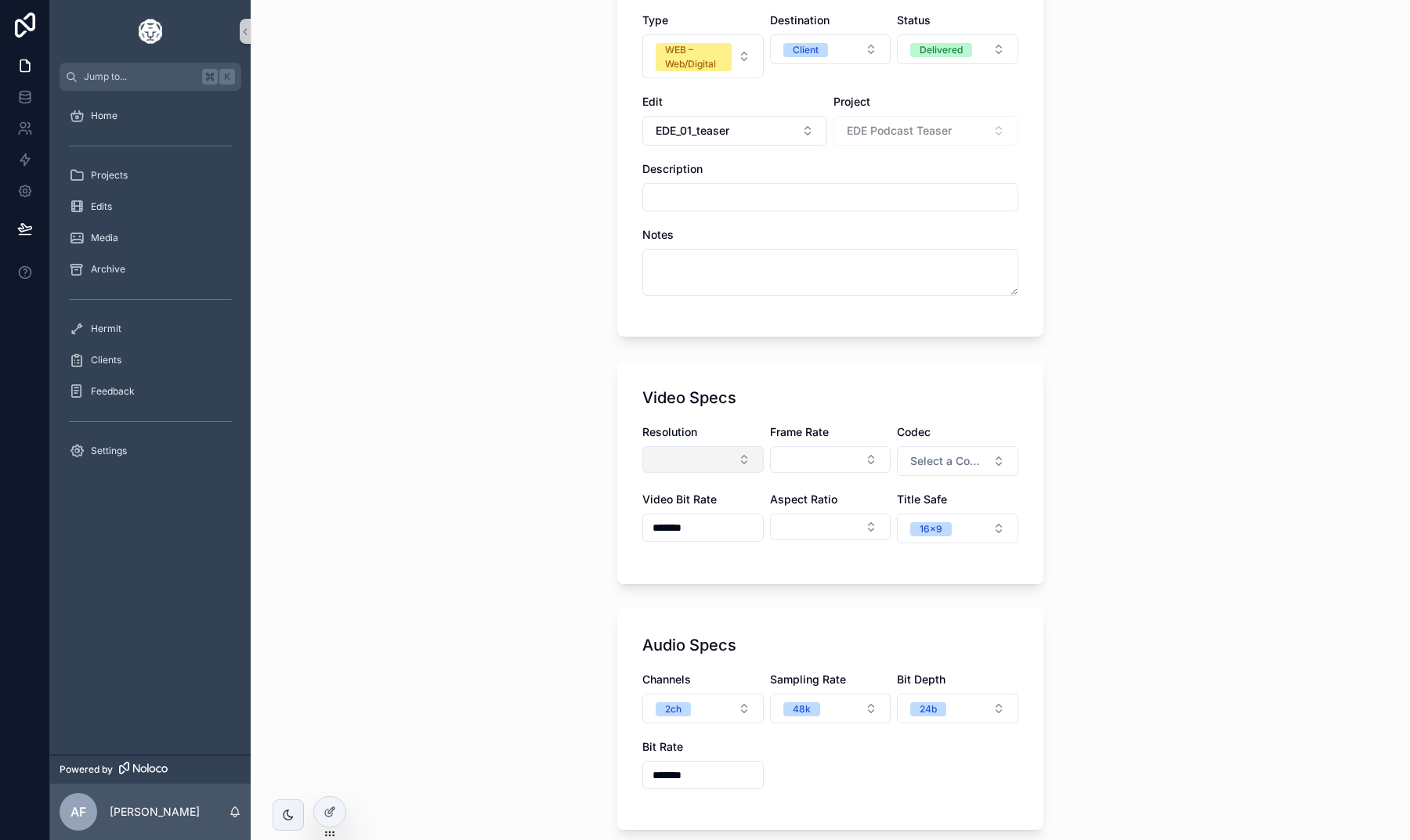
click at [684, 449] on button "Select Button" at bounding box center [703, 459] width 122 height 26
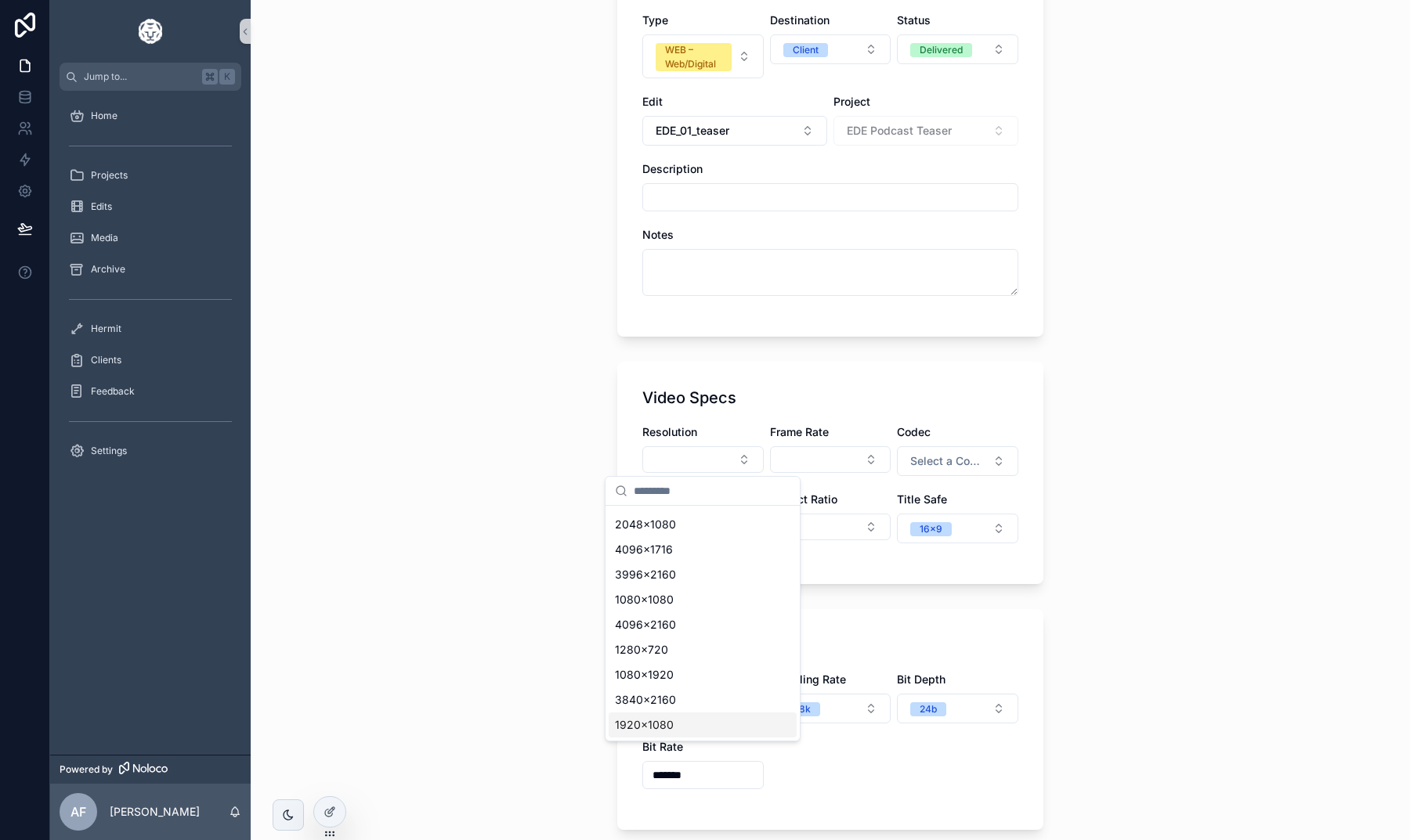
scroll to position [97, 0]
click at [653, 714] on div "1920x1080" at bounding box center [702, 725] width 188 height 25
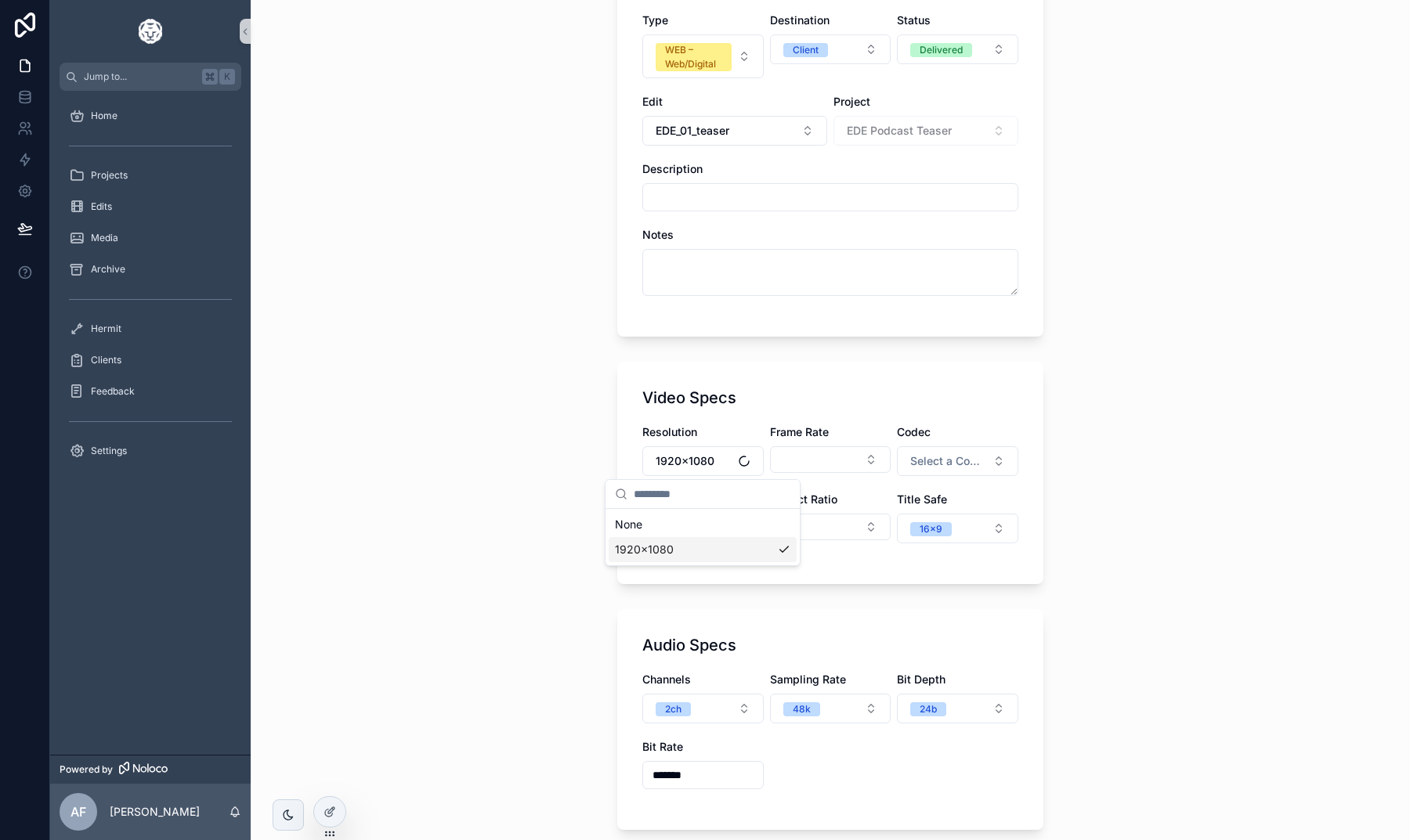
scroll to position [0, 0]
click at [806, 467] on button "Select Button" at bounding box center [830, 459] width 122 height 26
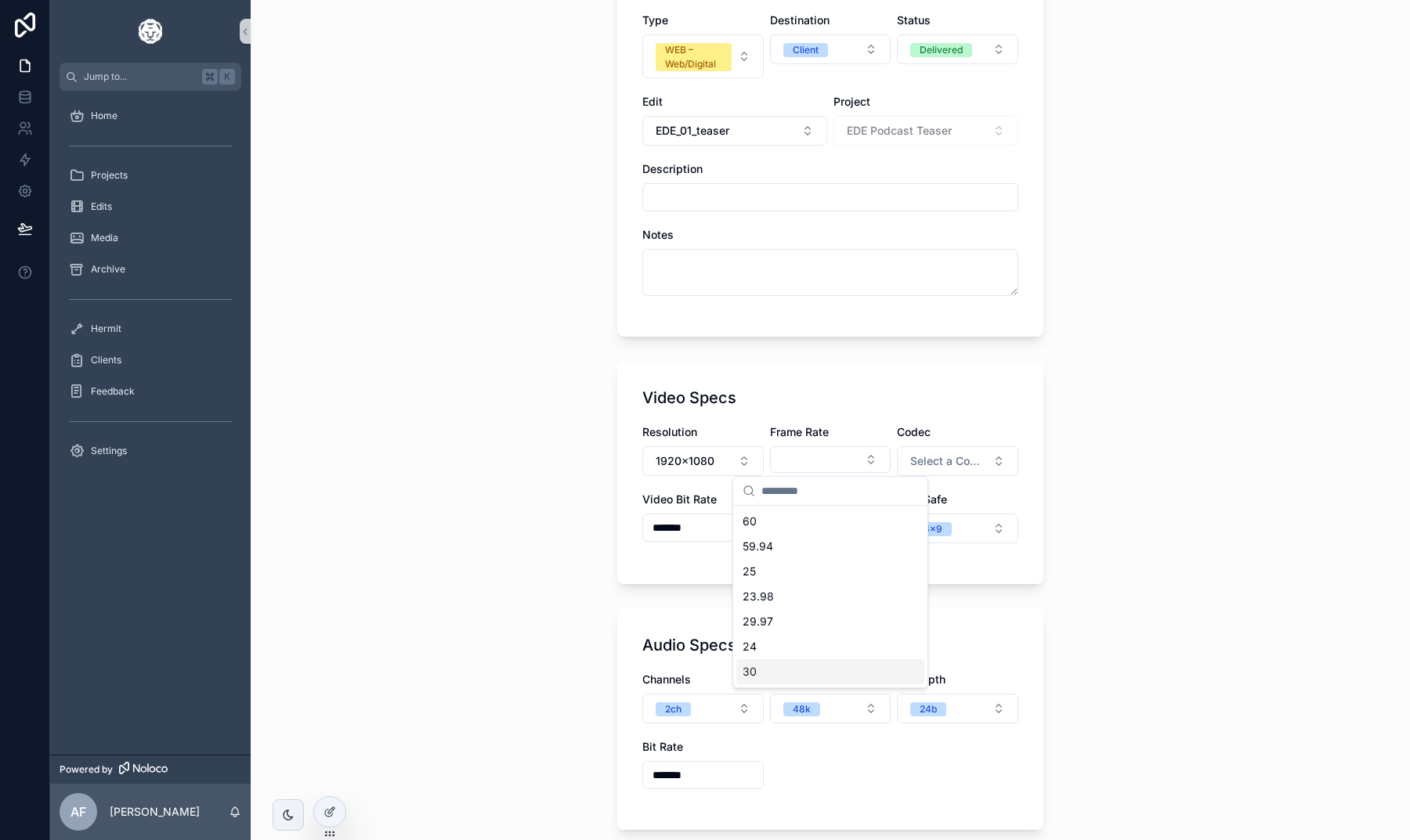
click at [766, 667] on div "30" at bounding box center [830, 671] width 188 height 25
click at [932, 470] on button "Select a Codec" at bounding box center [957, 461] width 122 height 30
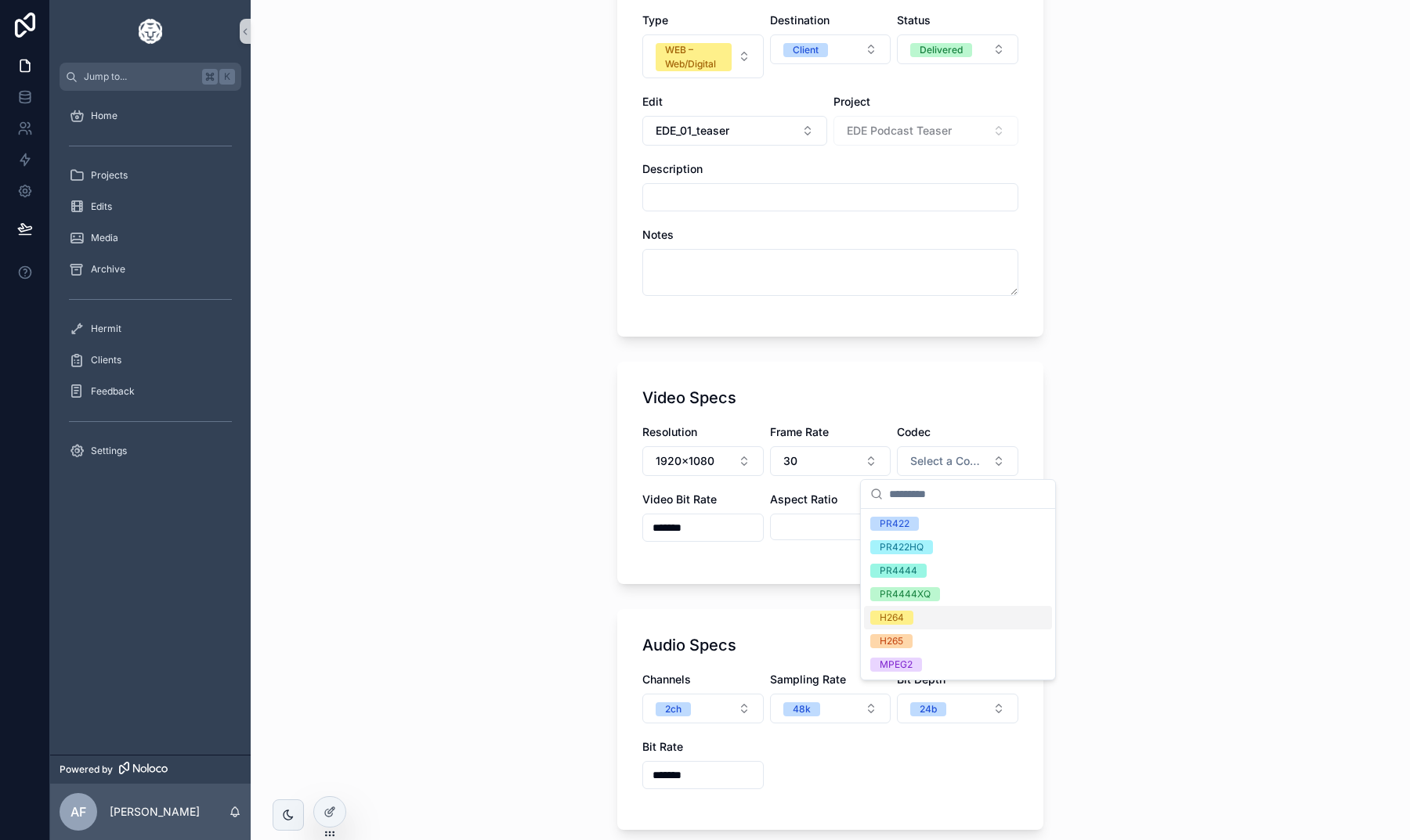
click at [907, 618] on span "H264" at bounding box center [892, 618] width 43 height 14
click at [714, 534] on input "*******" at bounding box center [703, 527] width 120 height 22
type input "*******"
click at [834, 540] on div "Aspect Ratio" at bounding box center [830, 518] width 122 height 52
click at [830, 521] on button "Select Button" at bounding box center [830, 527] width 122 height 26
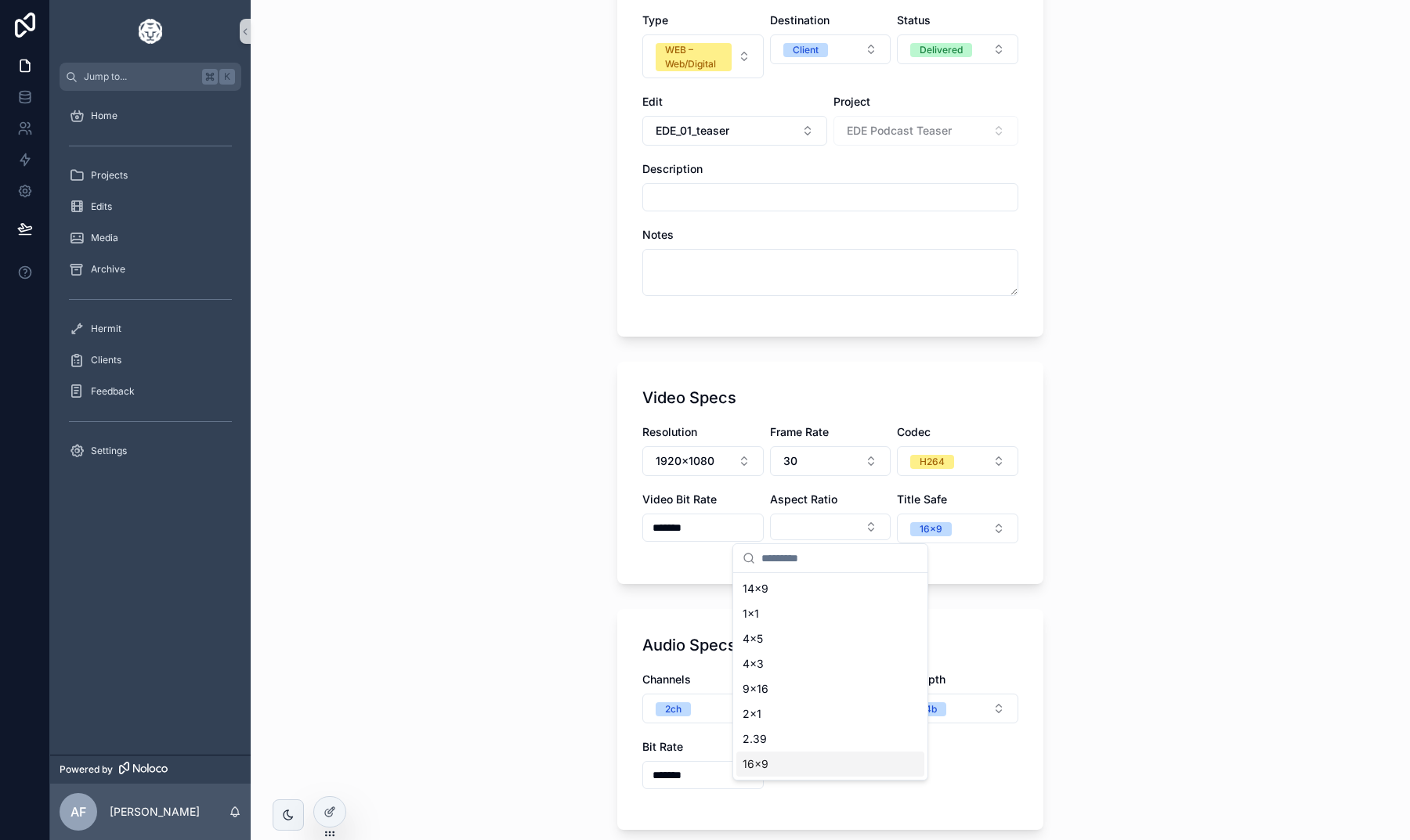
click at [788, 761] on div "16x9" at bounding box center [830, 764] width 188 height 25
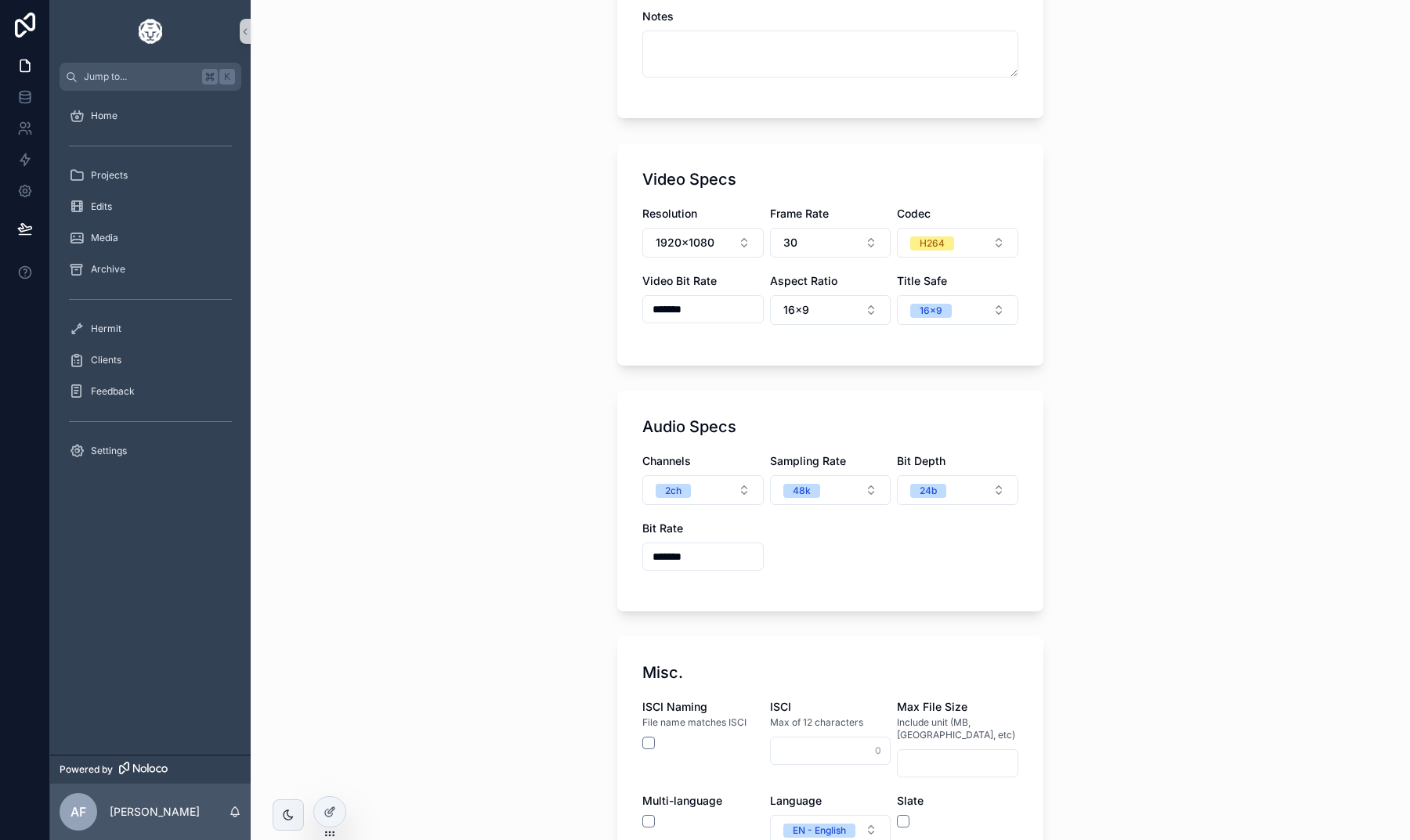
scroll to position [425, 0]
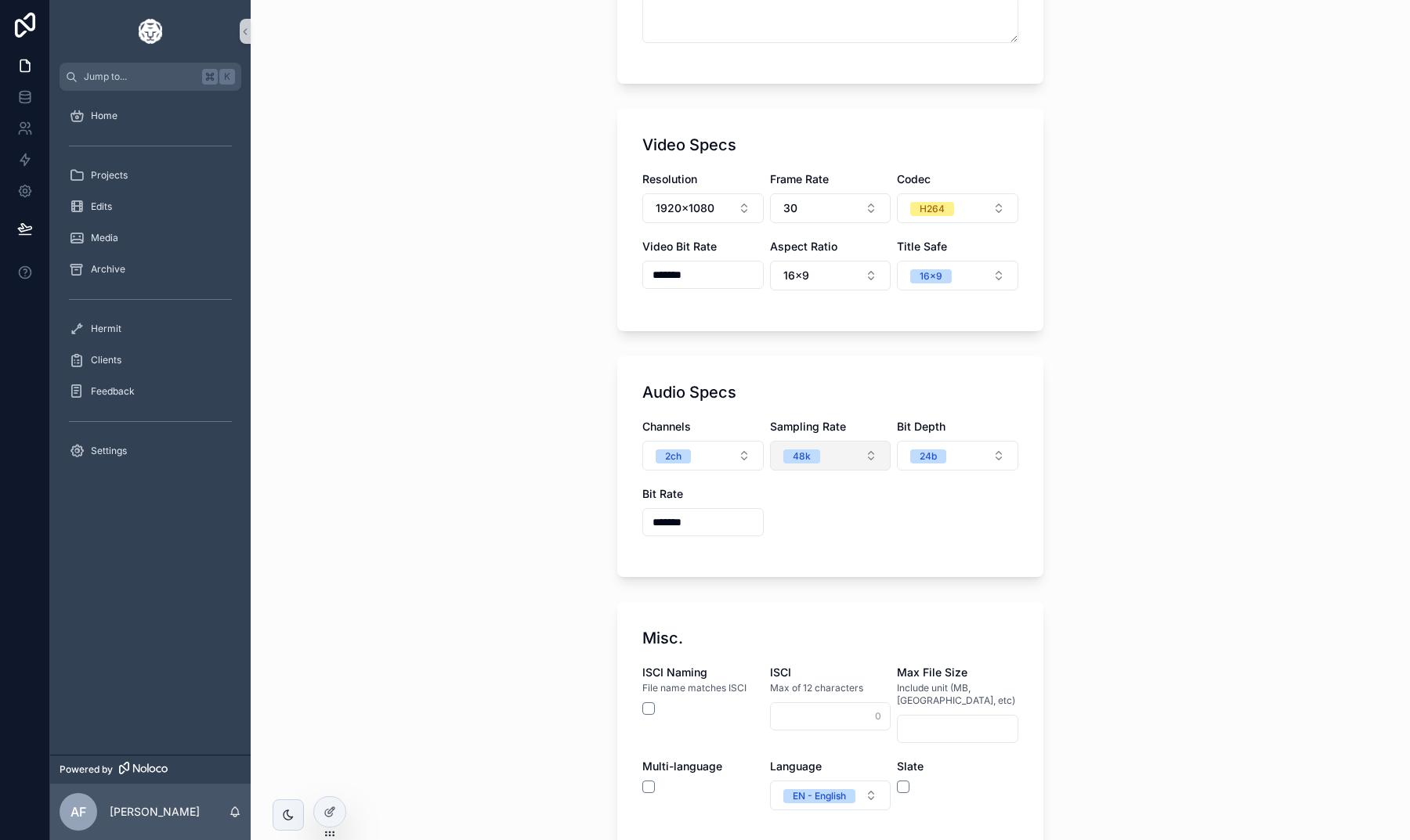
click at [799, 450] on div "48k" at bounding box center [802, 456] width 18 height 14
click at [1079, 497] on div "Back to Projects Deliverables Add Deliverable Add Deliverable General Type WEB …" at bounding box center [830, 420] width 1159 height 840
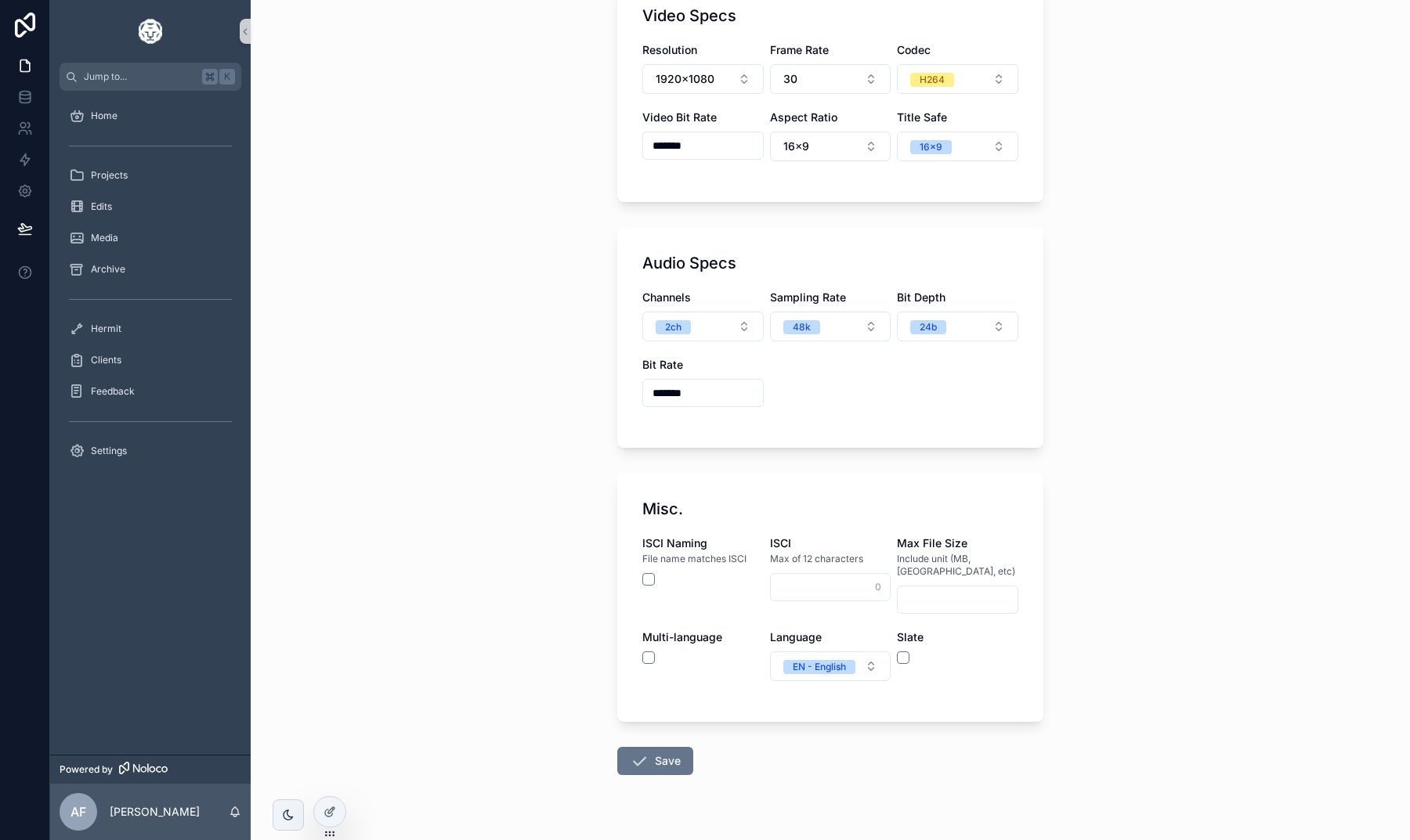
scroll to position [559, 0]
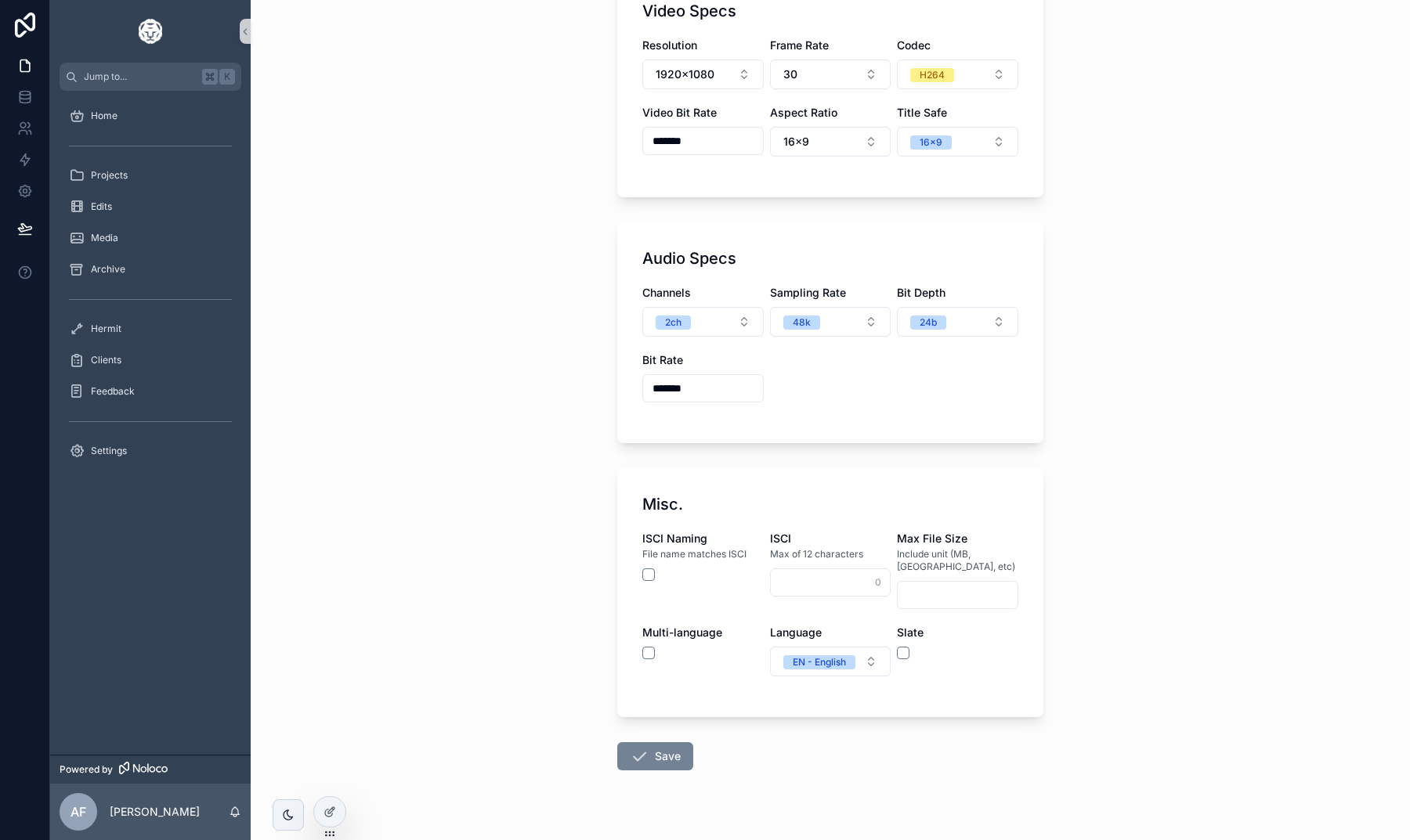
click at [648, 747] on icon "scrollable content" at bounding box center [639, 756] width 19 height 19
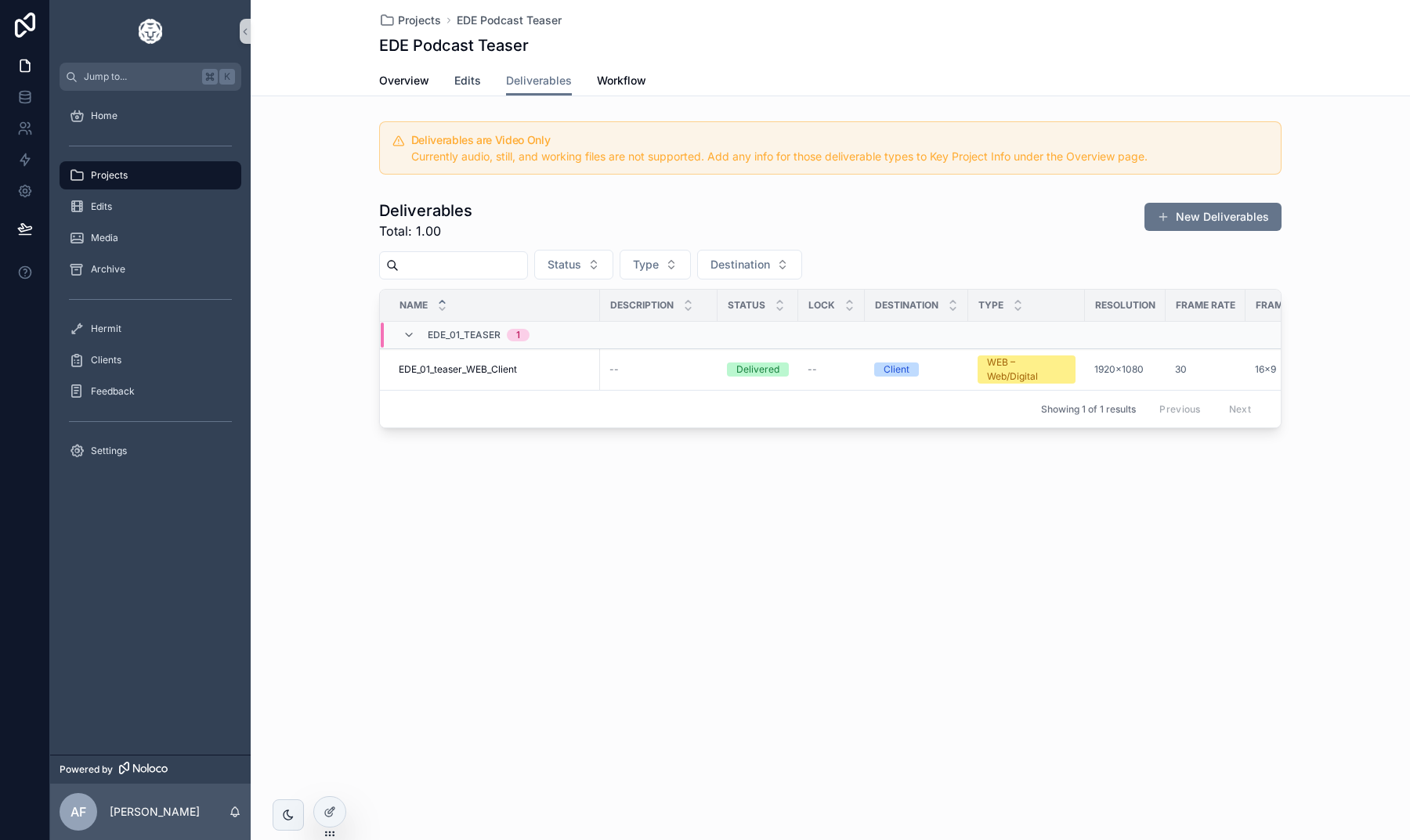
click at [475, 88] on span "Edits" at bounding box center [468, 80] width 26 height 16
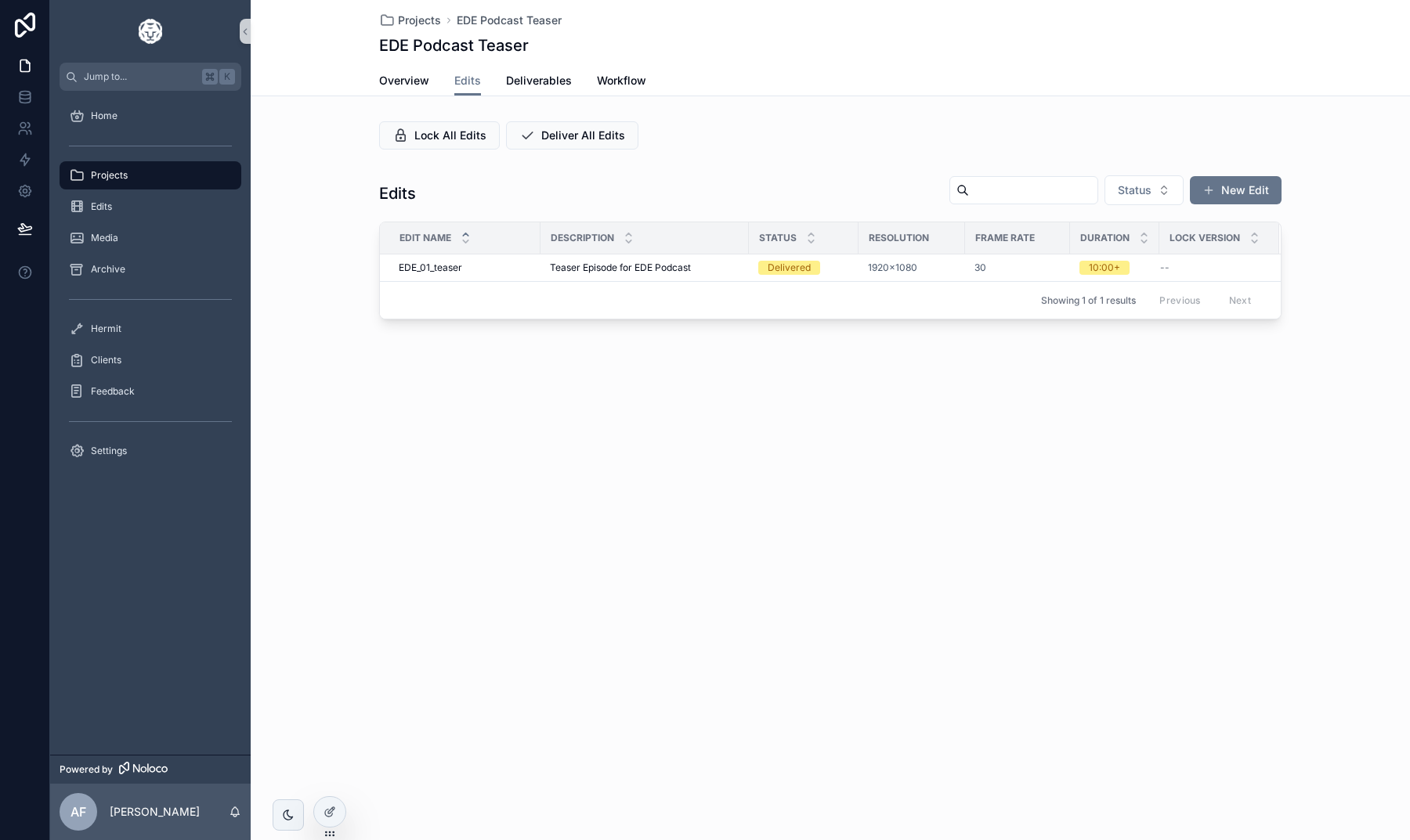
click at [321, 421] on div "Projects EDE Podcast Teaser EDE Podcast Teaser Edits Overview Edits Deliverable…" at bounding box center [830, 213] width 1159 height 426
click at [106, 196] on div "Edits" at bounding box center [150, 206] width 163 height 25
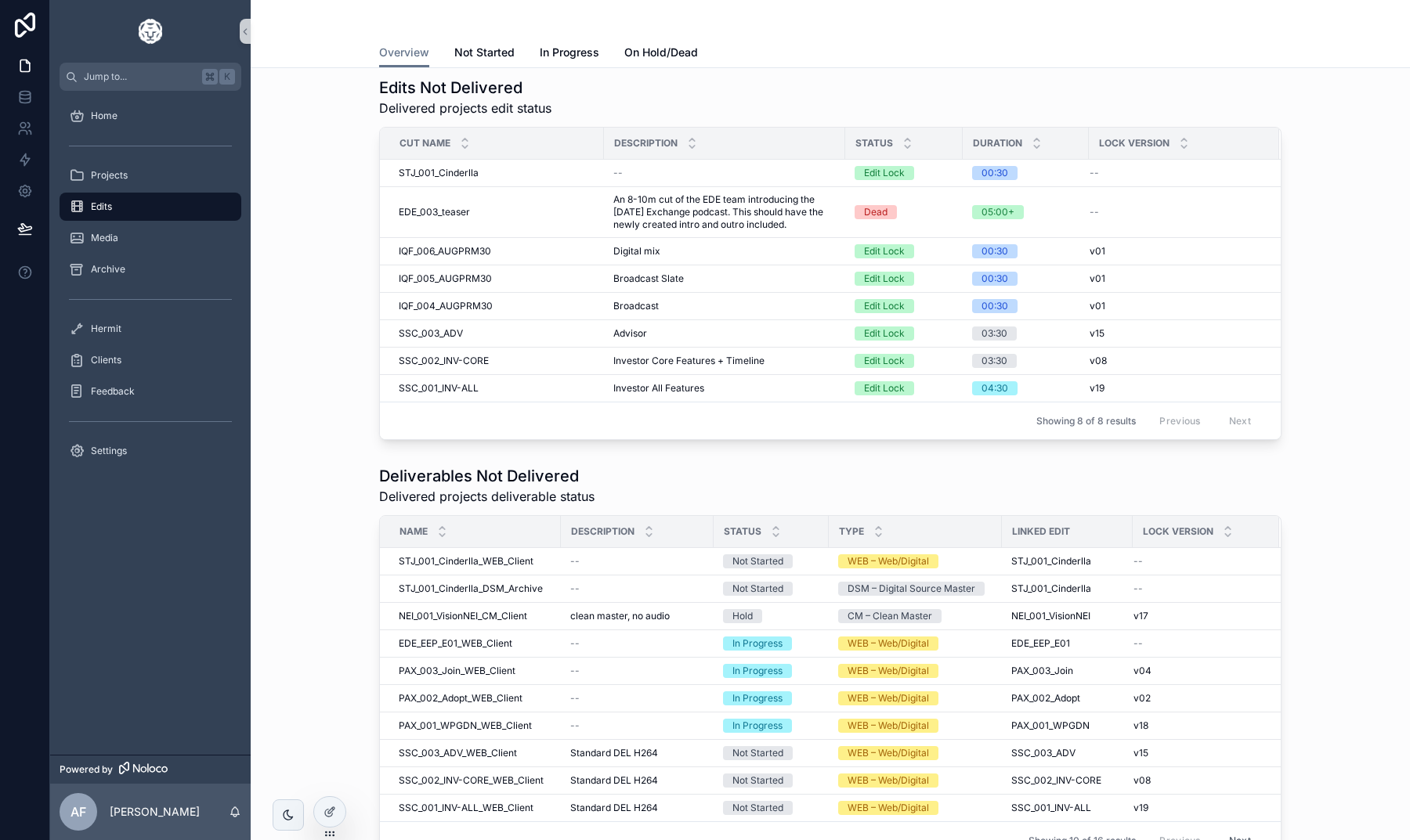
scroll to position [11, 0]
click at [620, 211] on span "An 8-10m cut of the EDE team introducing the Epiphany Exchange podcast. This sh…" at bounding box center [724, 211] width 223 height 38
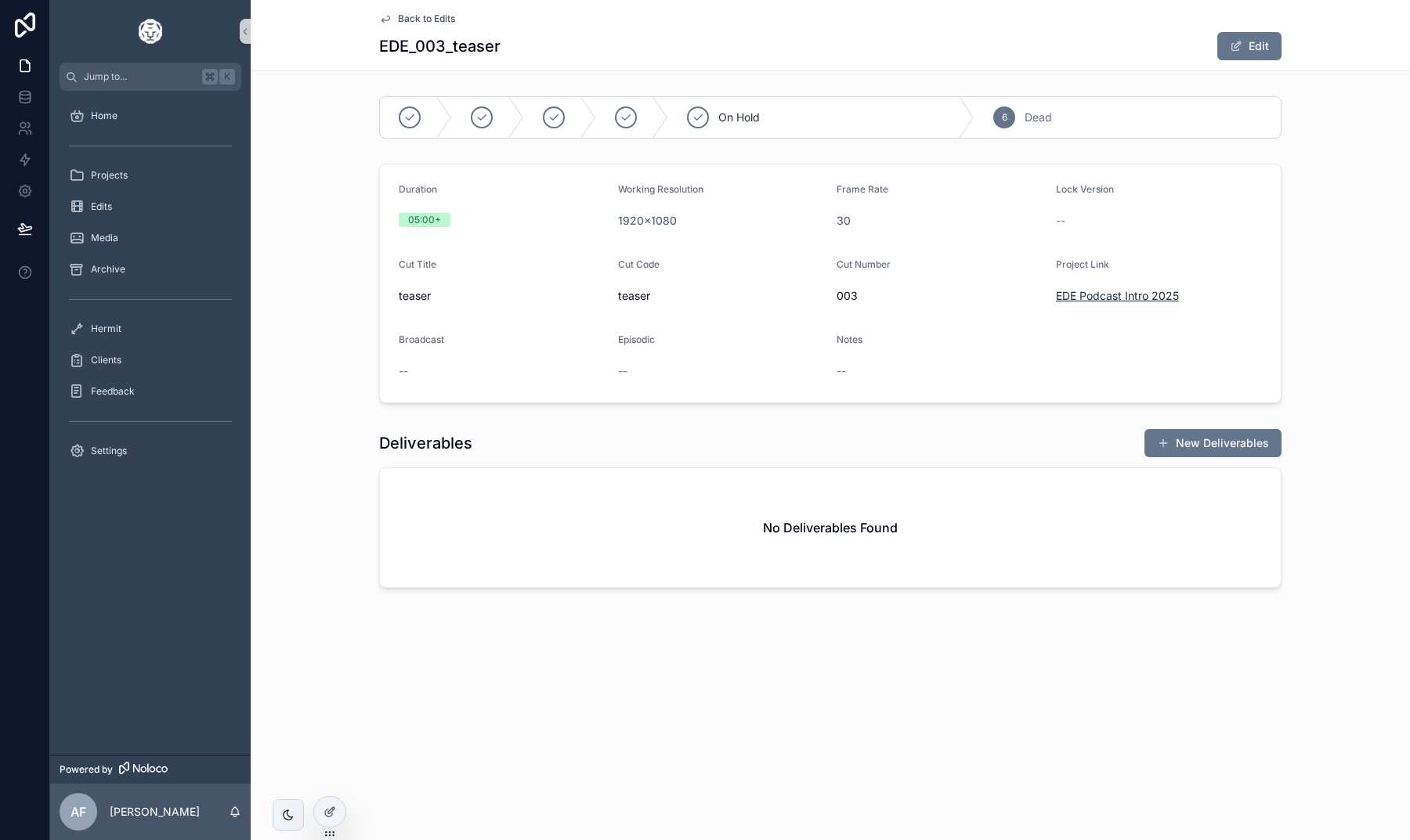
click at [1094, 298] on span "EDE Podcast Intro 2025" at bounding box center [1118, 296] width 123 height 16
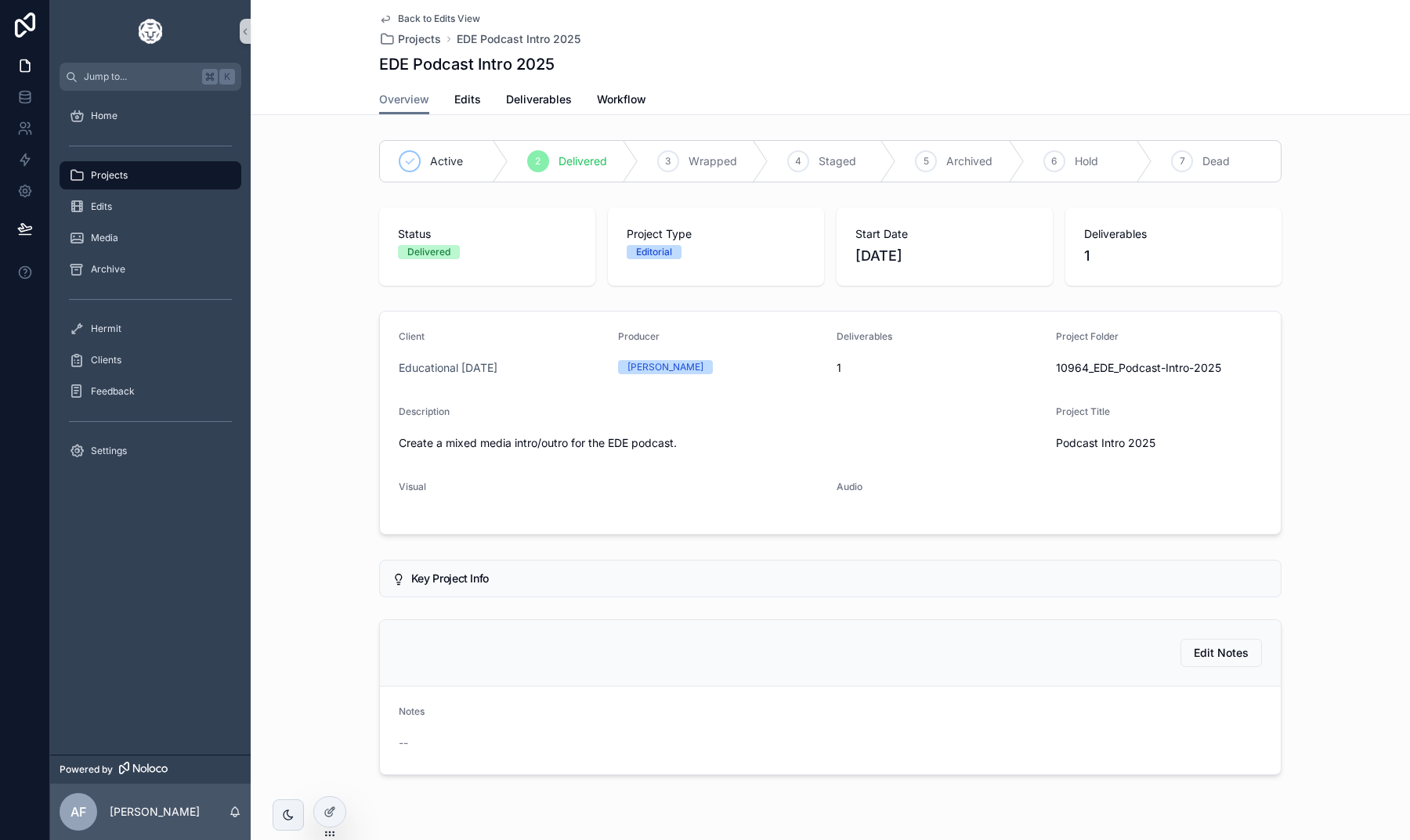
click at [444, 95] on div "Overview Edits Deliverables Workflow" at bounding box center [830, 100] width 903 height 30
click at [470, 99] on span "Edits" at bounding box center [468, 99] width 26 height 16
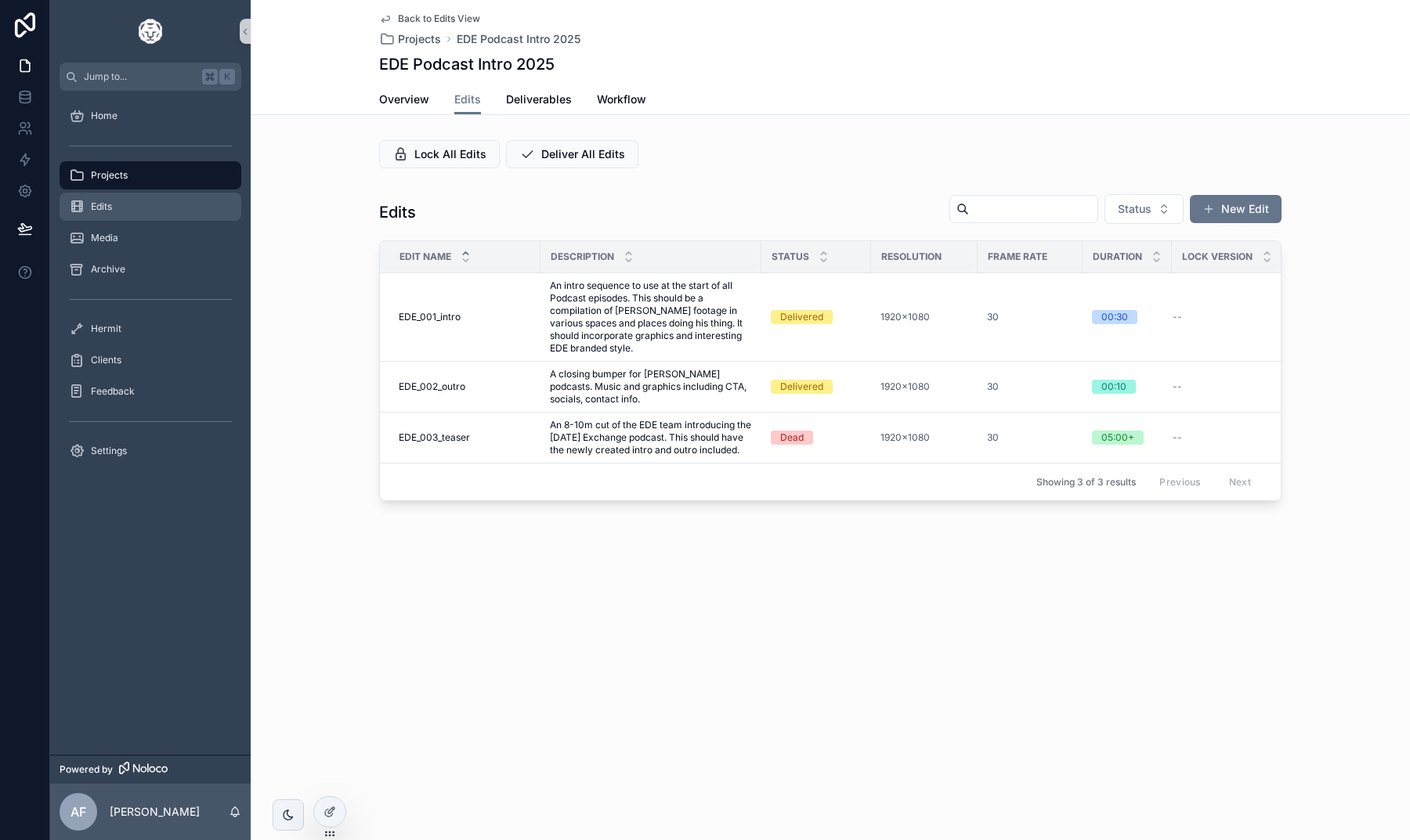
click at [152, 215] on div "Edits" at bounding box center [150, 206] width 163 height 25
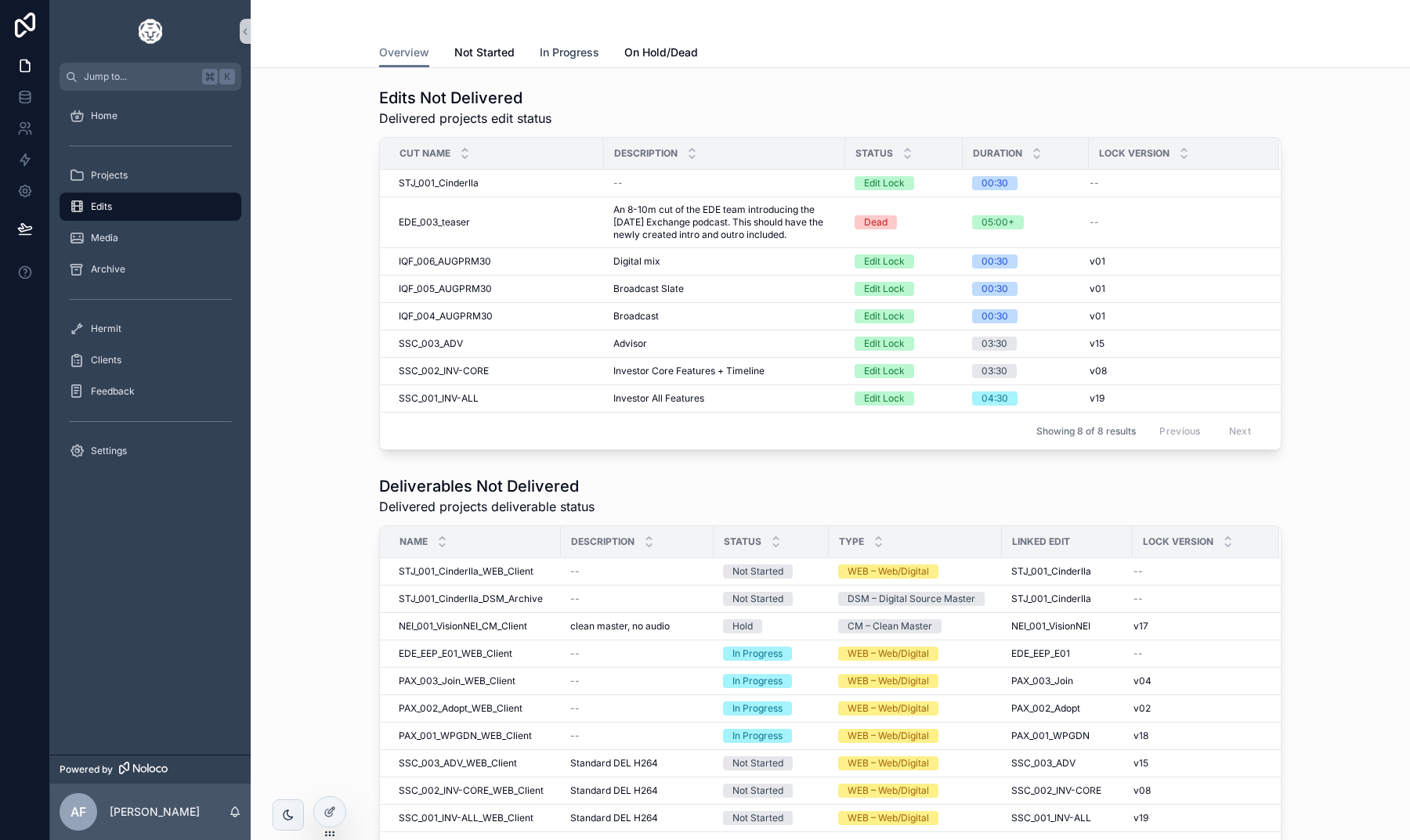
click at [560, 66] on link "In Progress" at bounding box center [569, 54] width 59 height 31
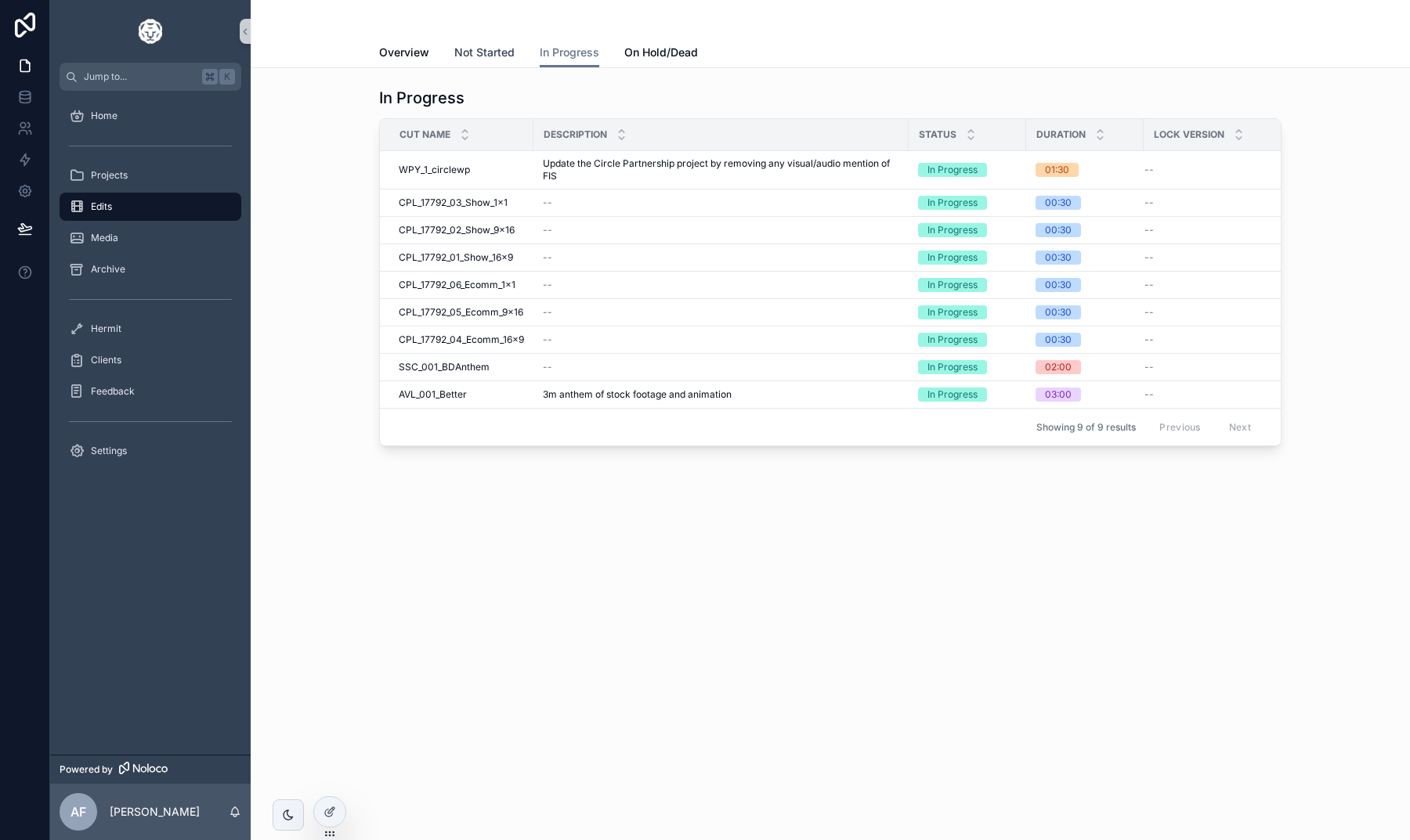
click at [487, 56] on span "Not Started" at bounding box center [485, 52] width 60 height 16
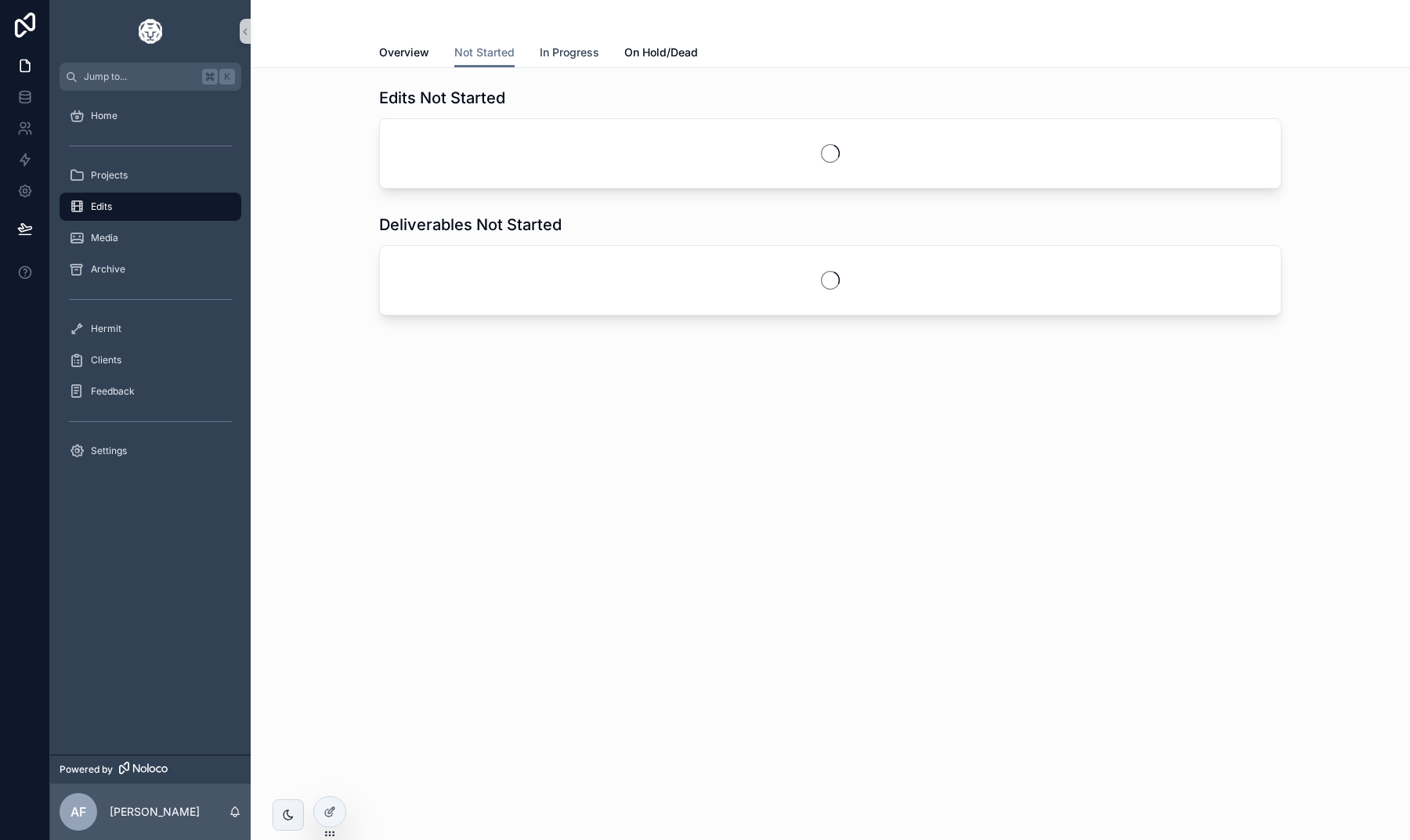
click at [572, 46] on span "In Progress" at bounding box center [569, 52] width 59 height 16
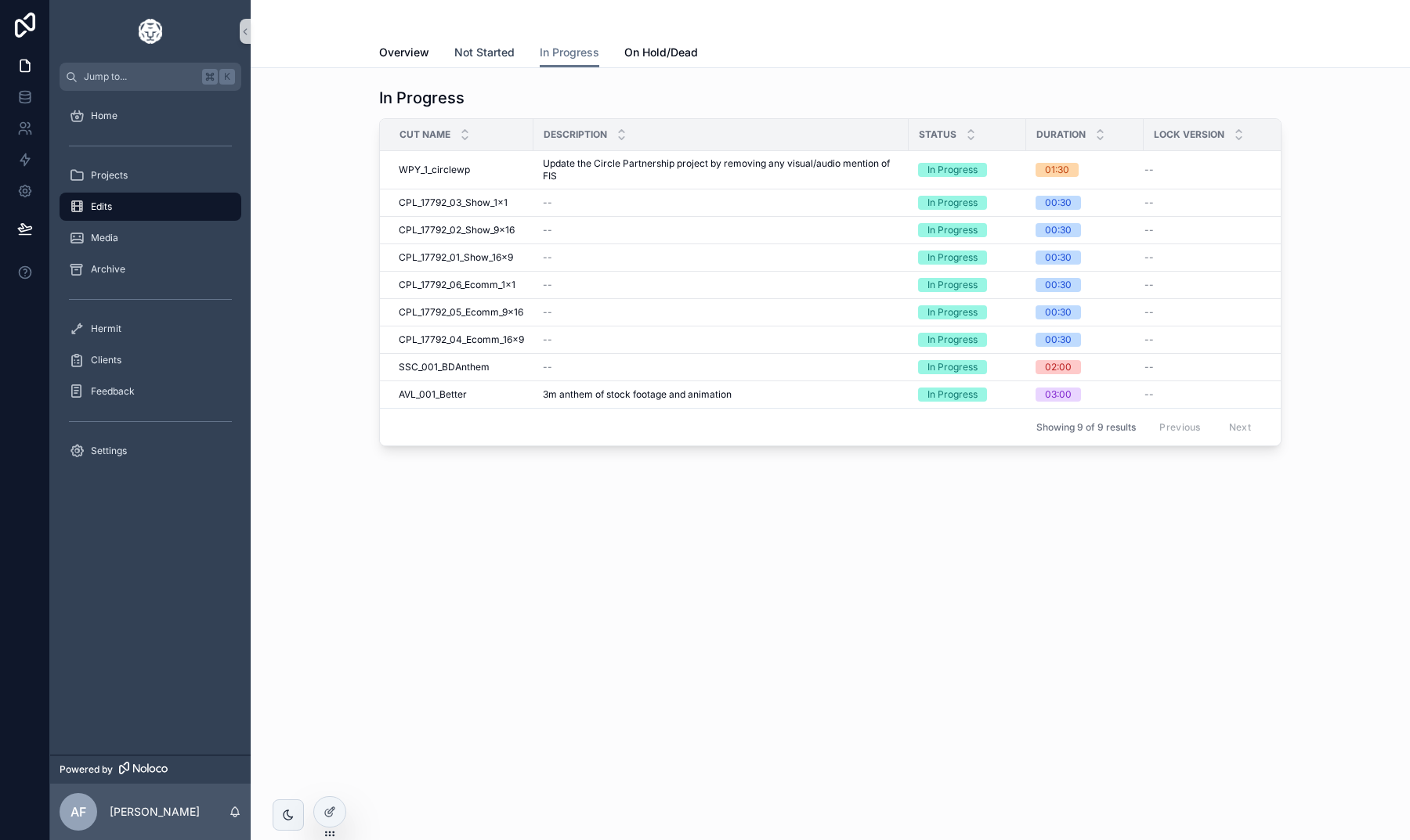
click at [477, 51] on span "Not Started" at bounding box center [485, 52] width 60 height 16
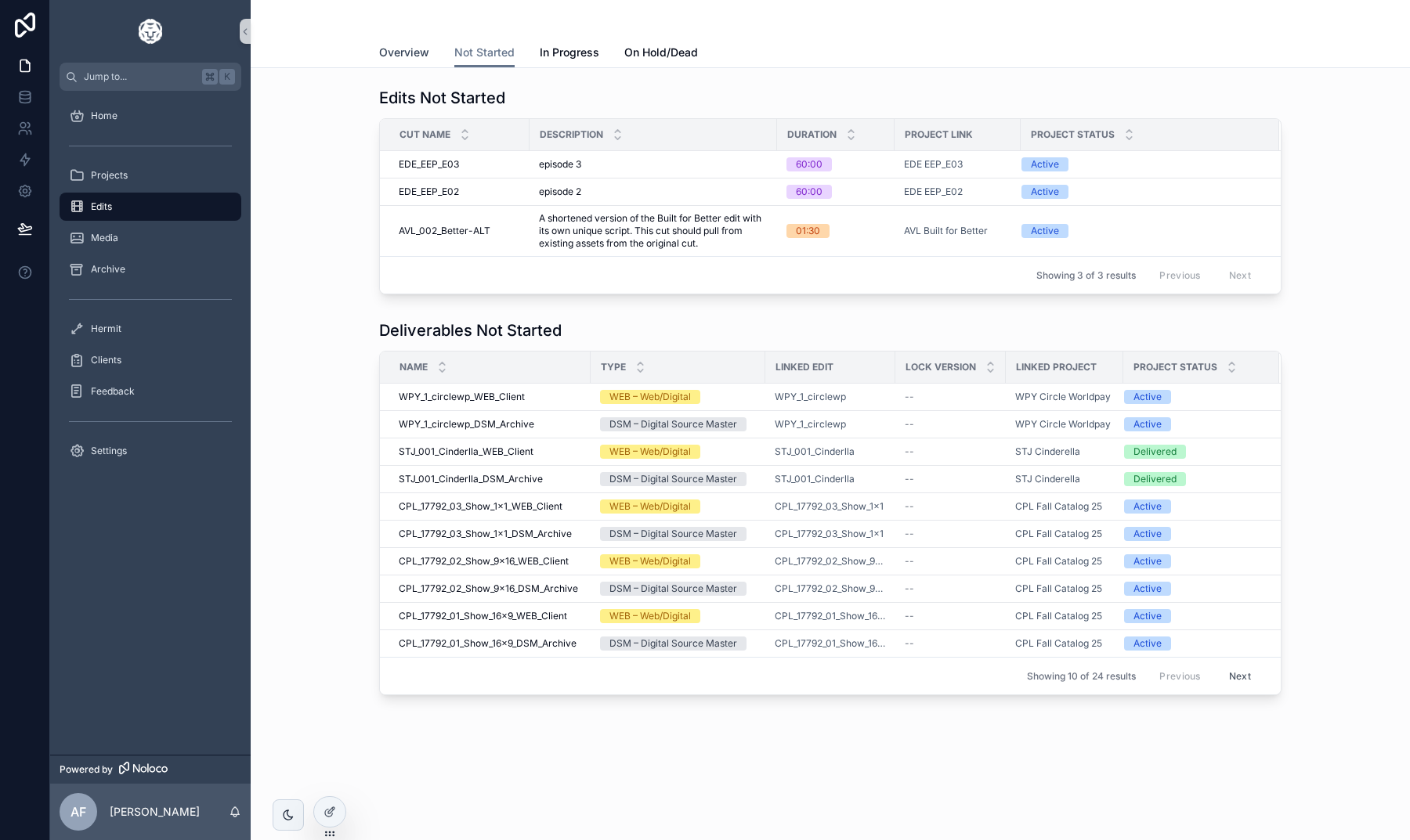
click at [409, 55] on span "Overview" at bounding box center [404, 52] width 50 height 16
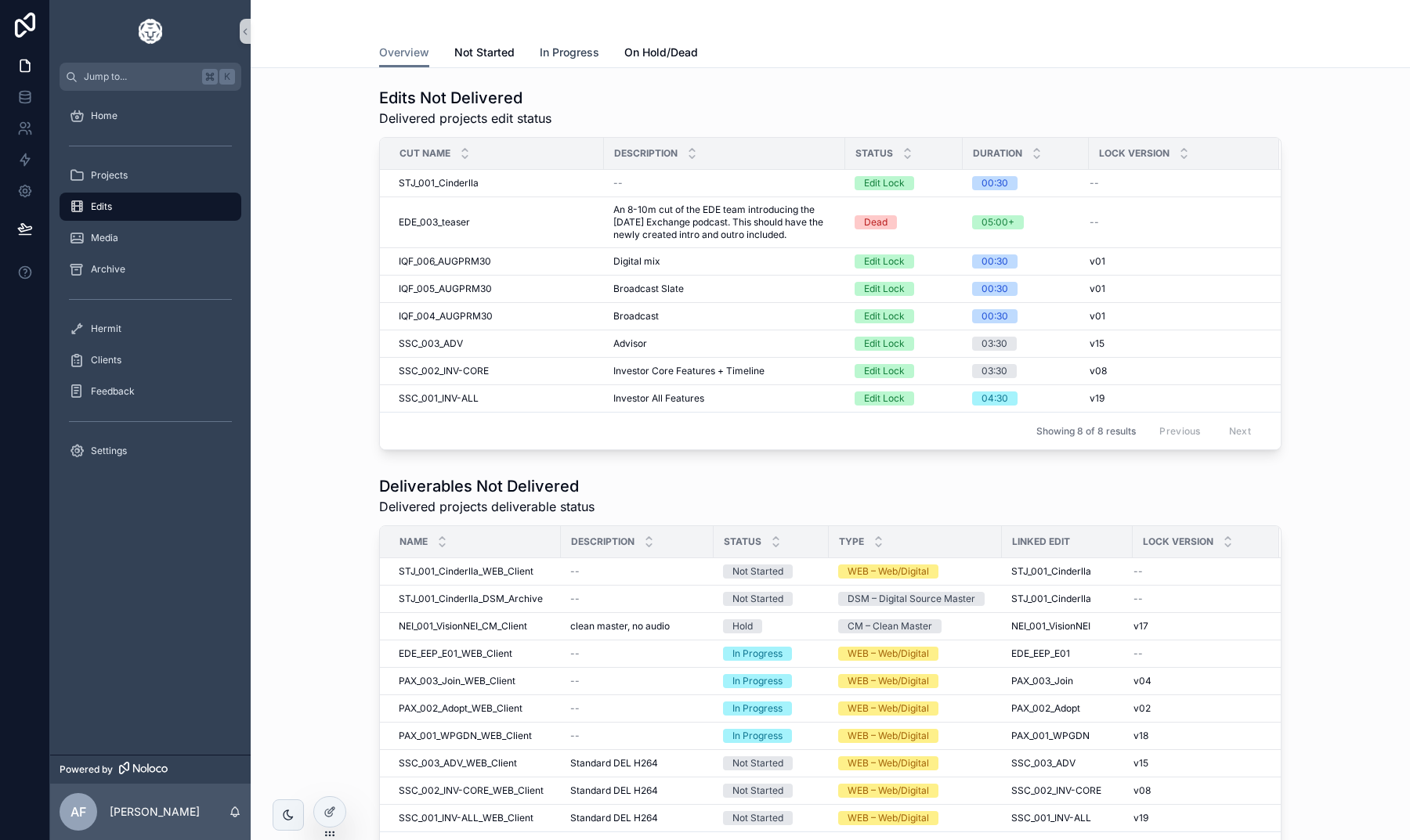
click at [562, 57] on span "In Progress" at bounding box center [569, 52] width 59 height 16
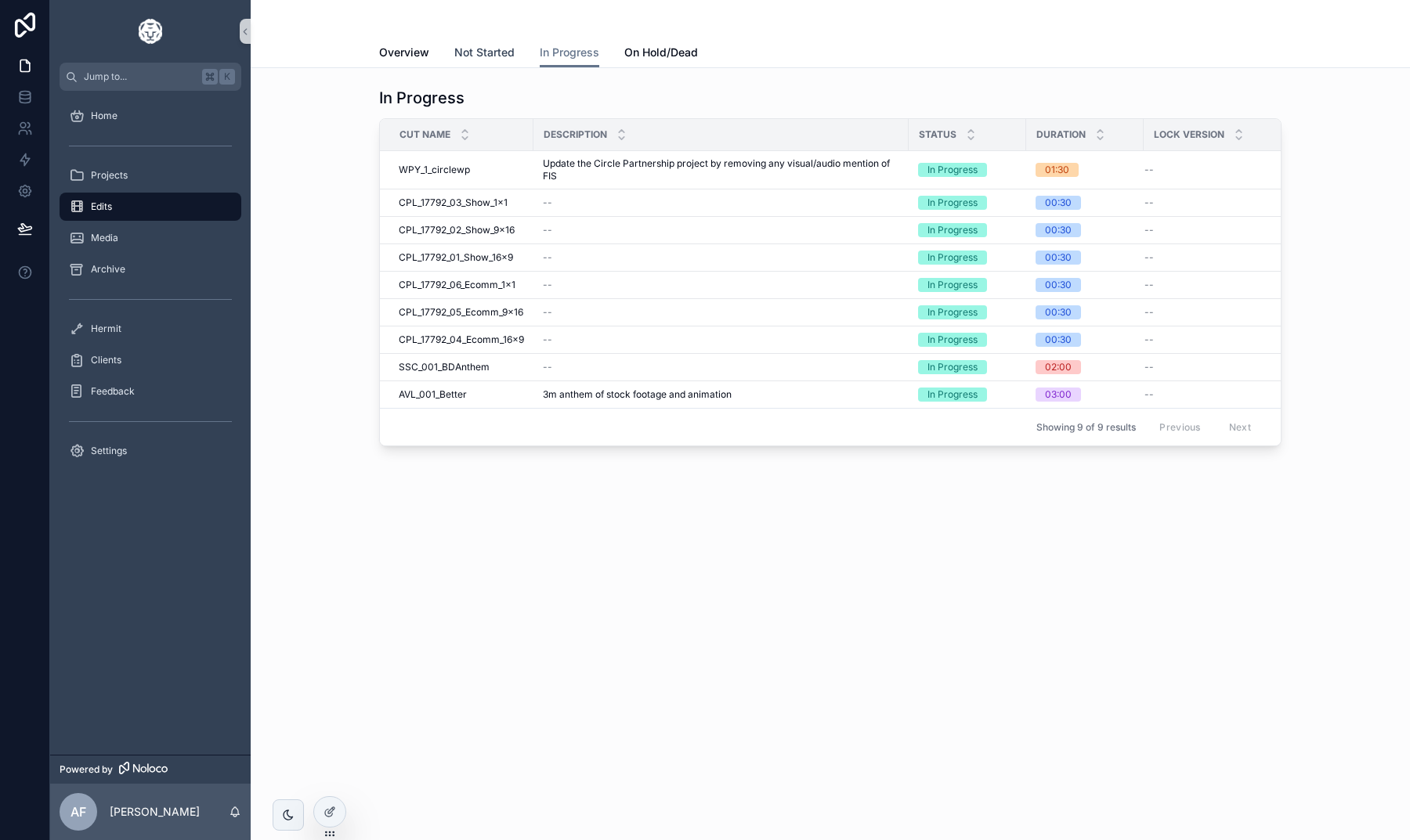
click at [491, 54] on span "Not Started" at bounding box center [485, 52] width 60 height 16
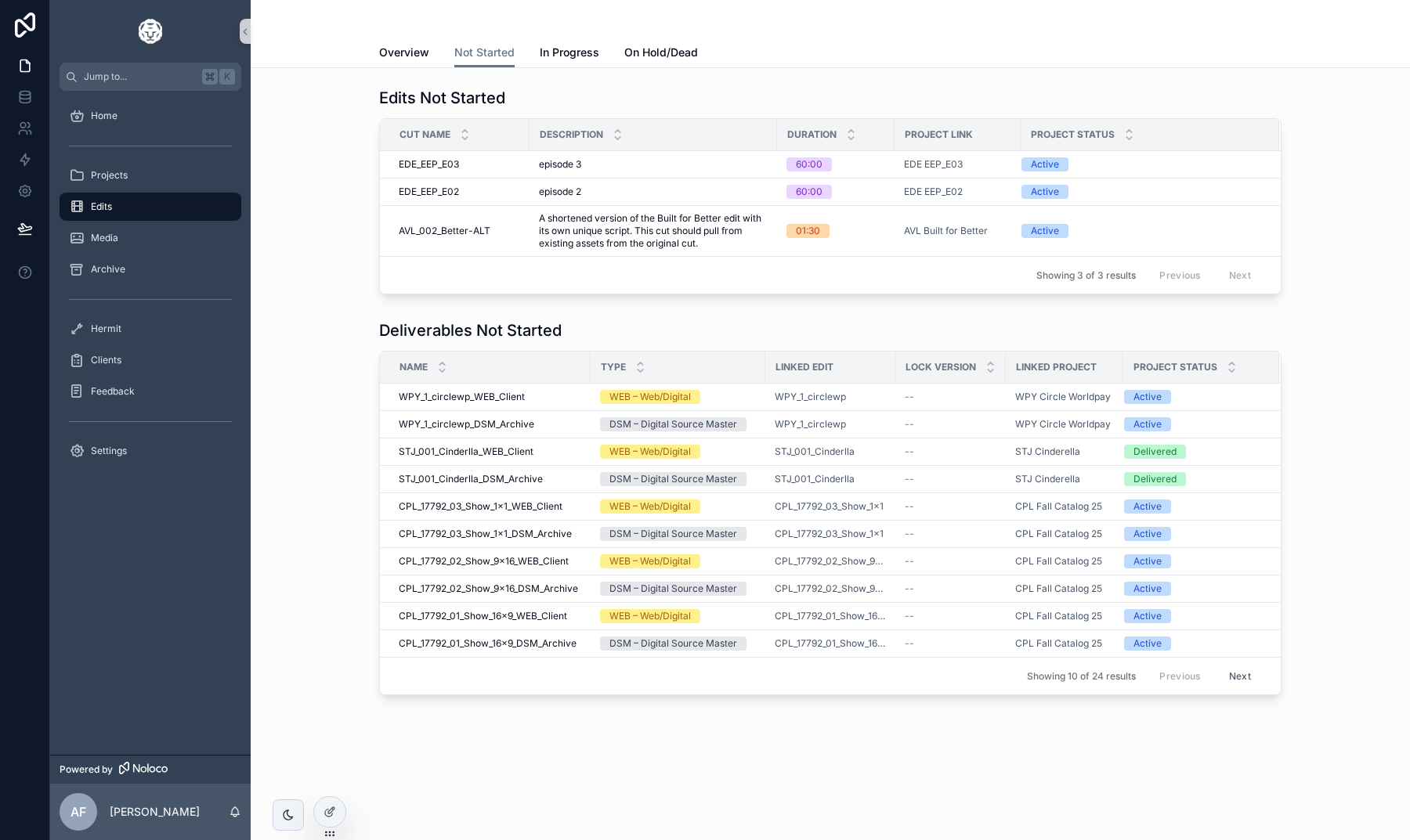
click at [1236, 676] on button "Next" at bounding box center [1240, 676] width 44 height 25
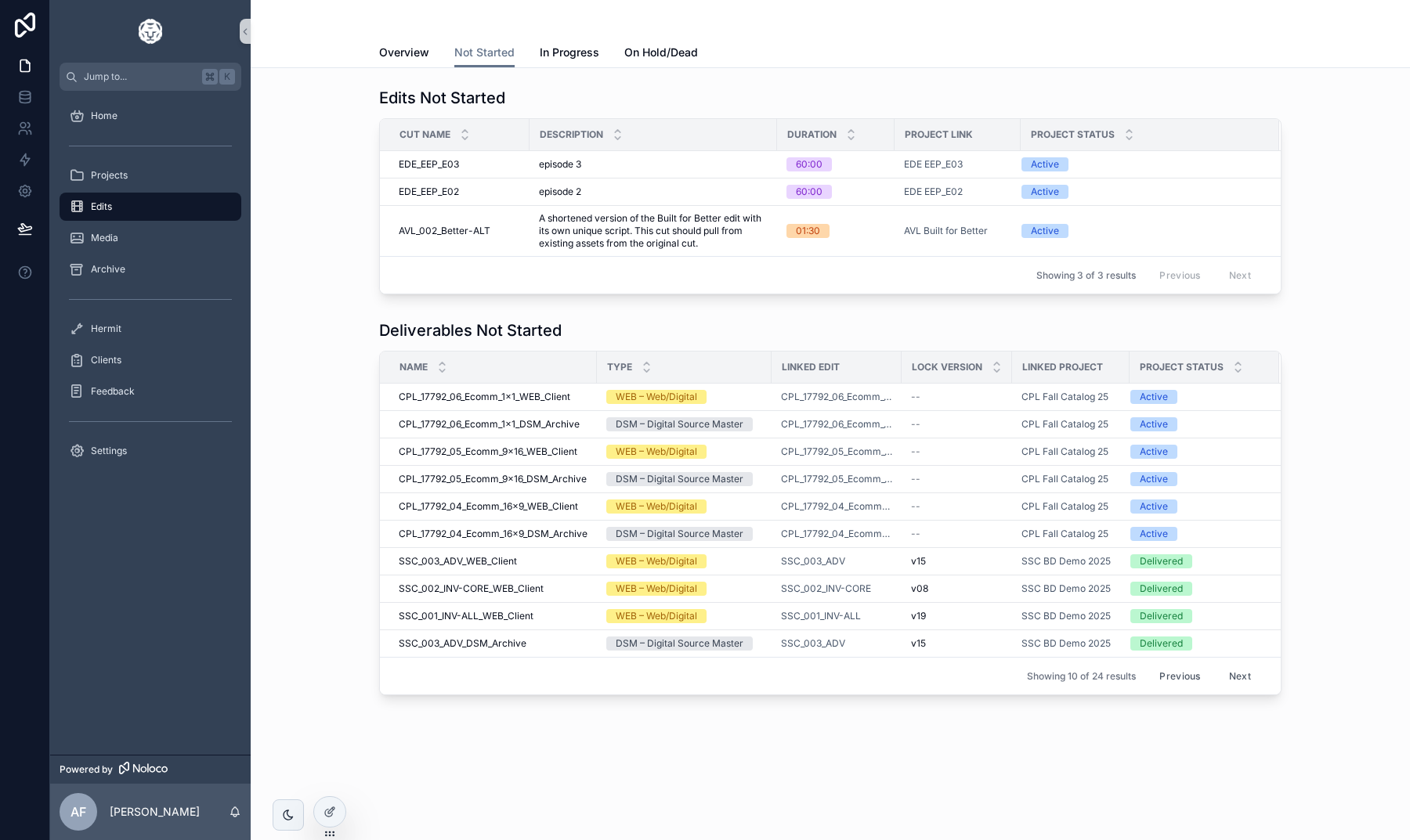
click at [1237, 681] on button "Next" at bounding box center [1240, 676] width 44 height 25
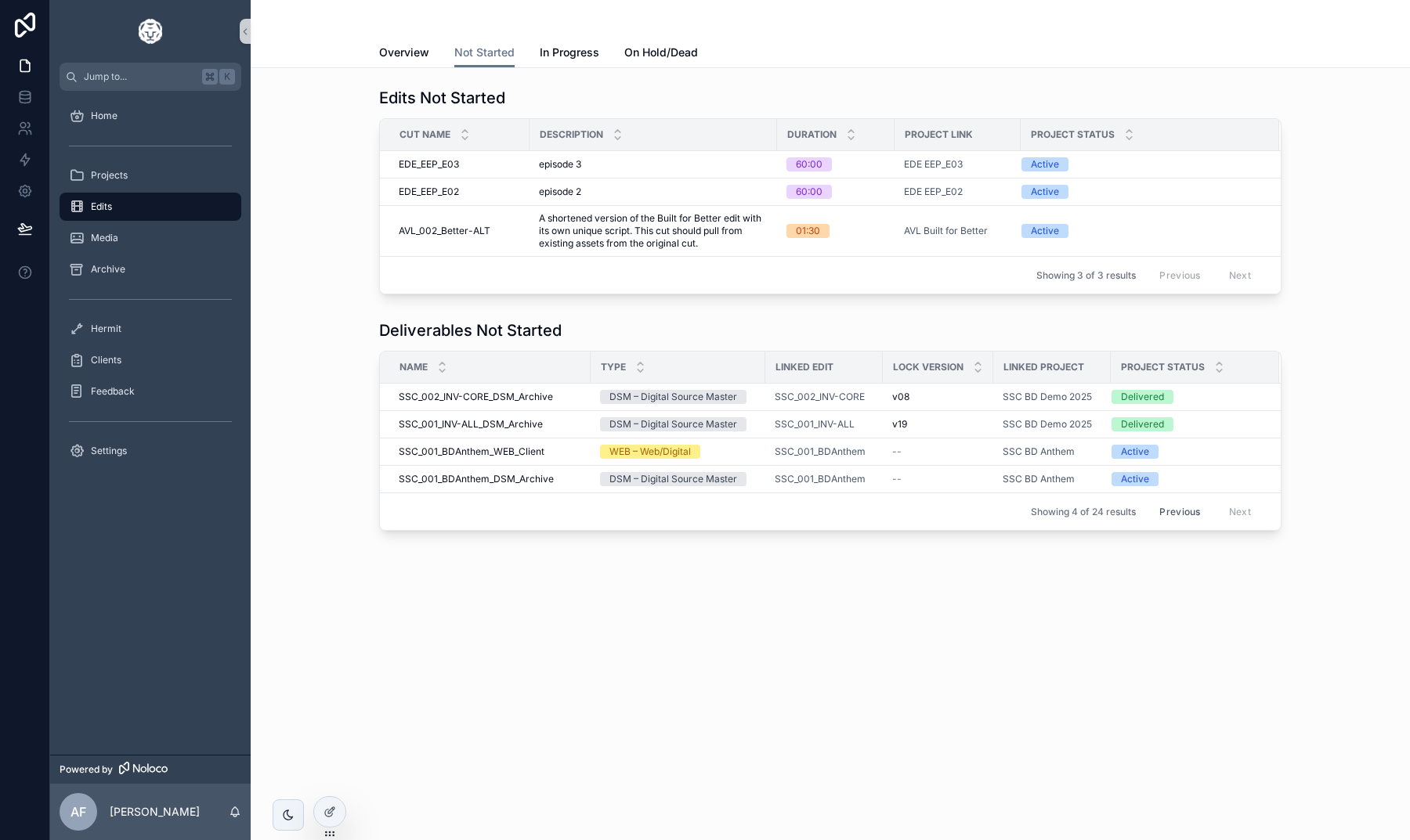
click at [1195, 513] on button "Previous" at bounding box center [1180, 512] width 62 height 25
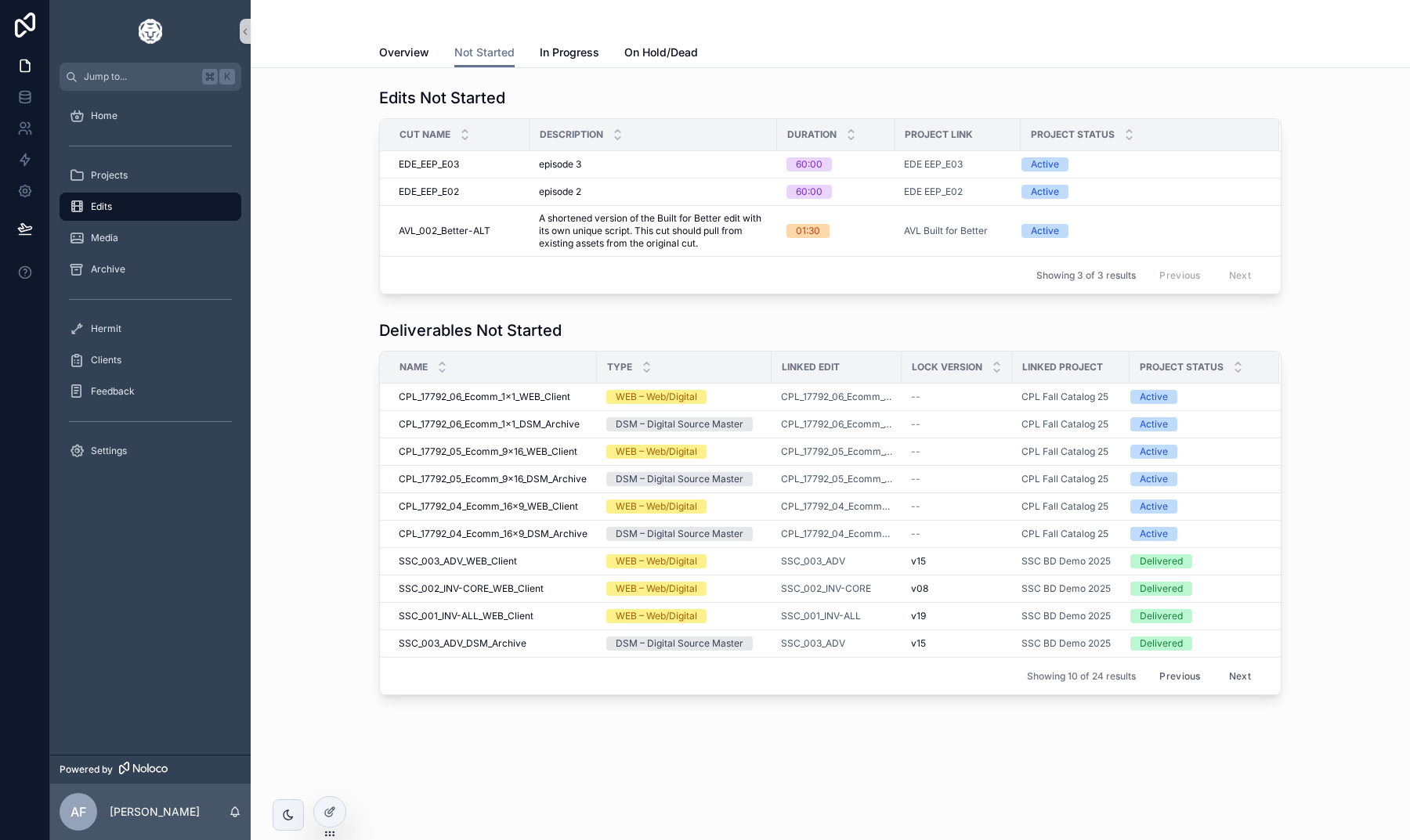
click at [1247, 682] on button "Next" at bounding box center [1240, 676] width 44 height 25
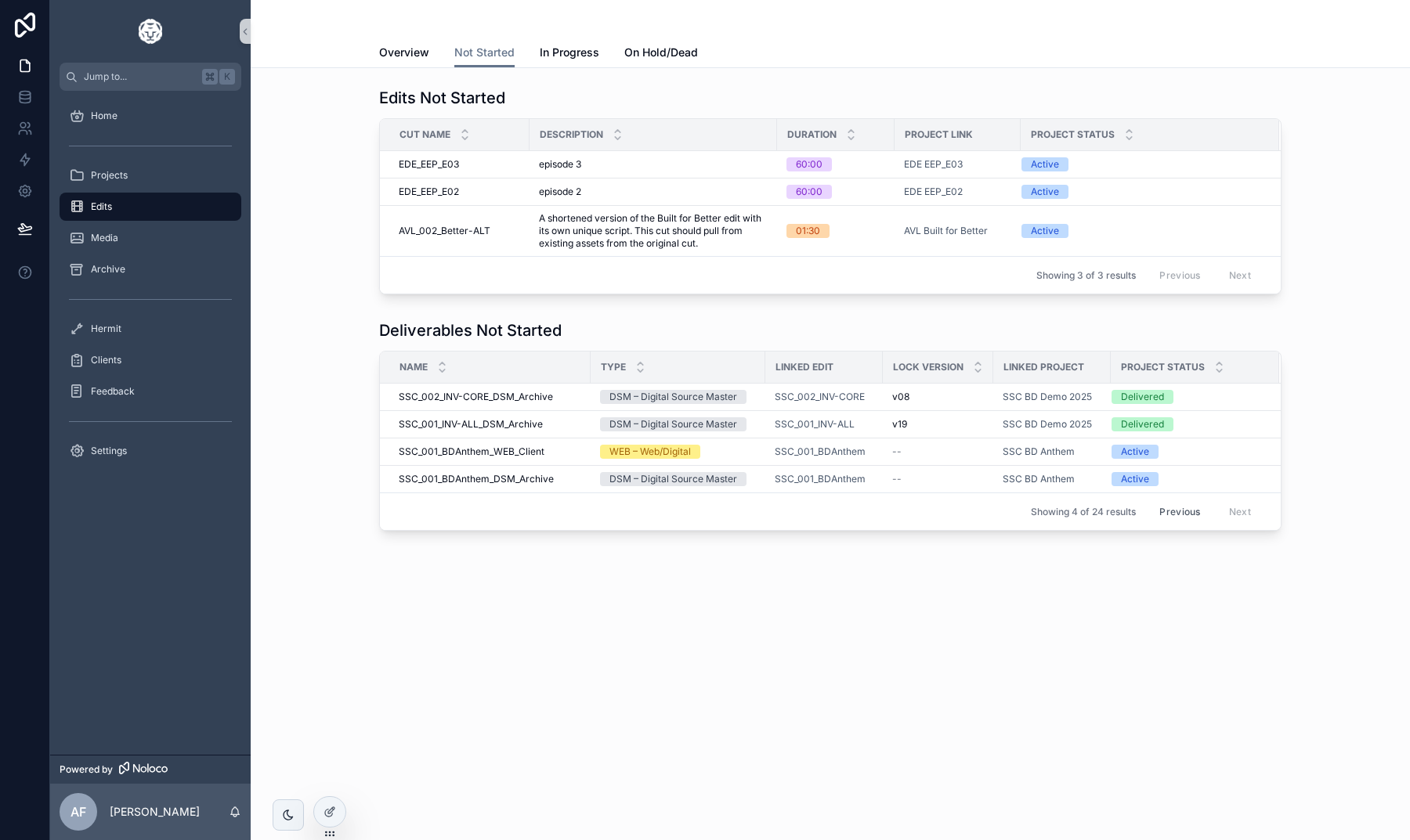
click at [1190, 518] on button "Previous" at bounding box center [1180, 512] width 62 height 25
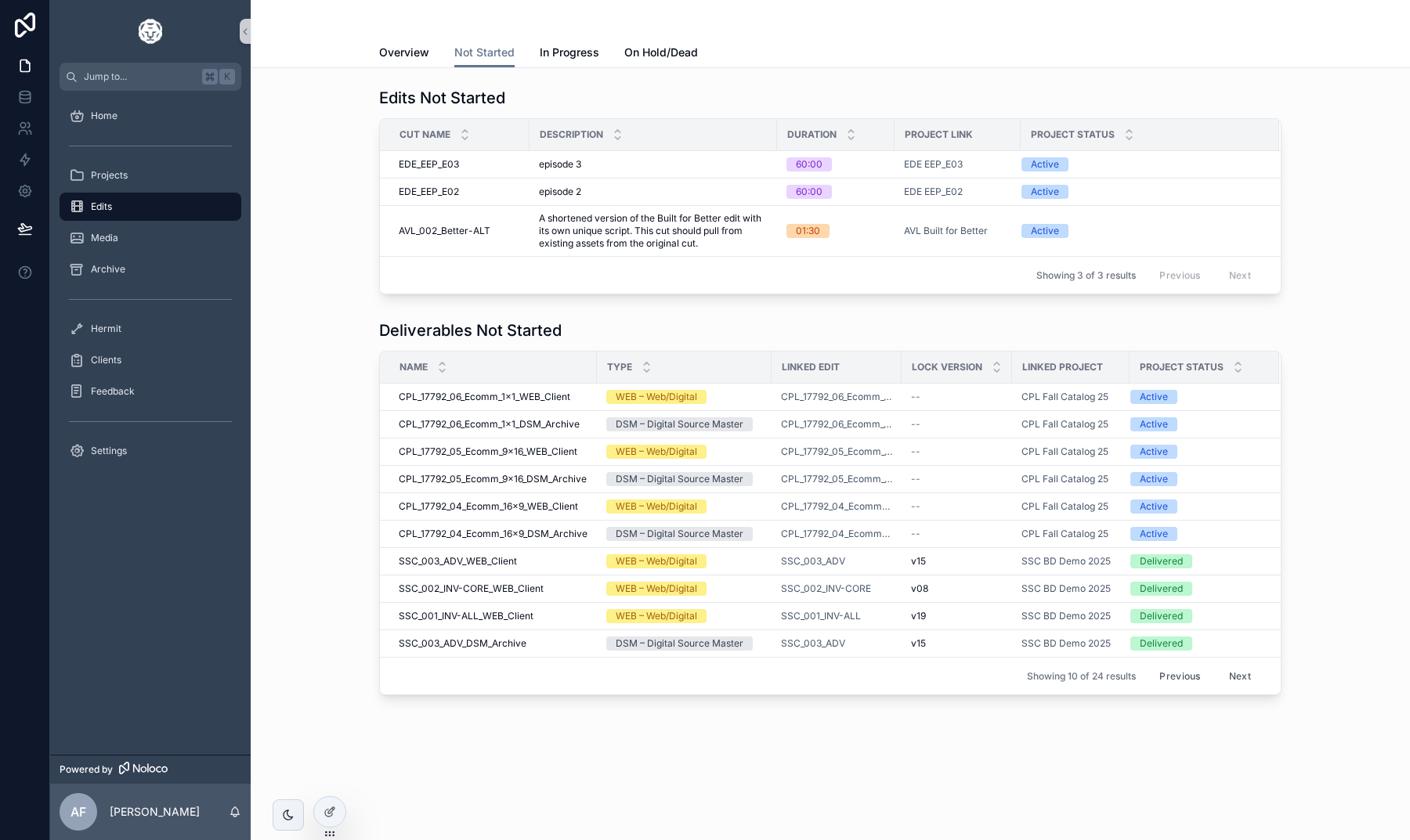
click at [1246, 680] on button "Next" at bounding box center [1240, 676] width 44 height 25
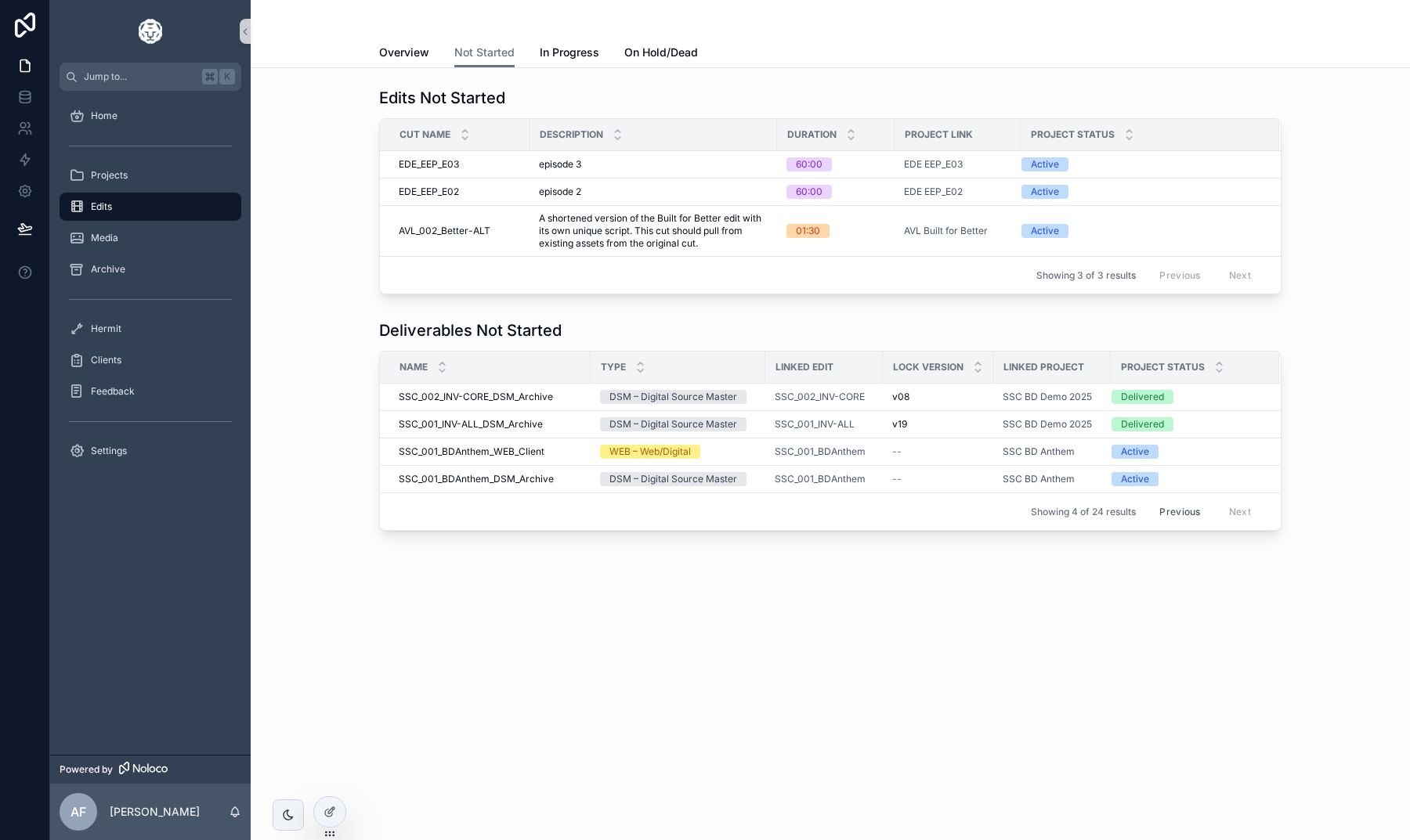
click at [1183, 518] on button "Previous" at bounding box center [1180, 512] width 62 height 25
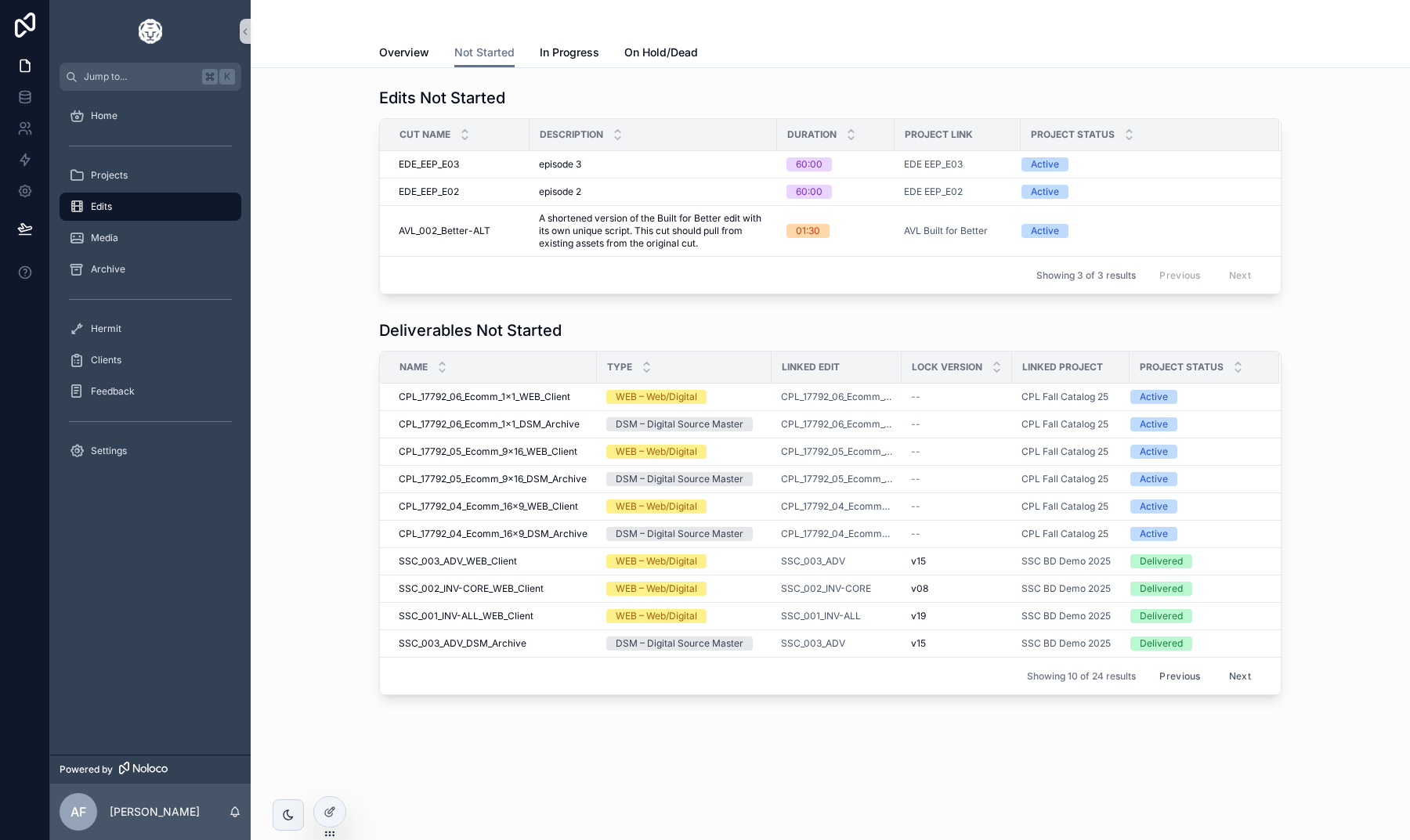
click at [1175, 671] on button "Previous" at bounding box center [1180, 676] width 62 height 25
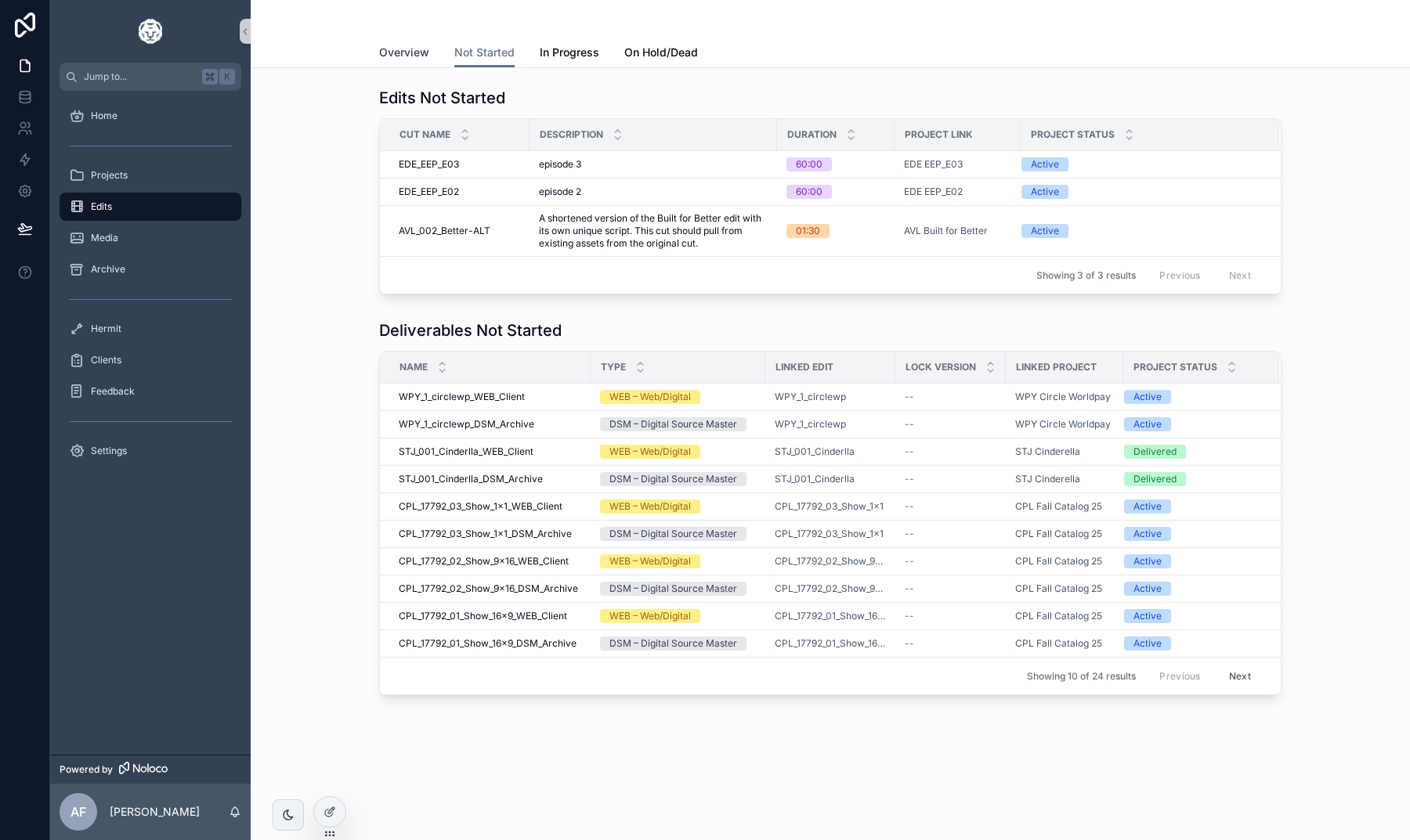
click at [413, 67] on link "Overview" at bounding box center [404, 54] width 50 height 31
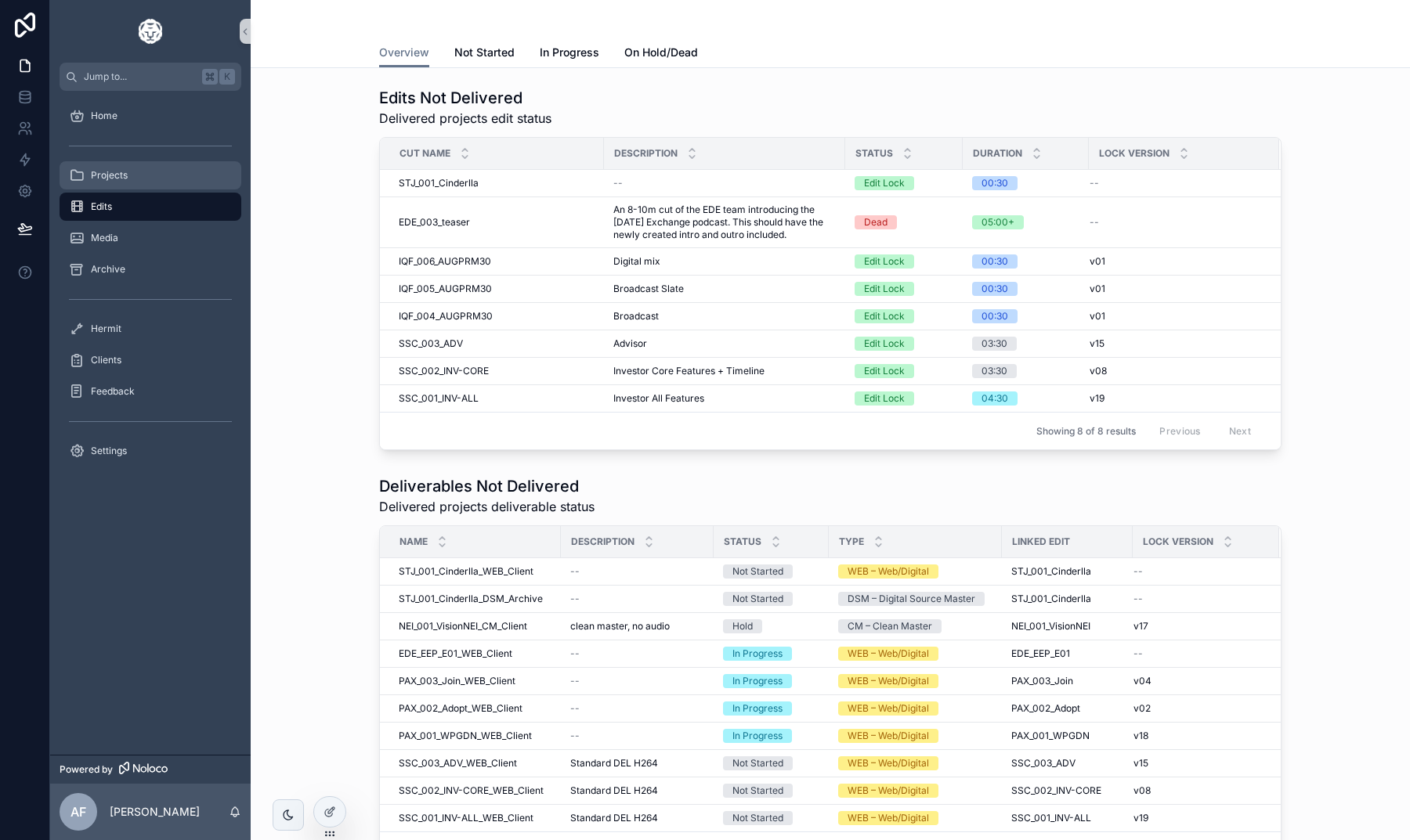
click at [138, 188] on link "Projects" at bounding box center [150, 175] width 182 height 28
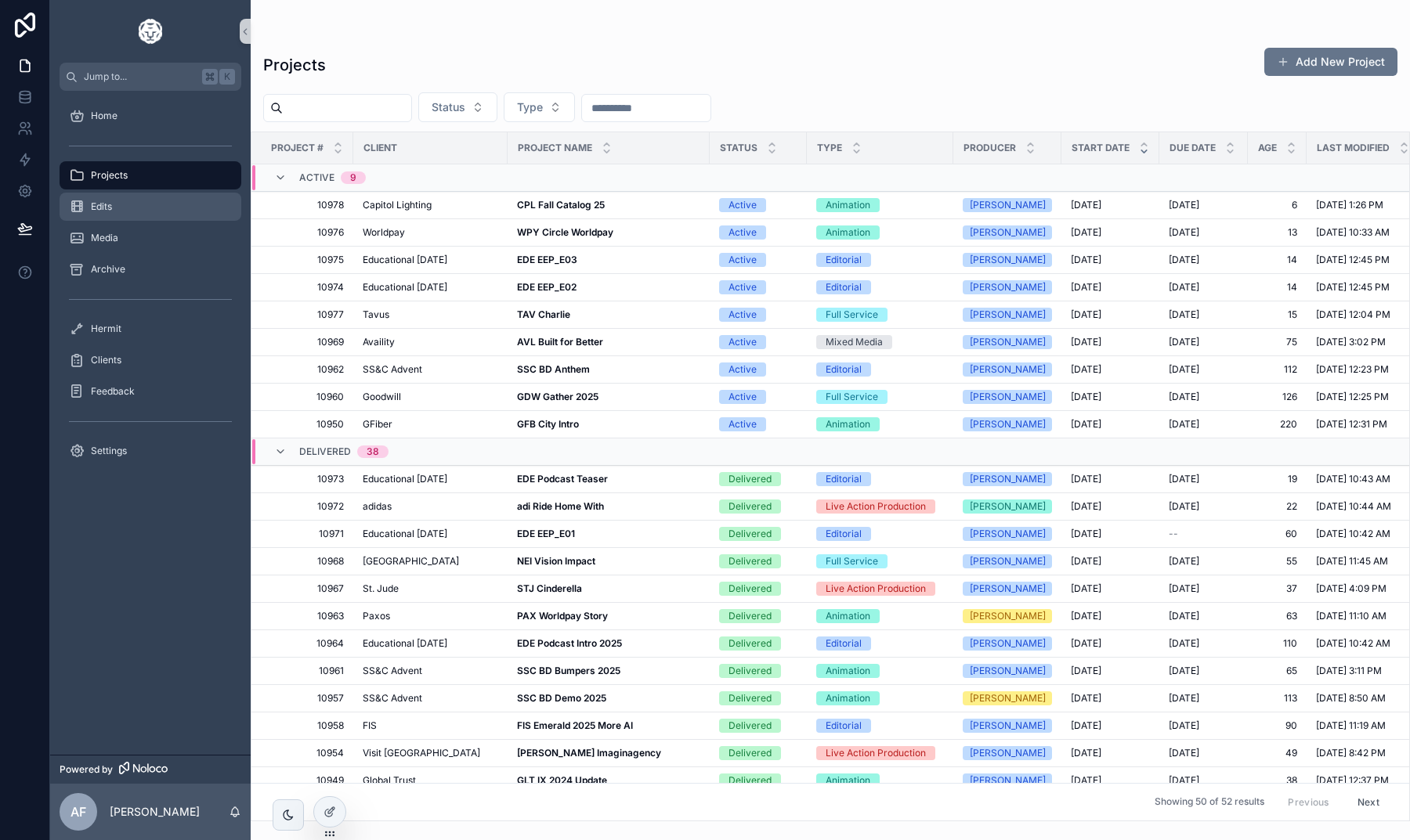
click at [123, 217] on div "Edits" at bounding box center [150, 206] width 163 height 25
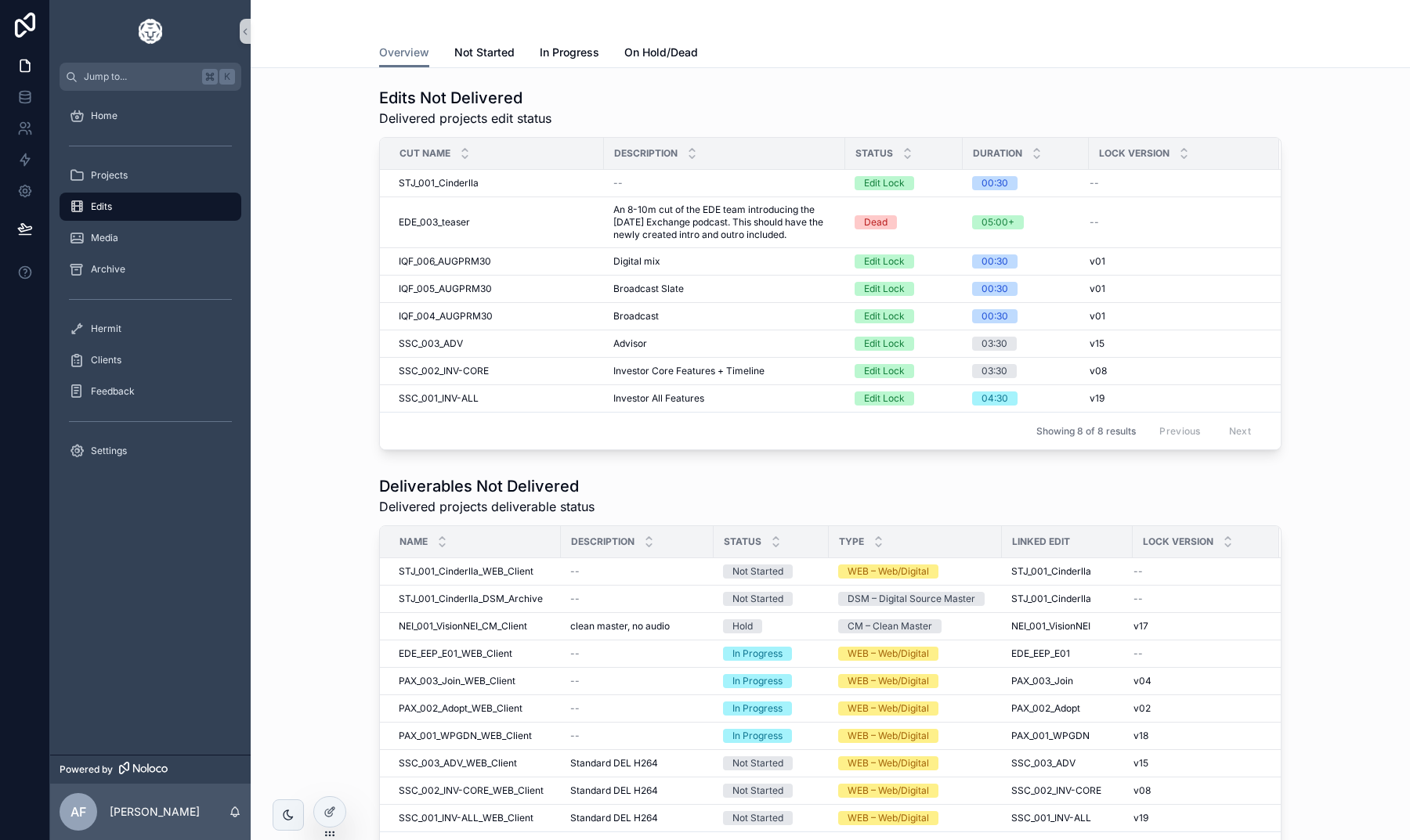
click at [1295, 474] on div "Deliverables Not Delivered Delivered projects deliverable status Name Descripti…" at bounding box center [830, 673] width 1135 height 407
click at [1295, 709] on div "Deliverables Not Delivered Delivered projects deliverable status Name Descripti…" at bounding box center [830, 673] width 1135 height 407
click at [155, 183] on div "Projects" at bounding box center [150, 175] width 163 height 25
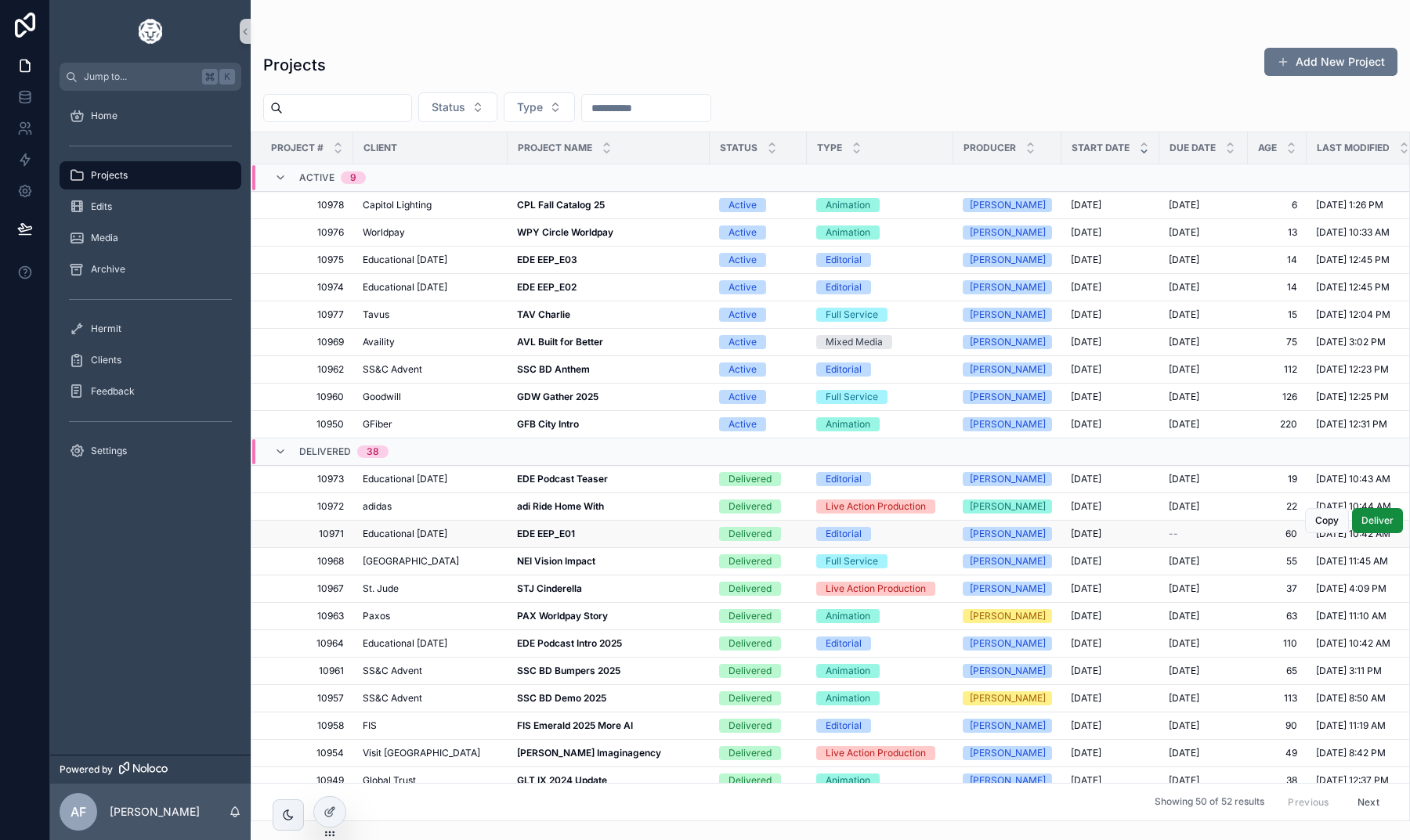
click at [557, 530] on strong "EDE EEP_E01" at bounding box center [545, 534] width 58 height 11
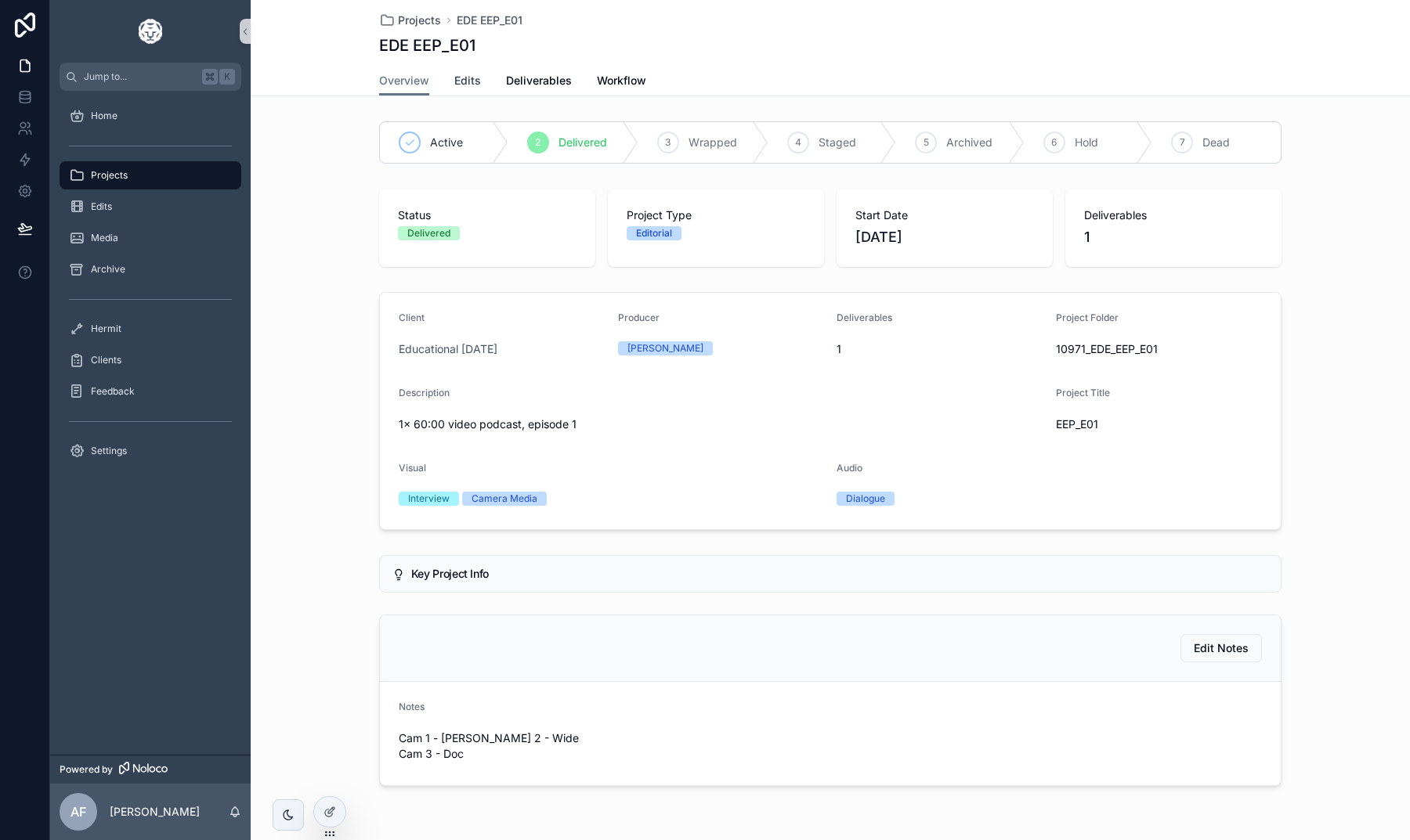
click at [461, 80] on span "Edits" at bounding box center [468, 80] width 26 height 16
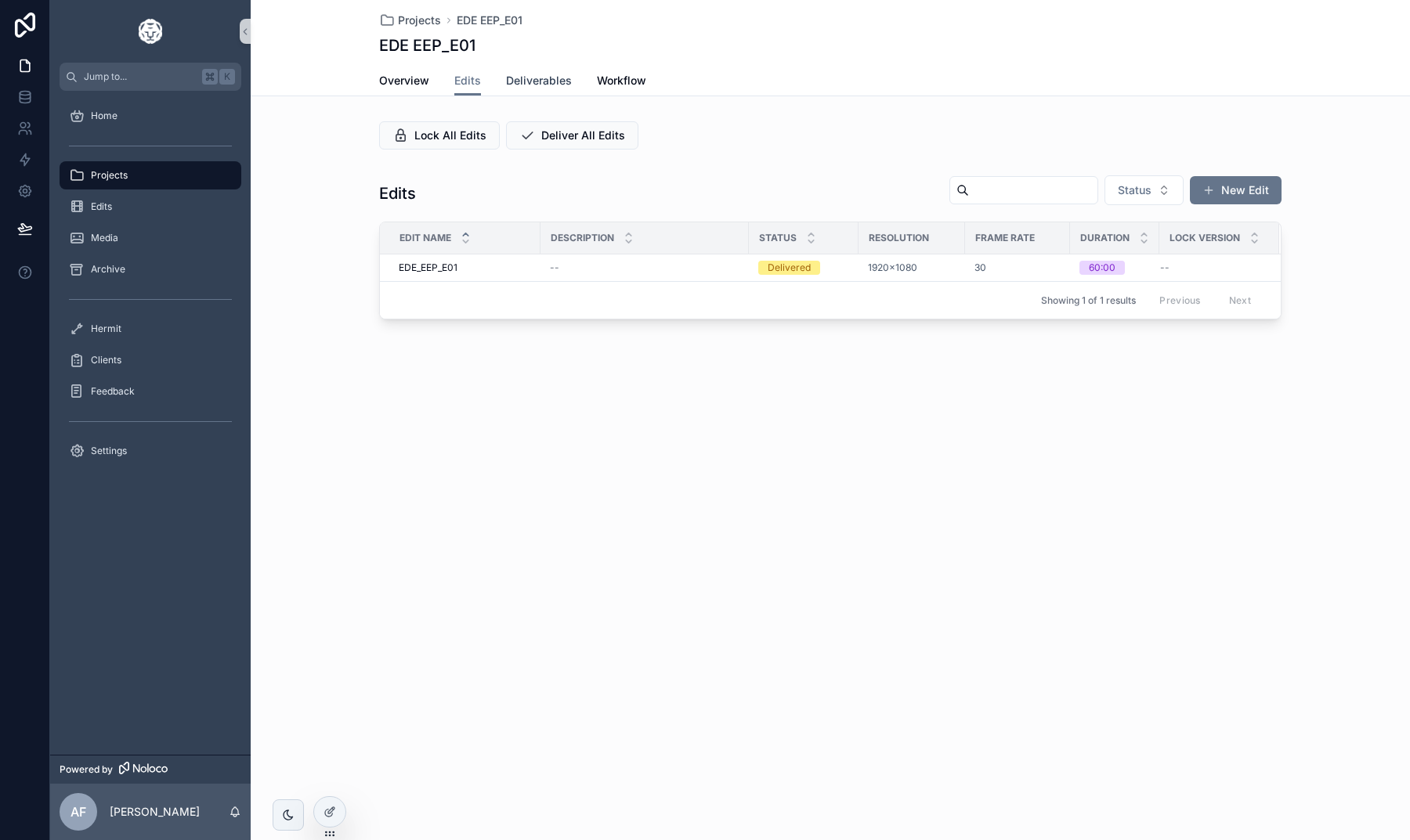
click at [523, 75] on span "Deliverables" at bounding box center [539, 80] width 66 height 16
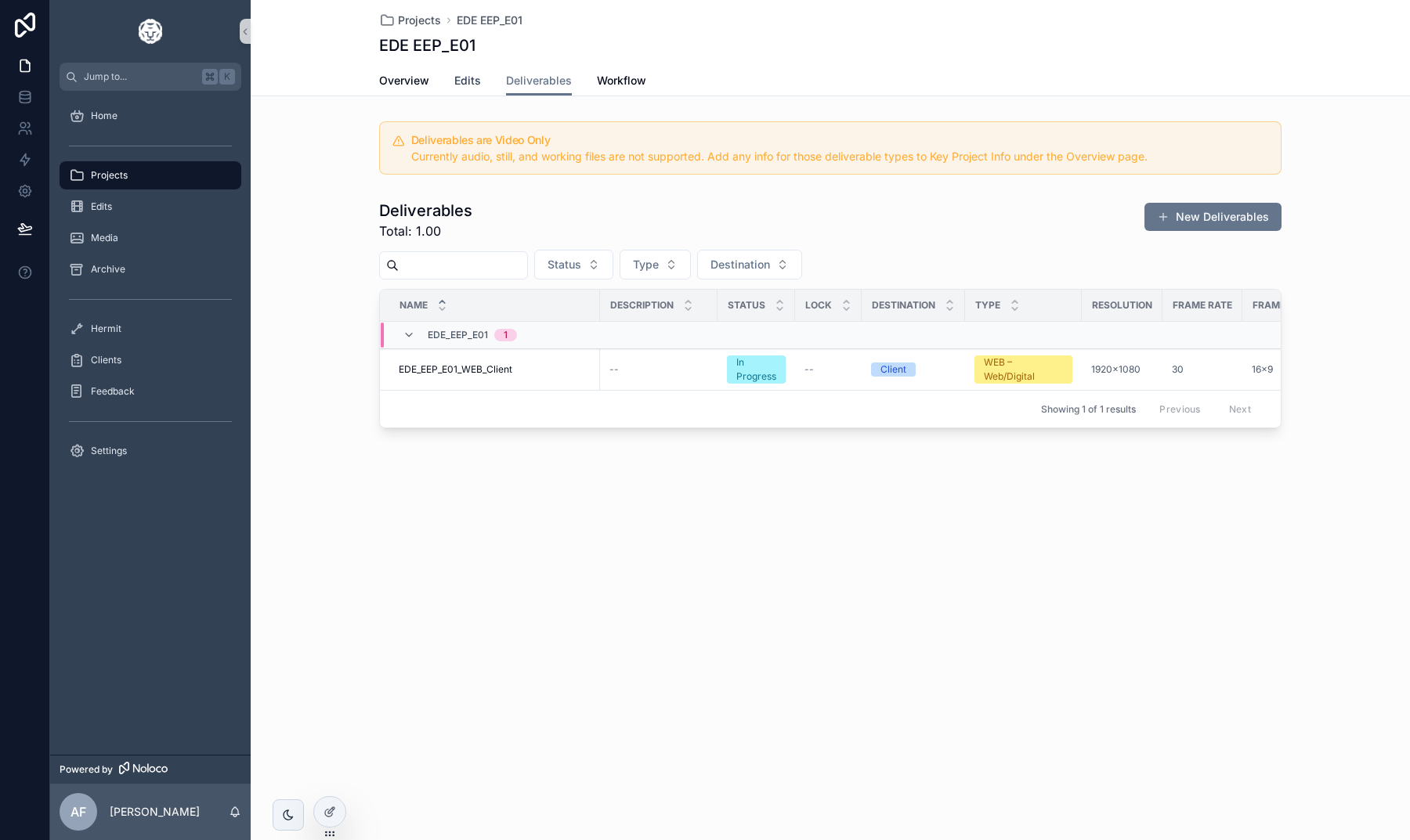
click at [455, 81] on span "Edits" at bounding box center [468, 80] width 26 height 16
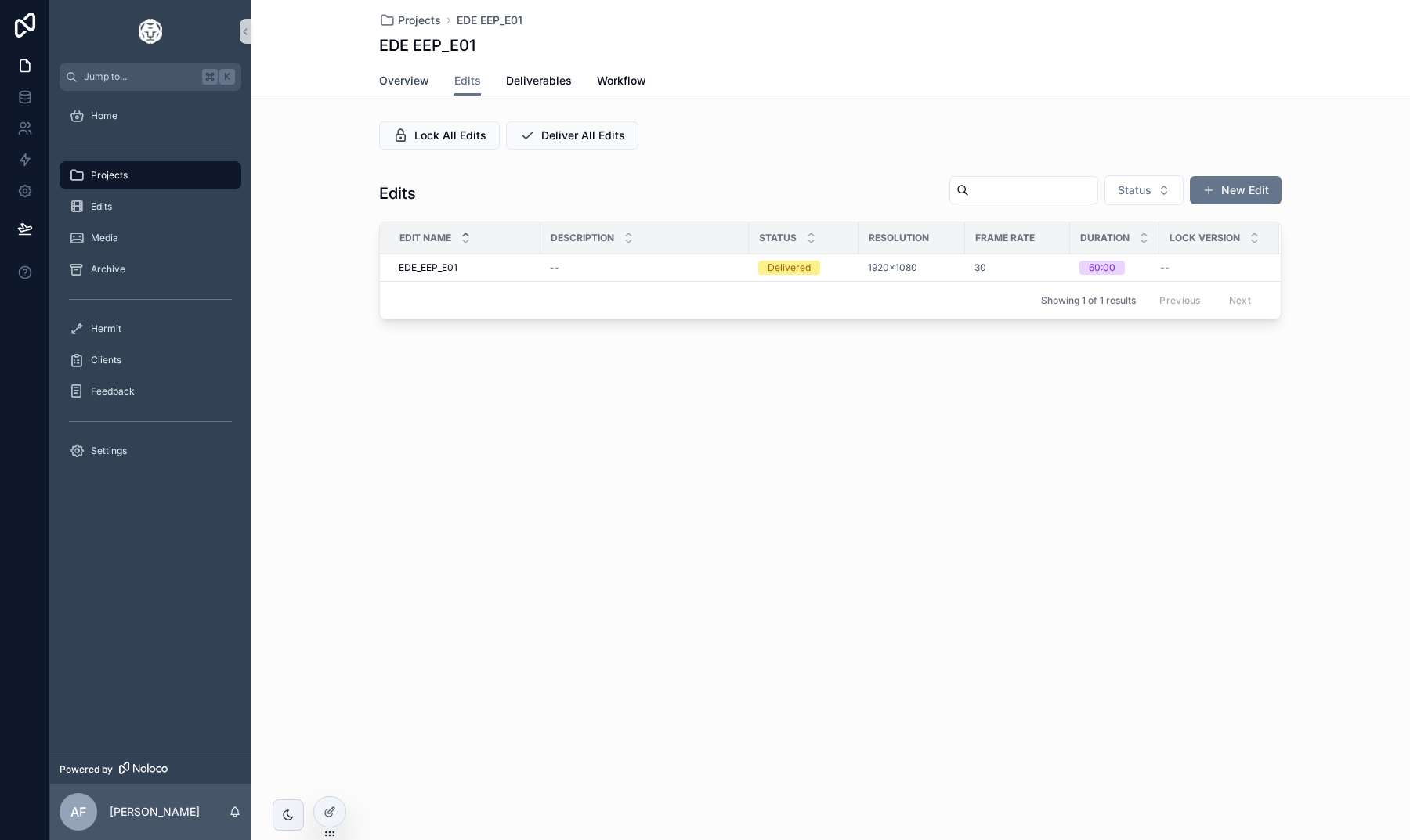
click at [418, 81] on span "Overview" at bounding box center [404, 80] width 50 height 16
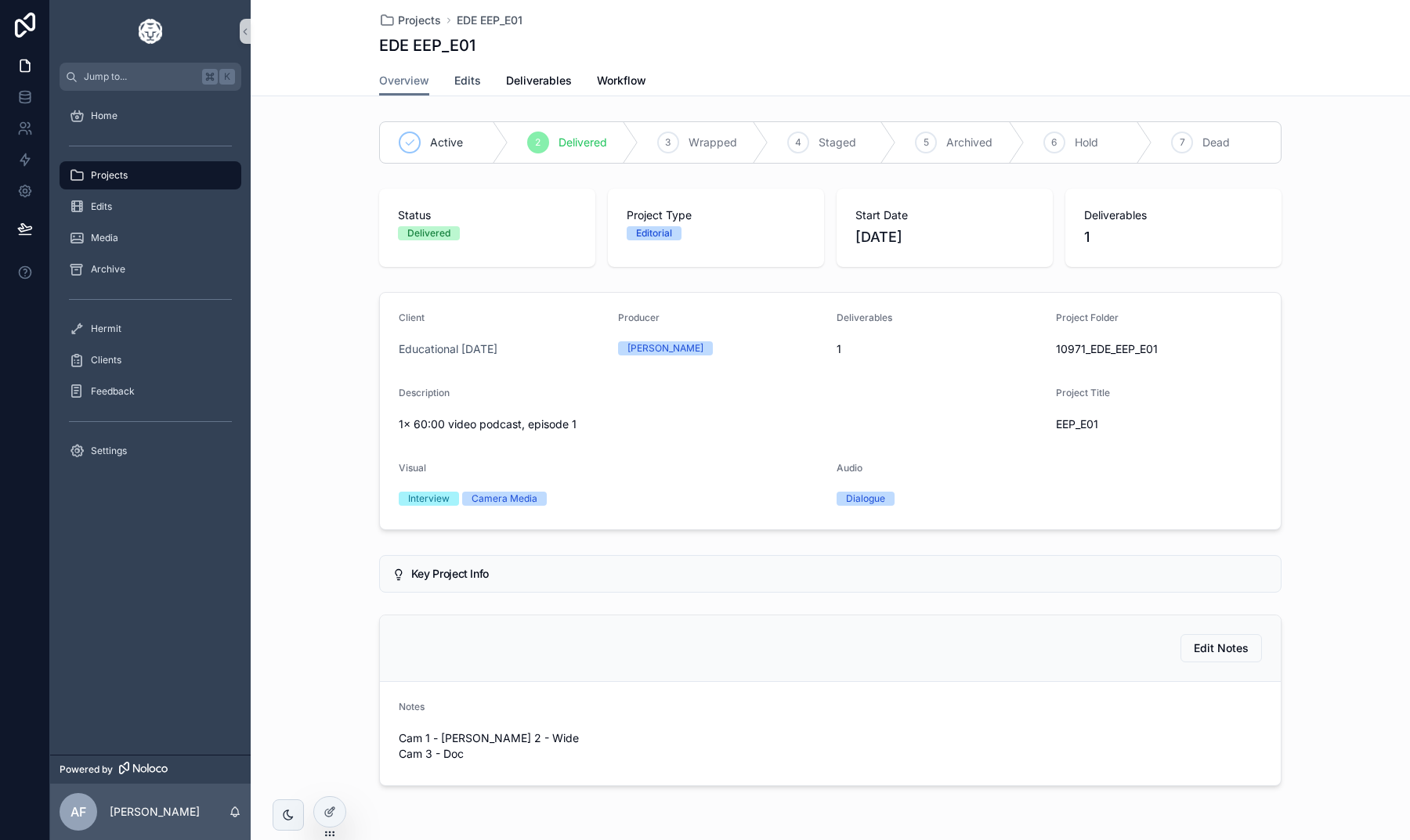
click at [464, 83] on span "Edits" at bounding box center [468, 80] width 26 height 16
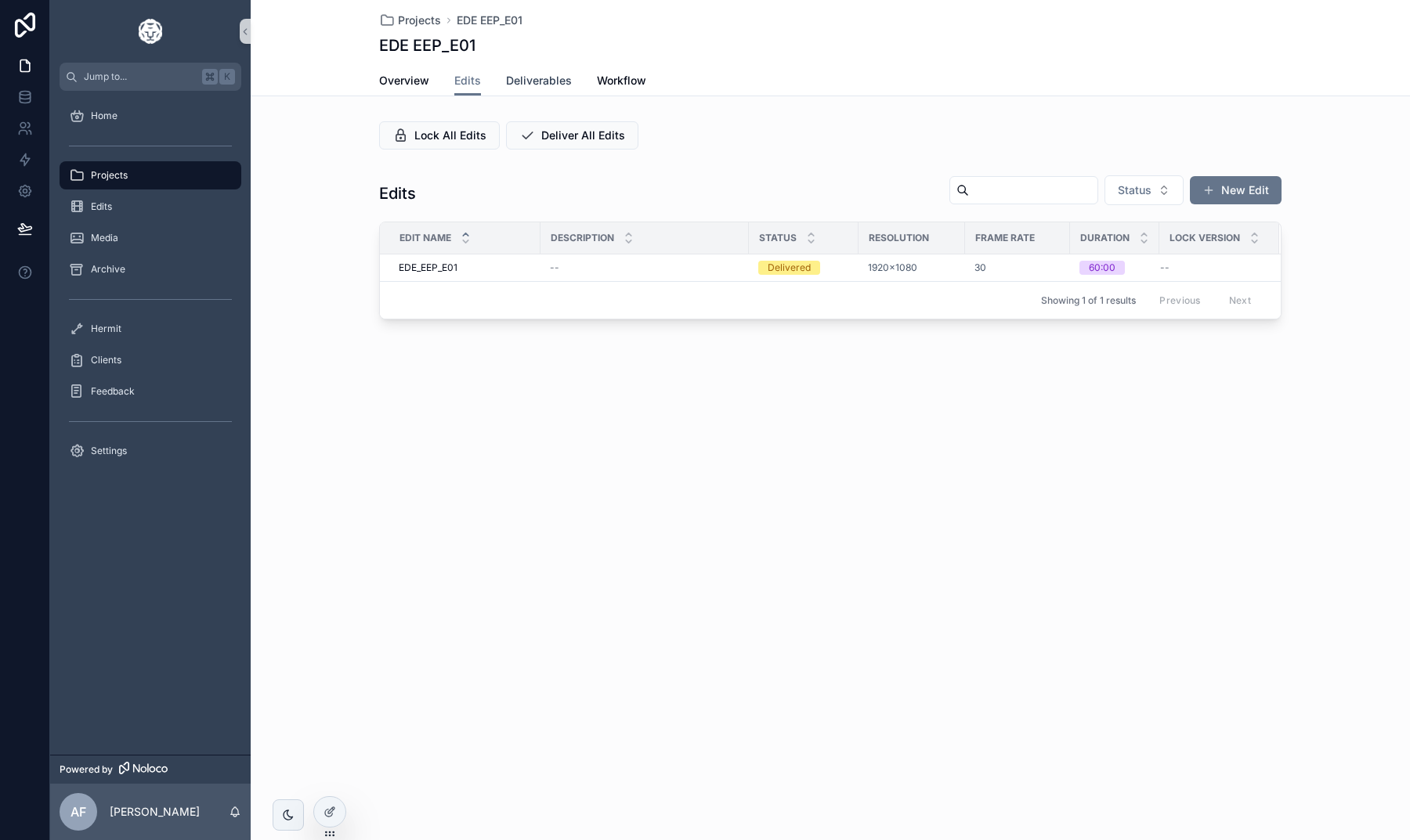
click at [516, 83] on span "Deliverables" at bounding box center [539, 80] width 66 height 16
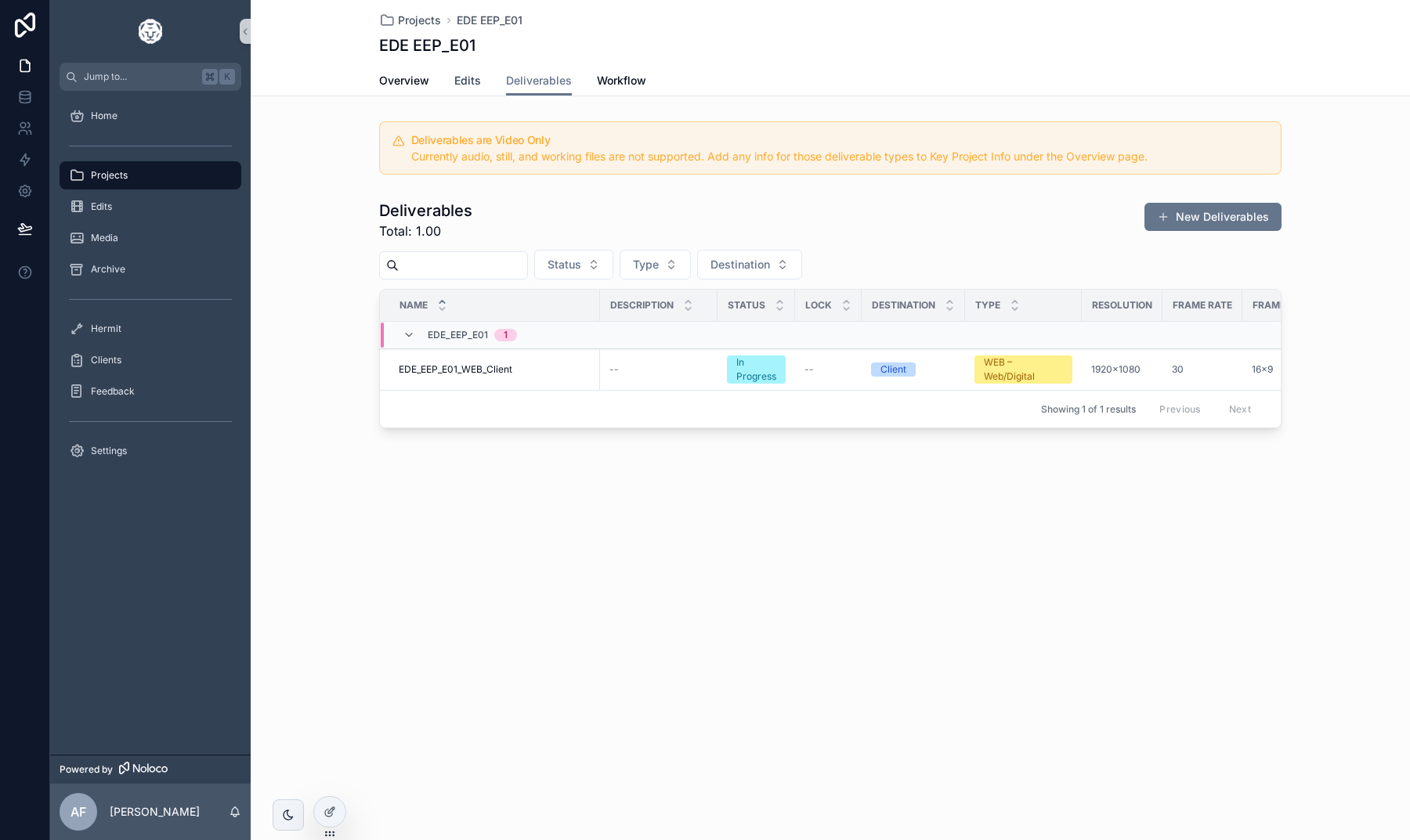
click at [470, 70] on link "Edits" at bounding box center [468, 82] width 26 height 31
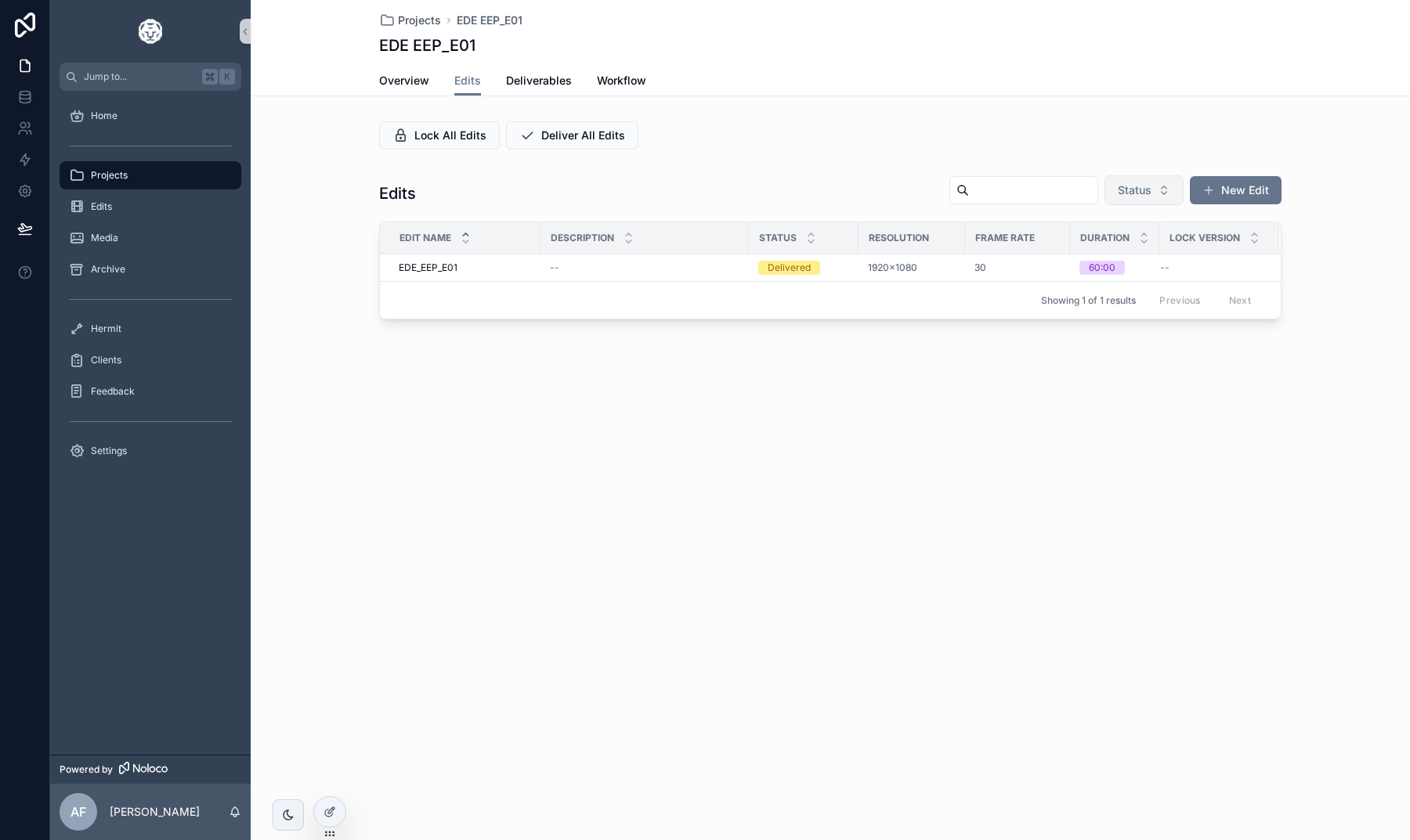
click at [1136, 182] on button "Status" at bounding box center [1144, 190] width 79 height 30
click at [1140, 165] on div "Lock All Edits Deliver All Edits Edits Status New Edit Edit Name Description St…" at bounding box center [830, 220] width 1159 height 210
click at [1063, 465] on div "Projects EDE EEP_E01 EDE EEP_E01 Edits Overview Edits Deliverables Workflow Loc…" at bounding box center [830, 420] width 1159 height 840
click at [108, 124] on div "Home" at bounding box center [150, 116] width 163 height 25
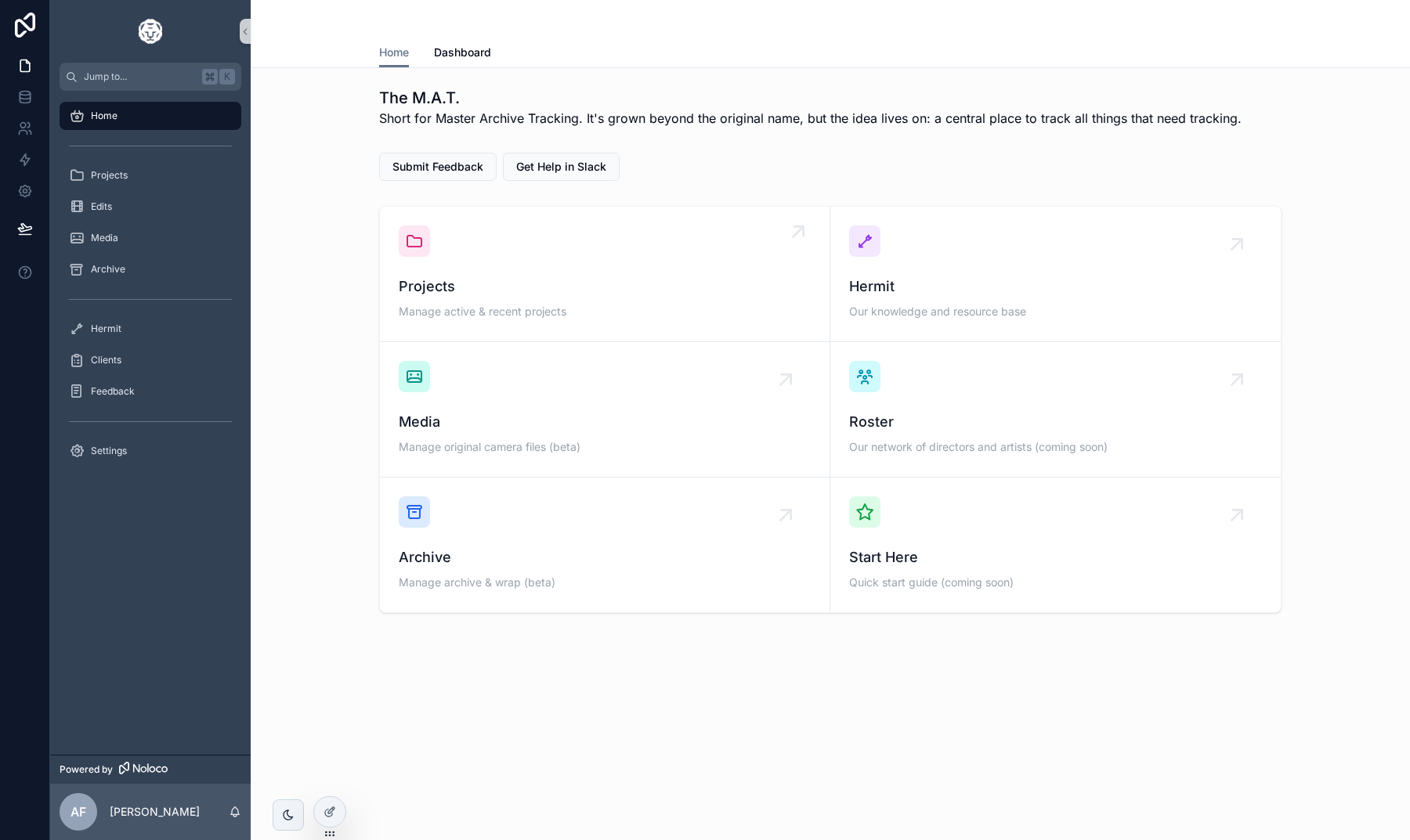
click at [406, 236] on icon "scrollable content" at bounding box center [414, 241] width 19 height 19
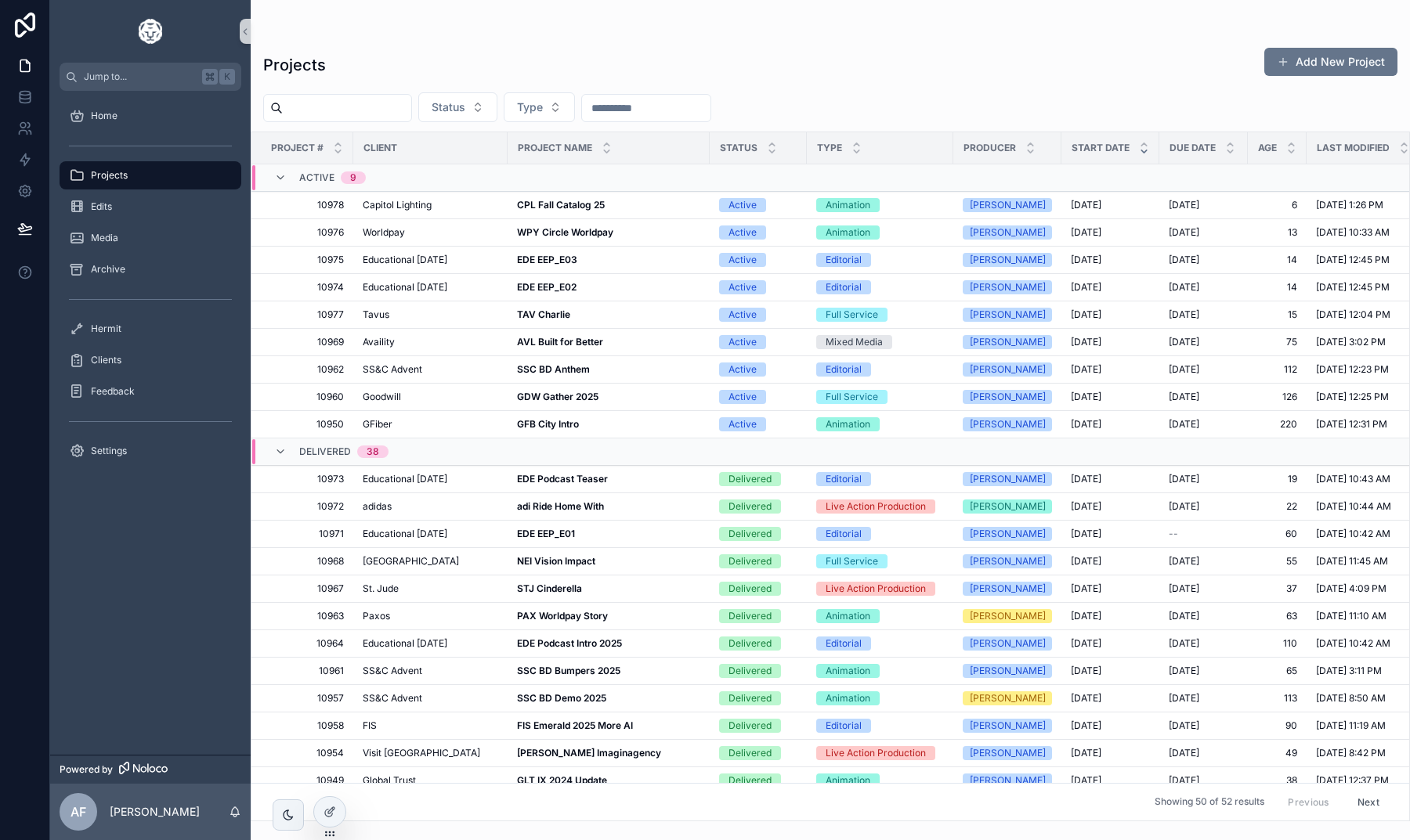
click at [827, 70] on div "Projects Add New Project" at bounding box center [830, 65] width 1135 height 36
click at [1080, 33] on div "scrollable content" at bounding box center [830, 31] width 1135 height 12
click at [1115, 67] on div "Projects Add New Project" at bounding box center [830, 65] width 1135 height 36
